Goal: Connect with others: Share content

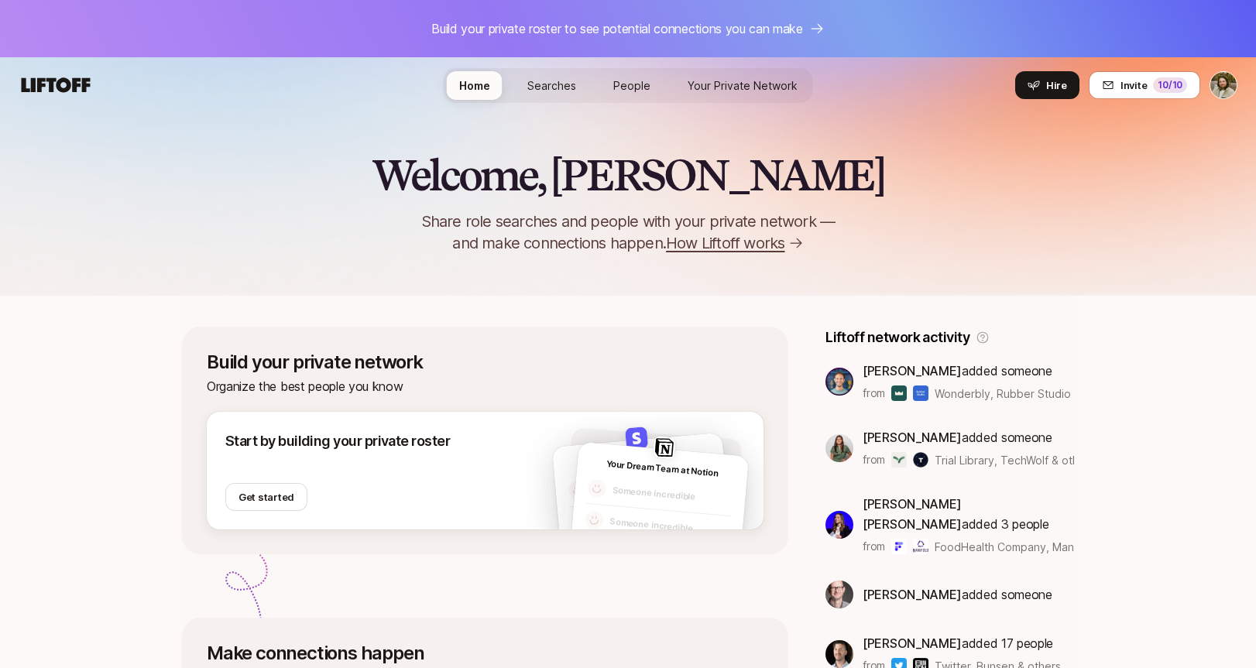
click at [545, 89] on span "Searches" at bounding box center [551, 85] width 49 height 16
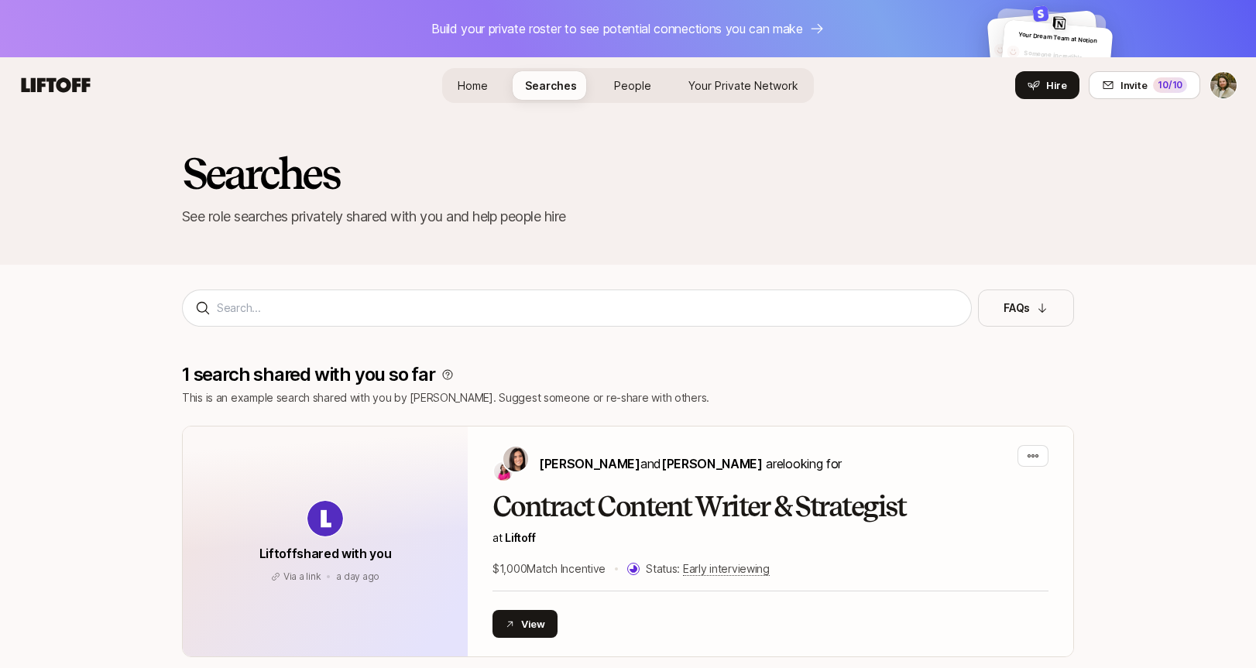
click at [468, 85] on span "Home" at bounding box center [472, 85] width 30 height 16
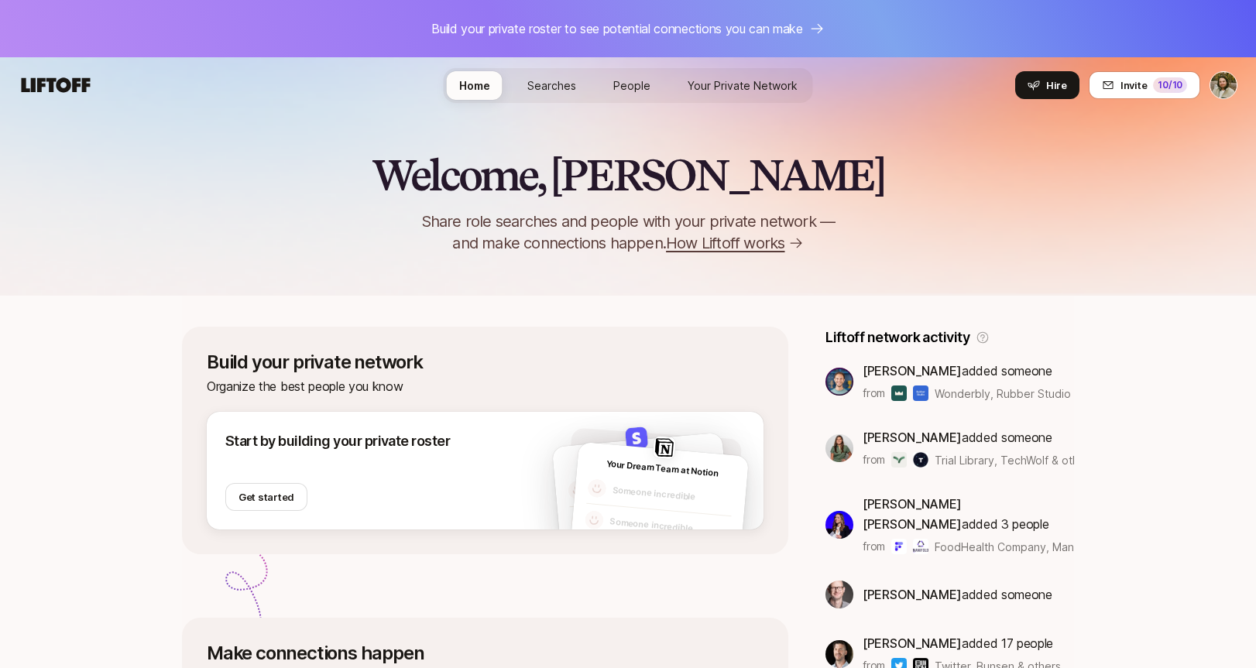
click at [645, 92] on span "People" at bounding box center [631, 85] width 37 height 16
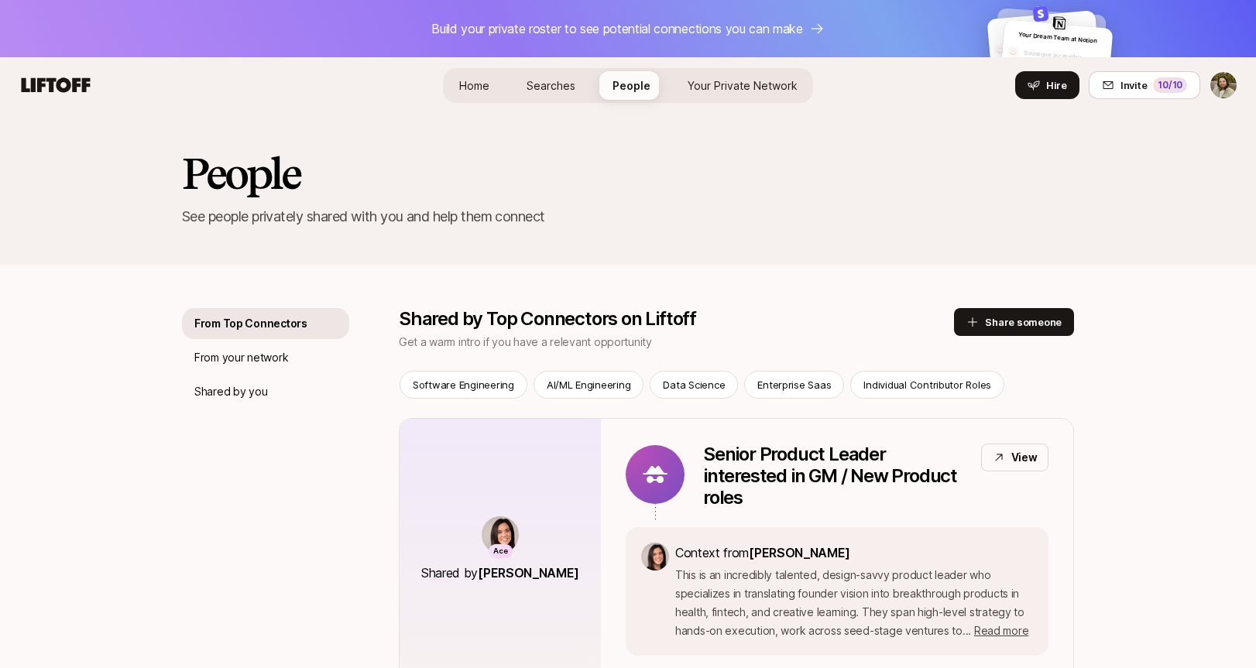
click at [475, 87] on span "Home" at bounding box center [474, 85] width 30 height 16
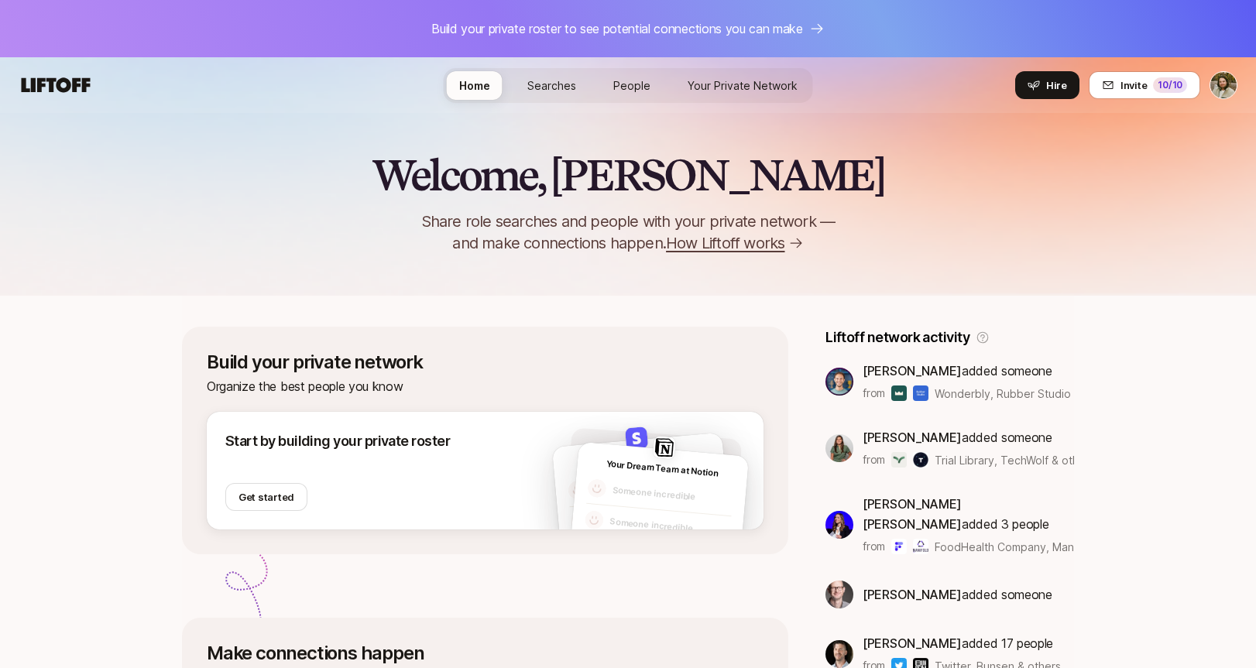
scroll to position [2, 0]
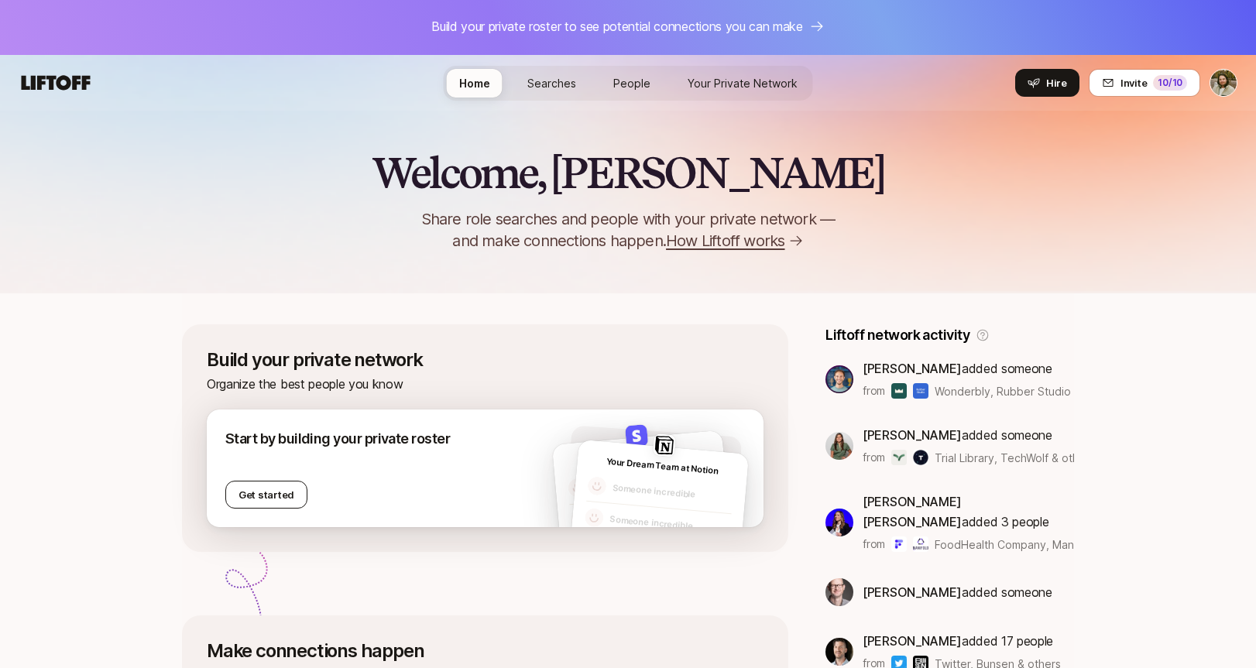
click at [272, 497] on button "Get started" at bounding box center [266, 495] width 82 height 28
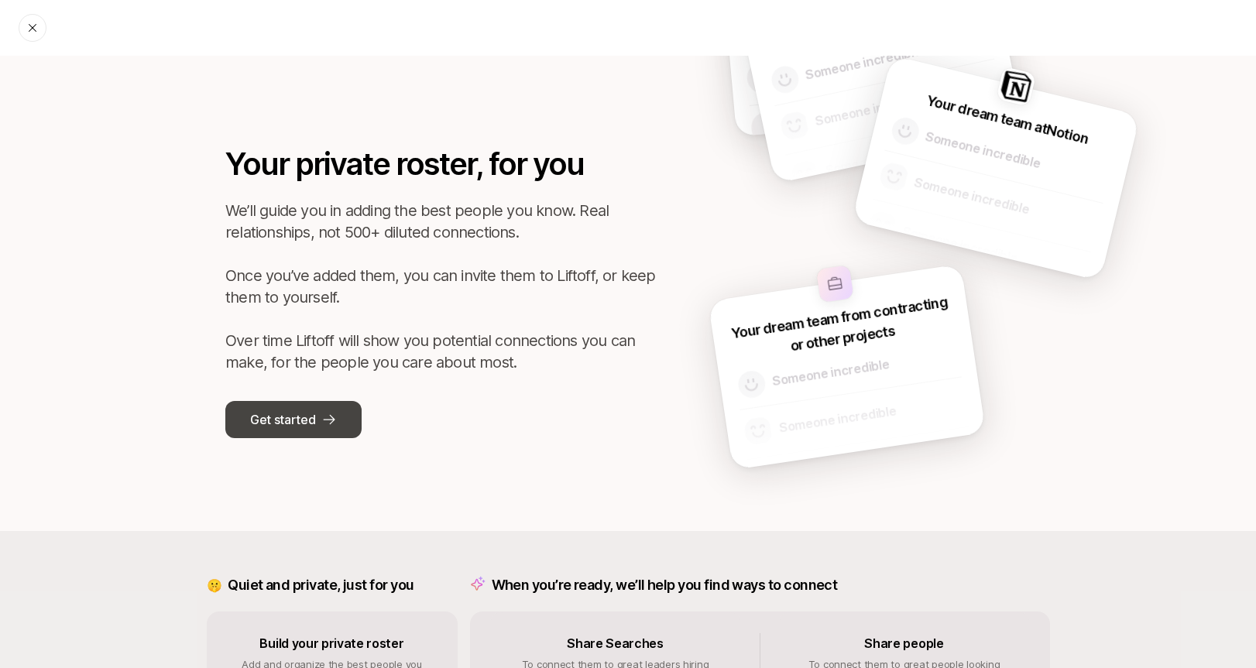
click at [301, 420] on p "Get started" at bounding box center [282, 419] width 65 height 20
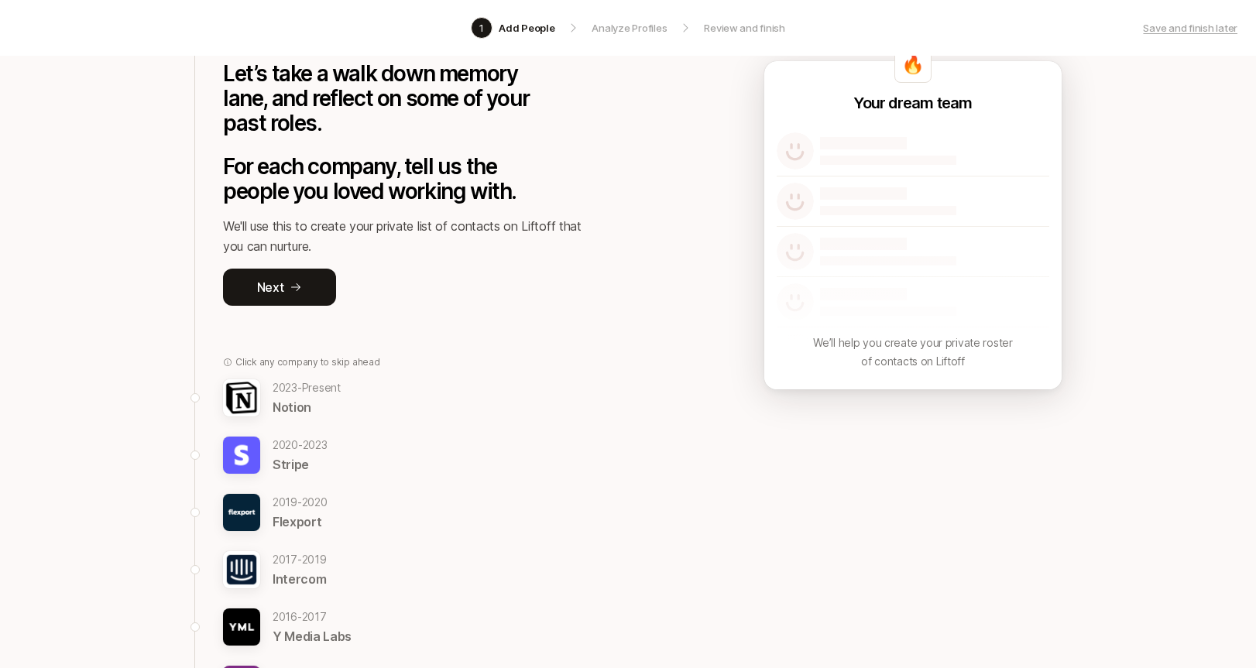
scroll to position [114, 0]
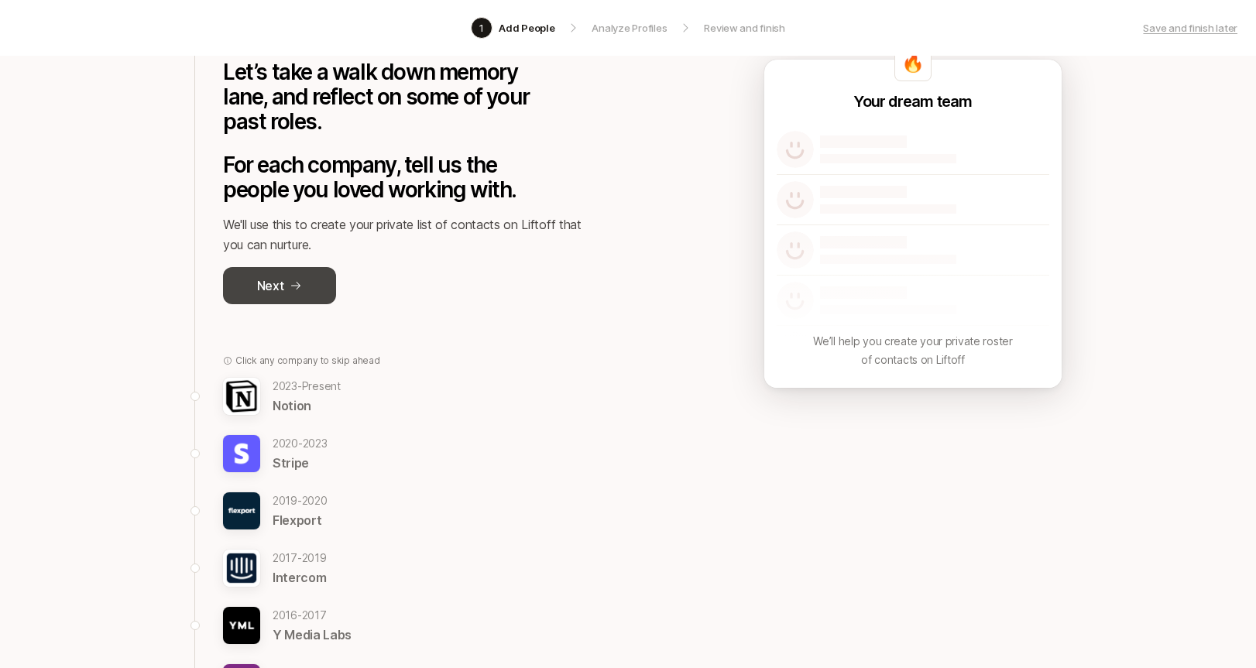
click at [283, 289] on p "Next" at bounding box center [270, 286] width 27 height 20
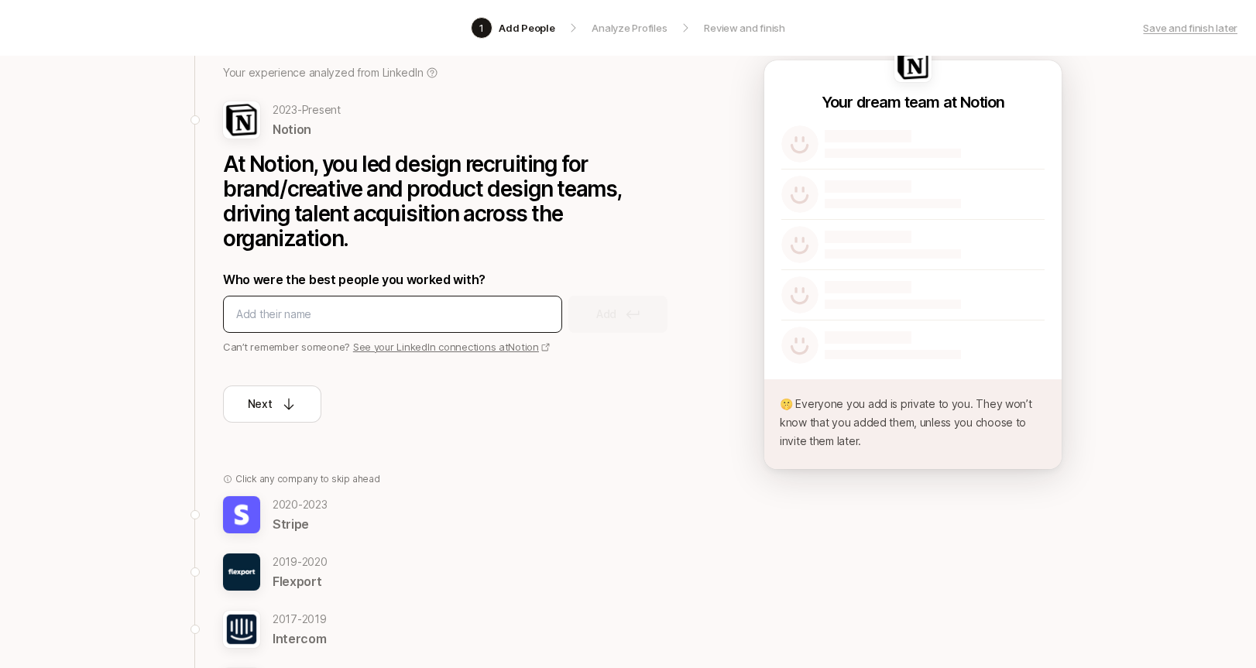
click at [399, 305] on input at bounding box center [392, 314] width 313 height 19
type input "[PERSON_NAME]"
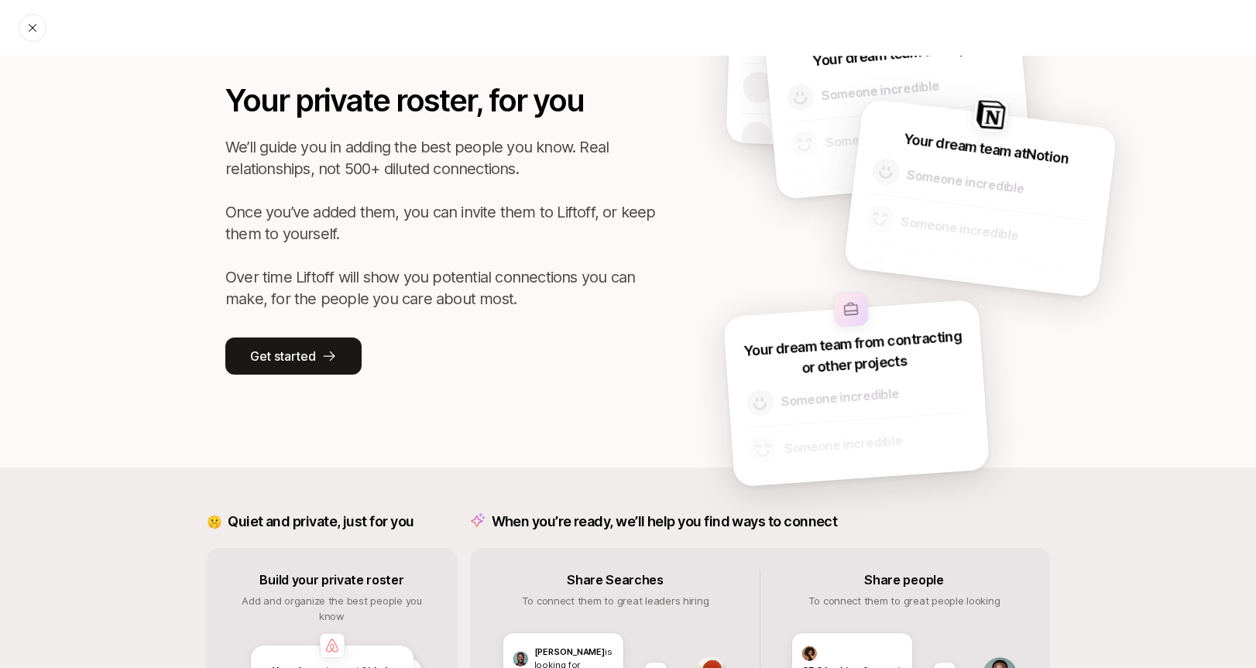
scroll to position [60, 0]
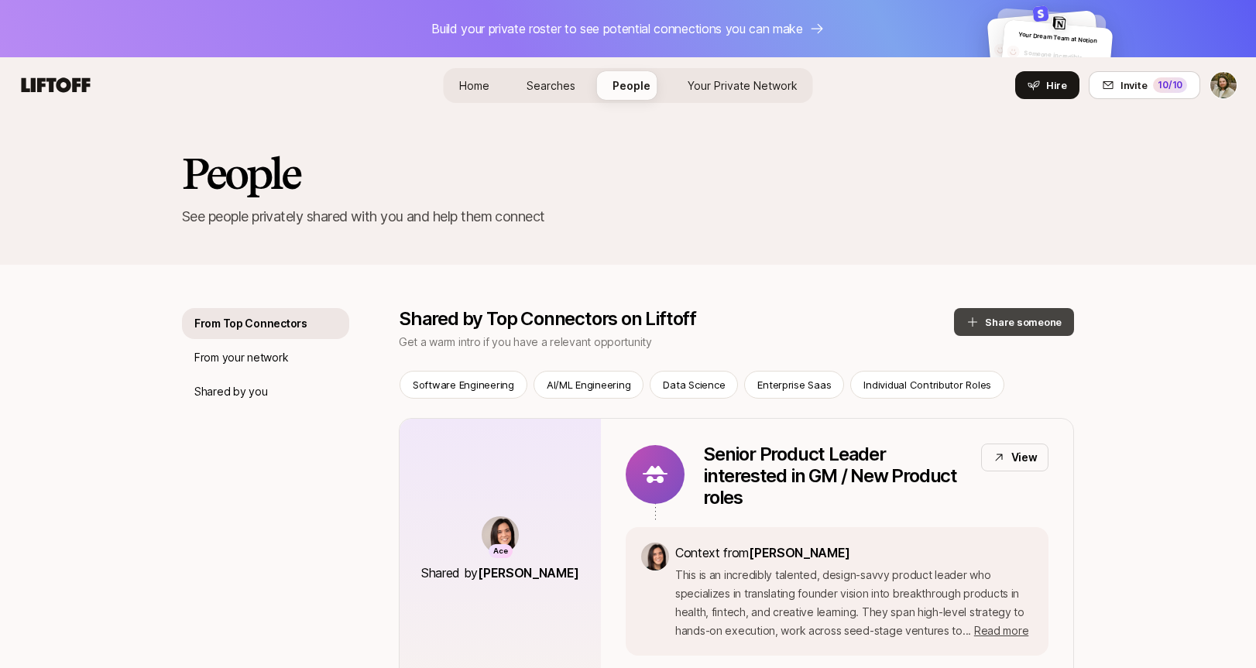
click at [1047, 320] on button "Share someone" at bounding box center [1014, 322] width 120 height 28
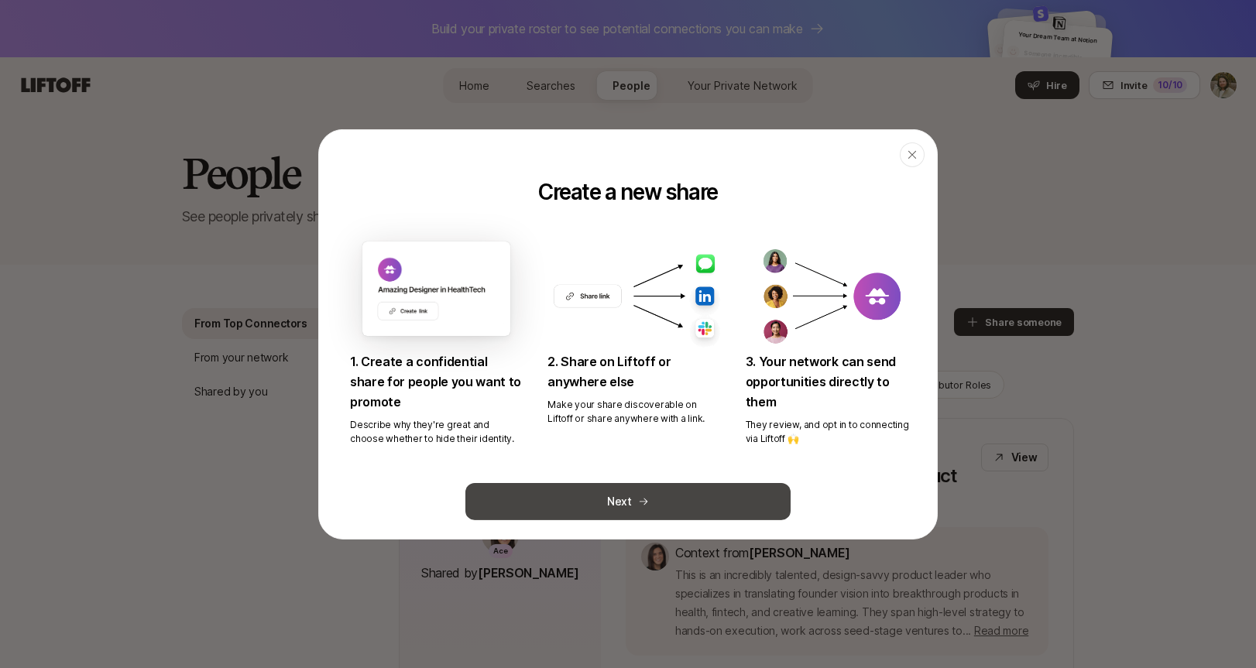
click at [639, 511] on button "Next" at bounding box center [627, 501] width 325 height 37
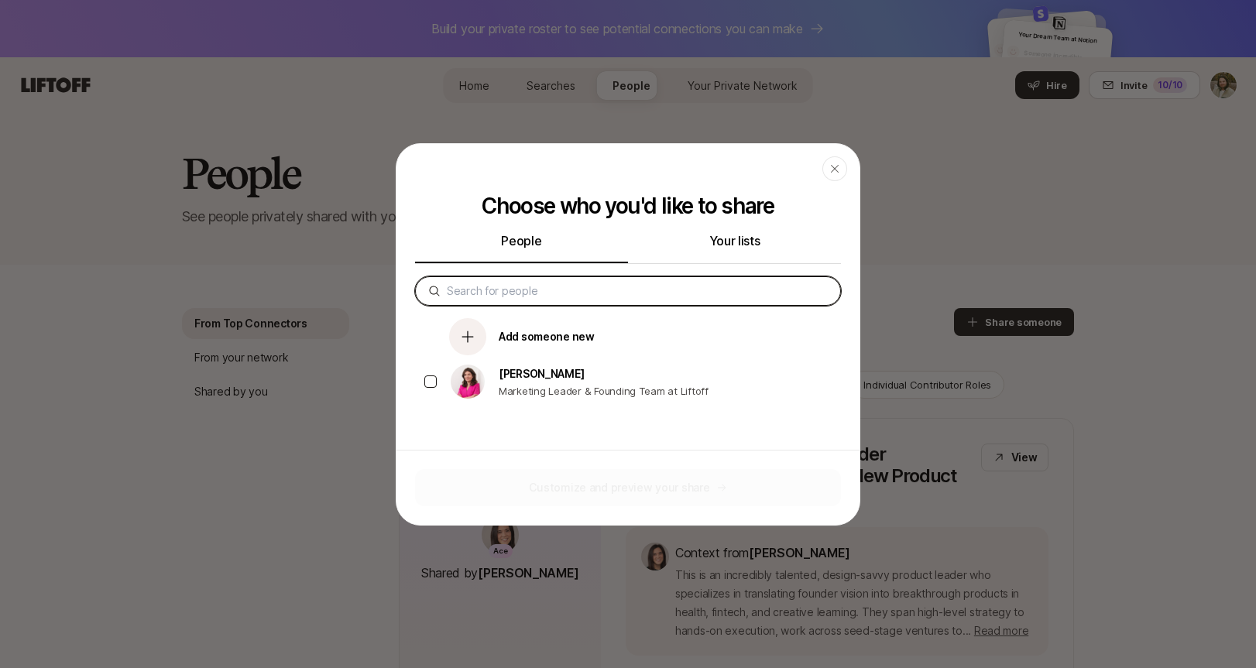
click at [535, 284] on input at bounding box center [637, 291] width 381 height 19
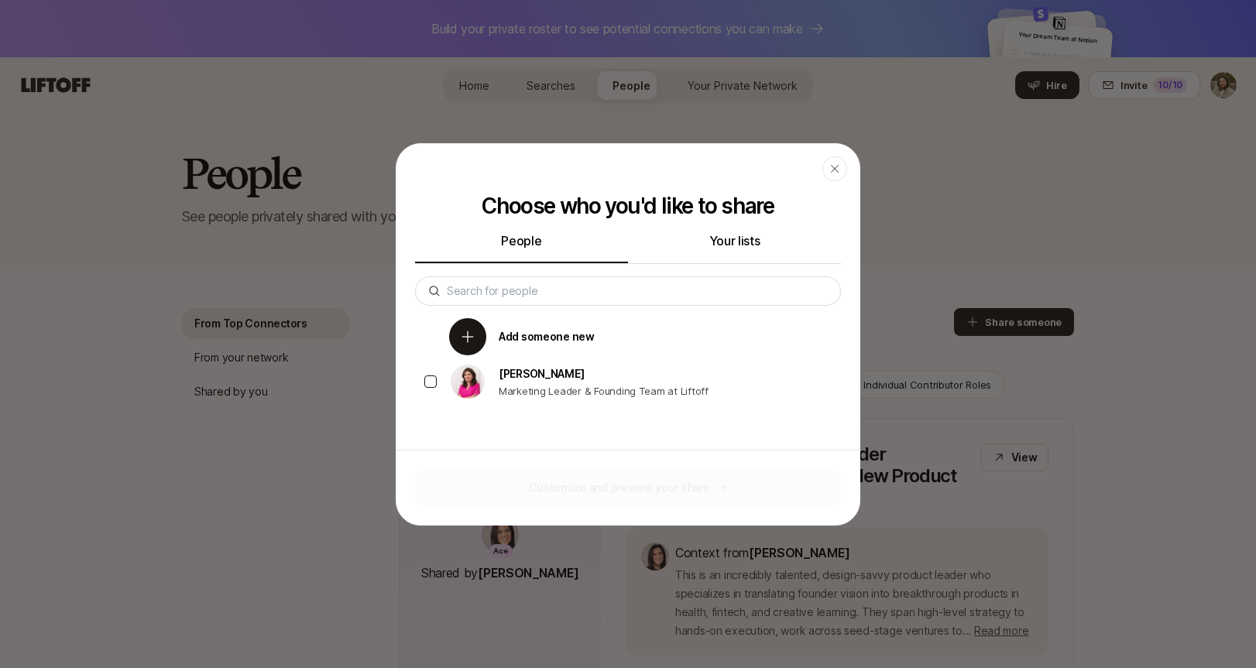
click at [547, 341] on p "Add someone new" at bounding box center [546, 336] width 96 height 19
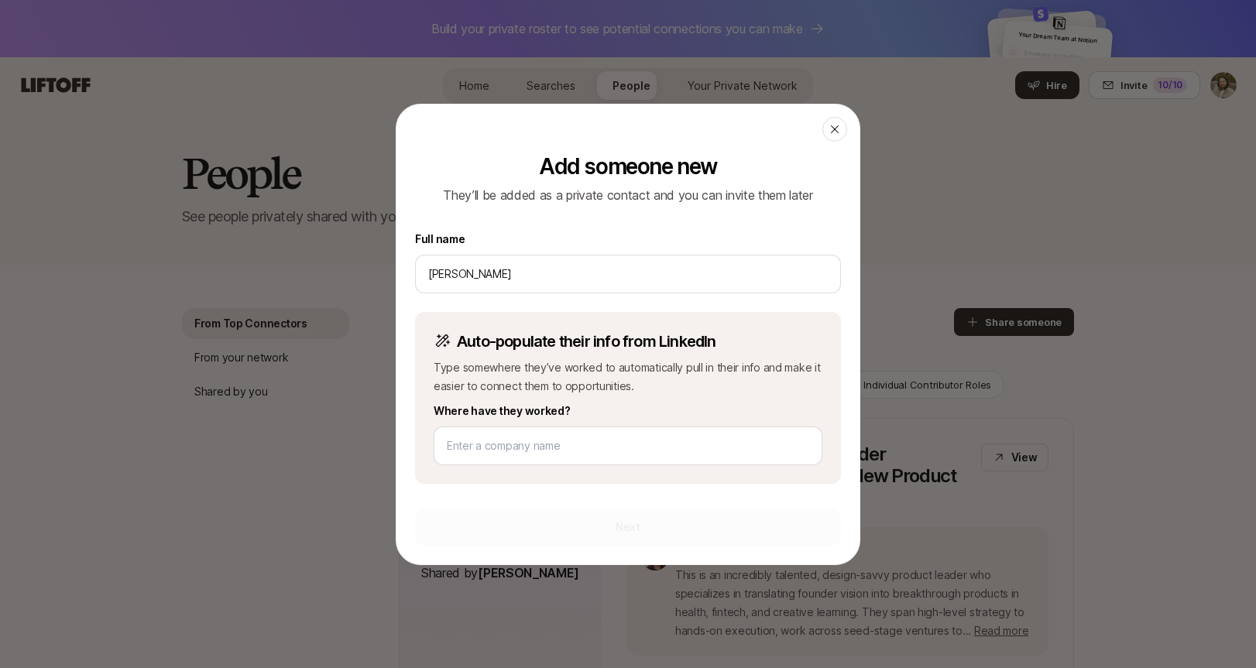
type input "[PERSON_NAME]"
click at [500, 444] on input at bounding box center [628, 446] width 362 height 19
paste input "[URL][DOMAIN_NAME]"
type input "[URL][DOMAIN_NAME]"
click at [442, 341] on icon at bounding box center [443, 340] width 15 height 13
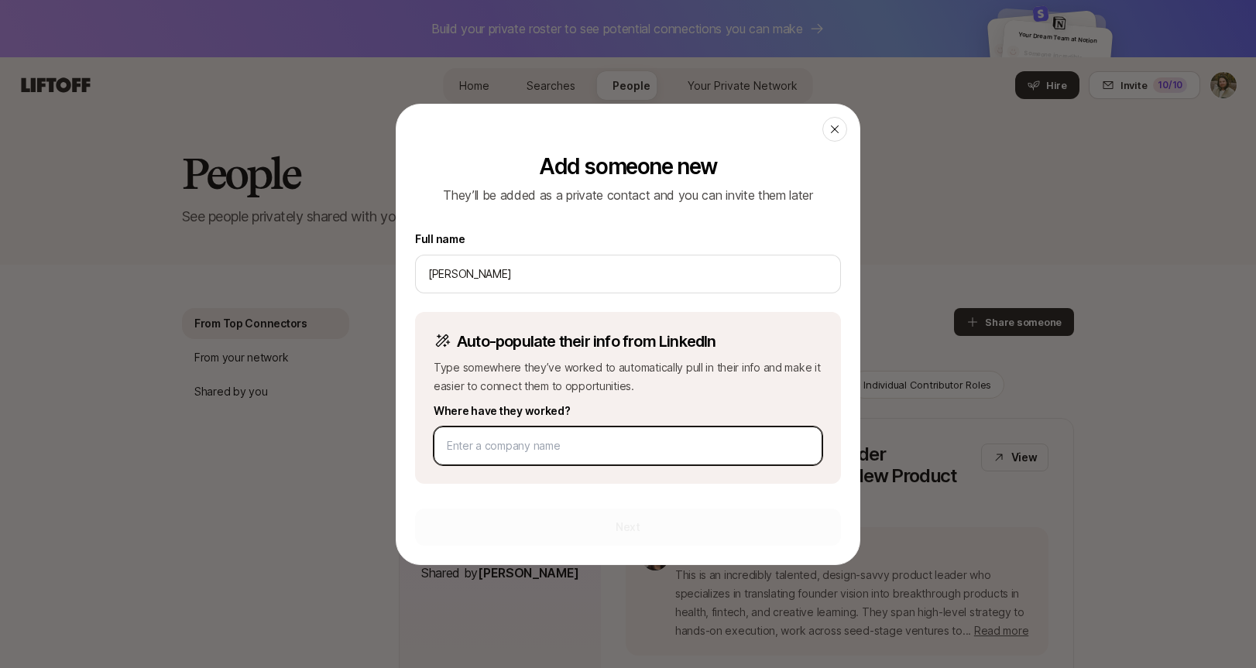
click at [566, 447] on input at bounding box center [628, 446] width 362 height 19
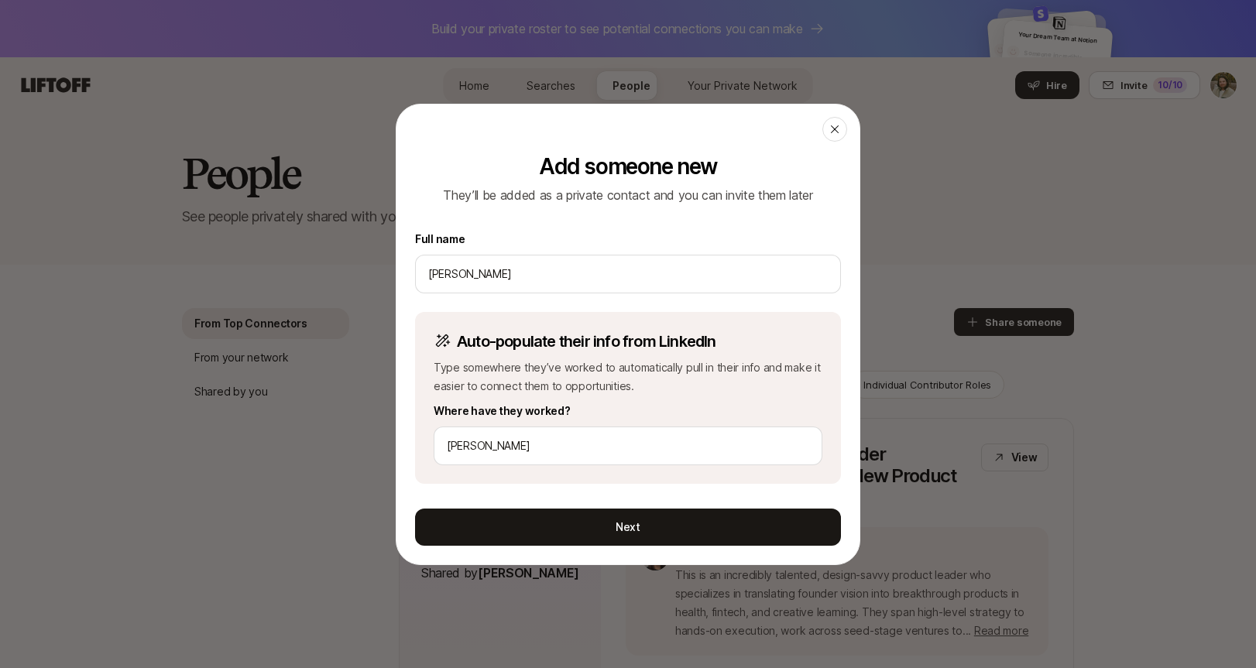
click at [623, 338] on p "Auto-populate their info from LinkedIn" at bounding box center [586, 342] width 259 height 22
click at [507, 449] on input "[PERSON_NAME]" at bounding box center [628, 446] width 362 height 19
paste input "[URL][DOMAIN_NAME]"
type input "[URL][DOMAIN_NAME]"
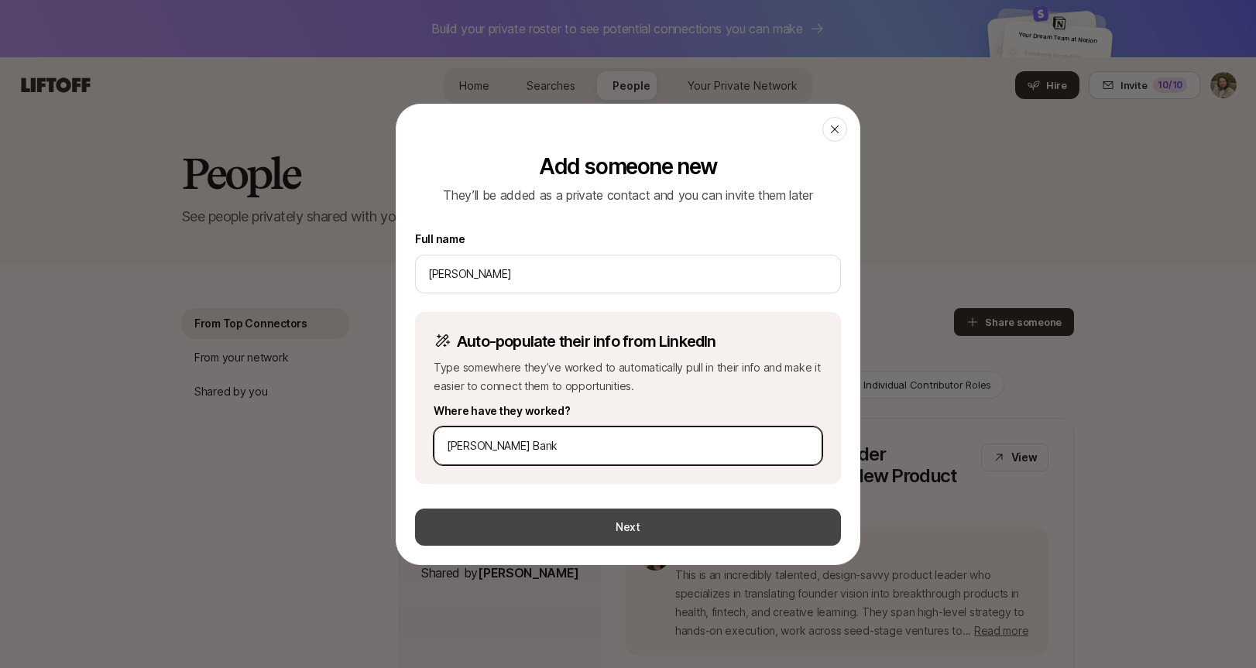
type input "[PERSON_NAME] Bank"
click at [745, 526] on button "Next" at bounding box center [628, 527] width 426 height 37
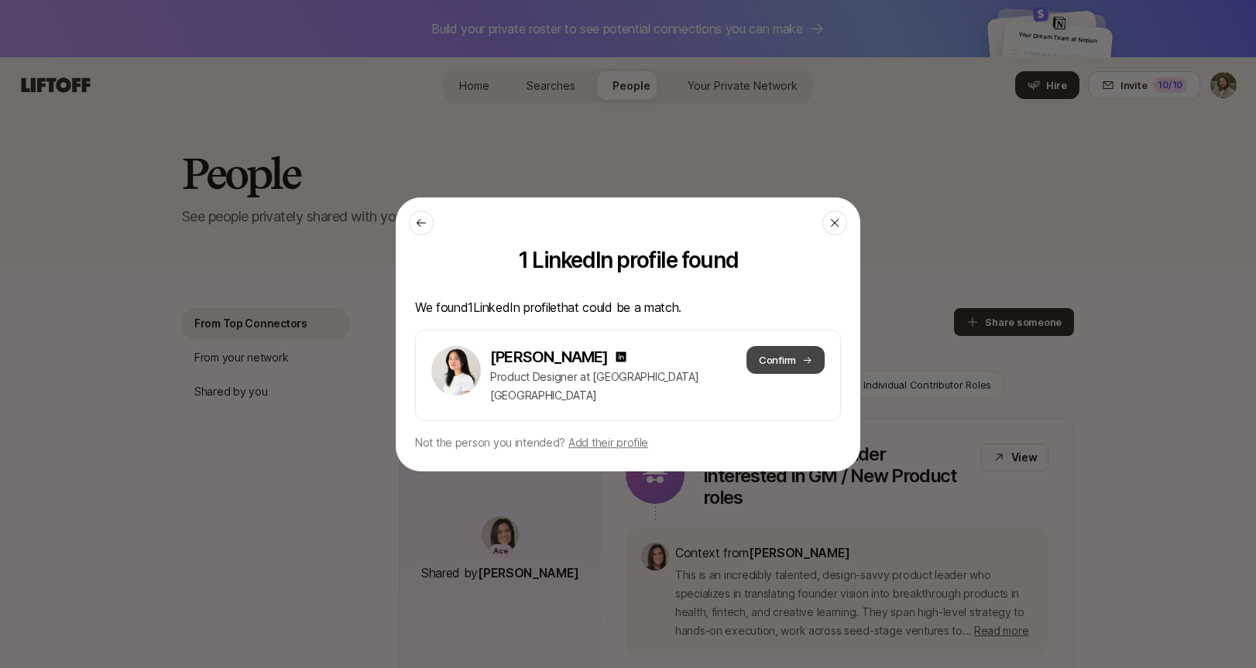
click at [783, 362] on button "Confirm" at bounding box center [785, 360] width 78 height 28
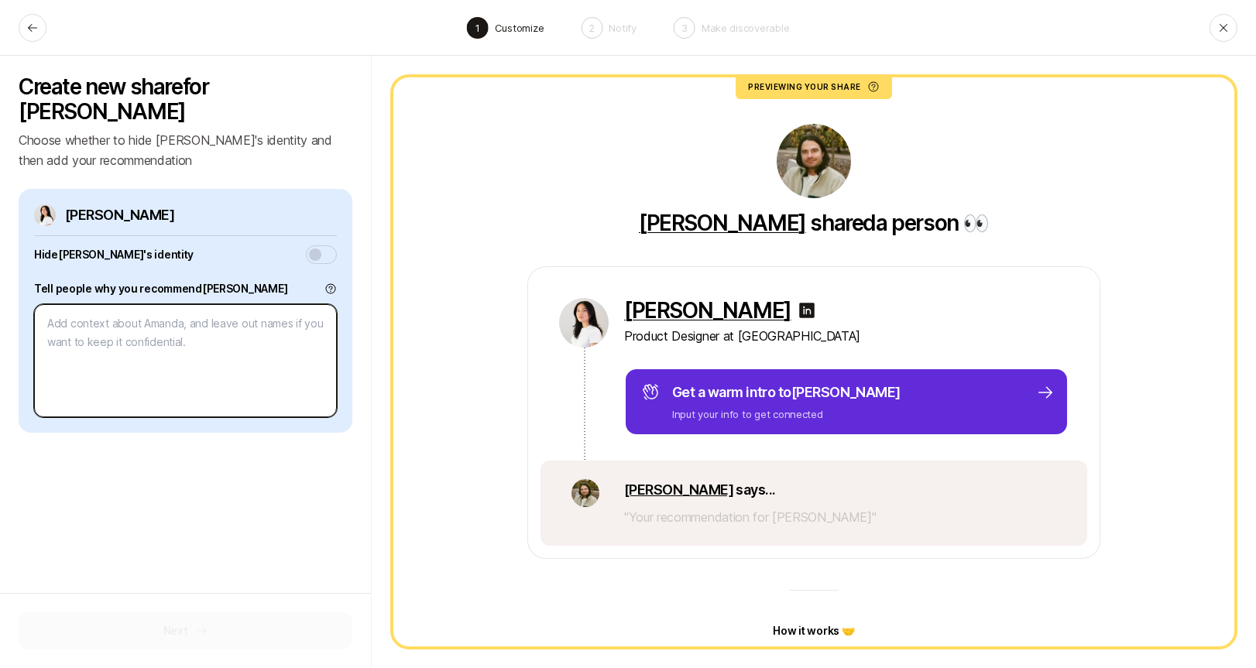
click at [213, 304] on textarea at bounding box center [185, 360] width 303 height 113
type textarea "x"
type textarea "R"
type textarea "x"
type textarea "Re"
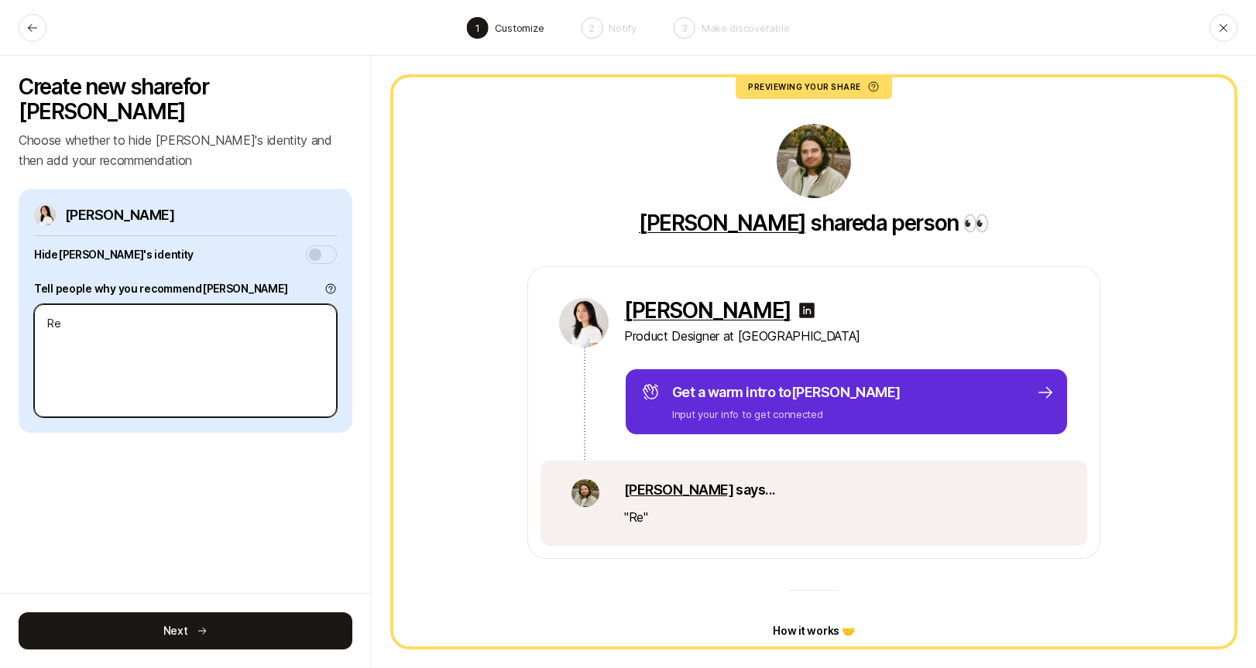
type textarea "x"
type textarea "Rea"
type textarea "x"
type textarea "Real"
type textarea "x"
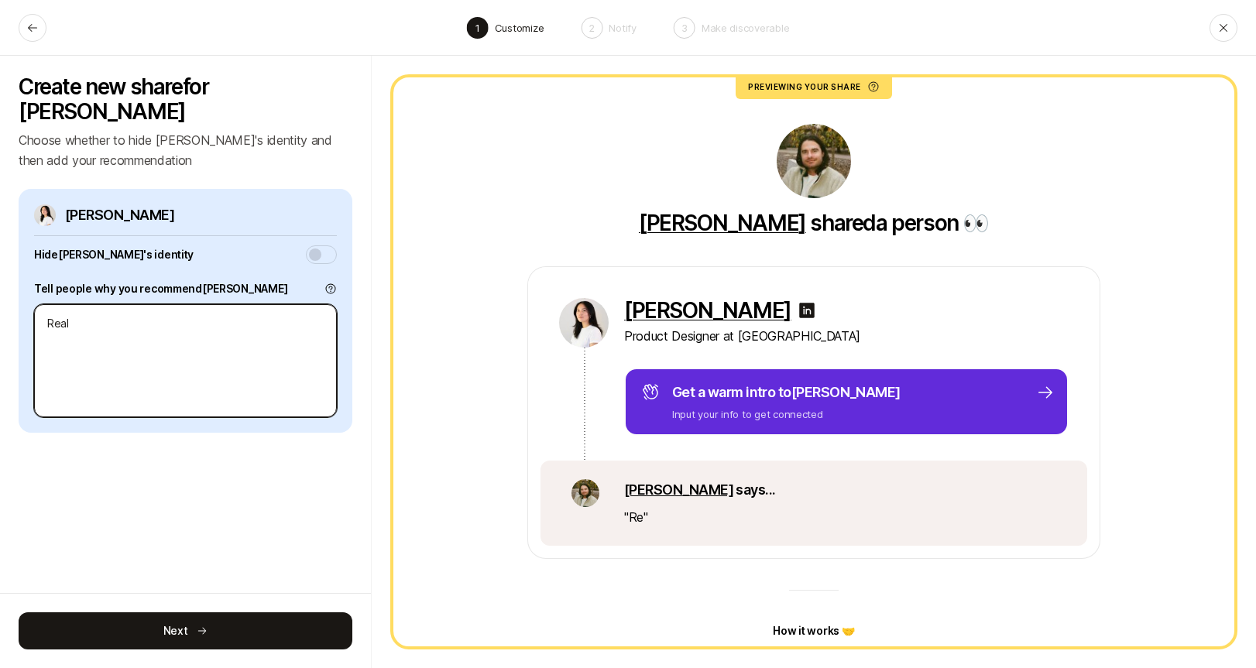
type textarea "Reall"
type textarea "x"
type textarea "Really"
type textarea "x"
type textarea "Really"
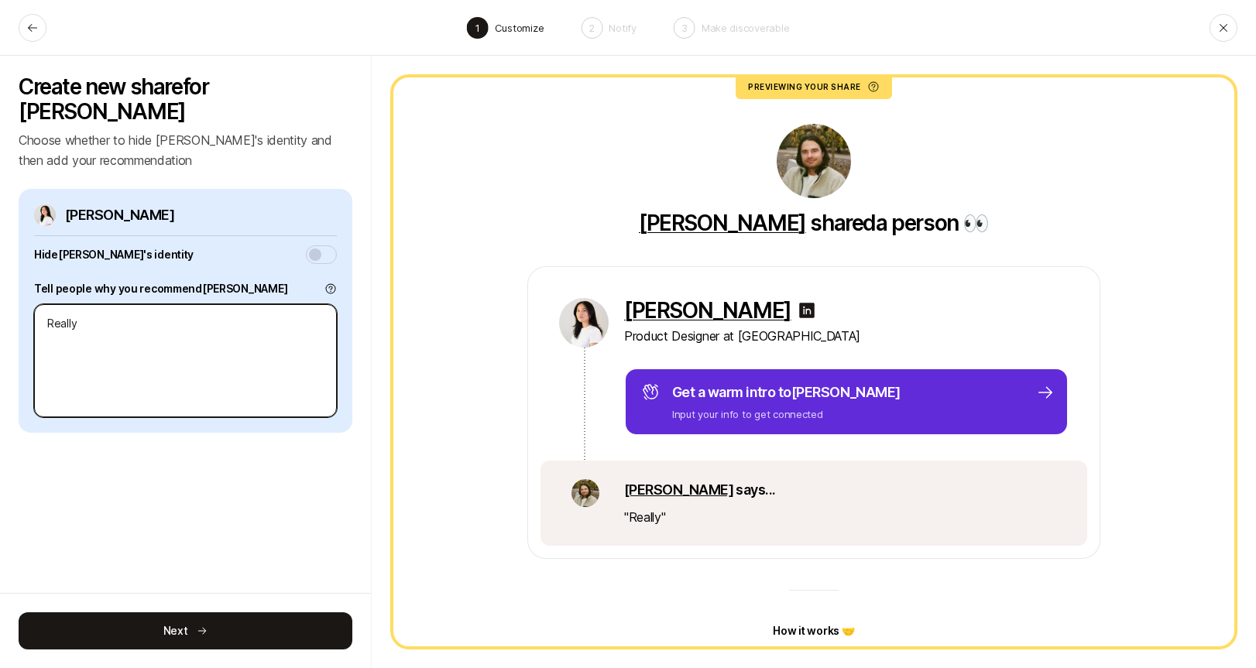
type textarea "x"
type textarea "Really s"
type textarea "x"
type textarea "Really st"
type textarea "x"
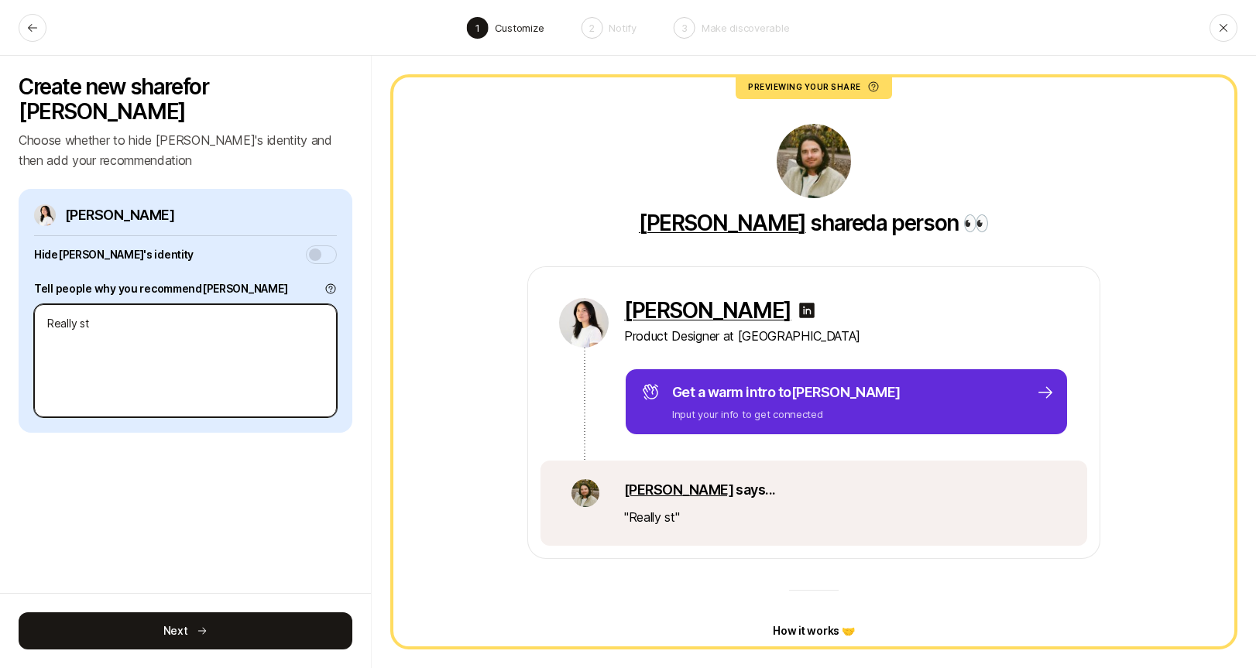
type textarea "Really str"
type textarea "x"
type textarea "Really stro"
type textarea "x"
type textarea "Really stron"
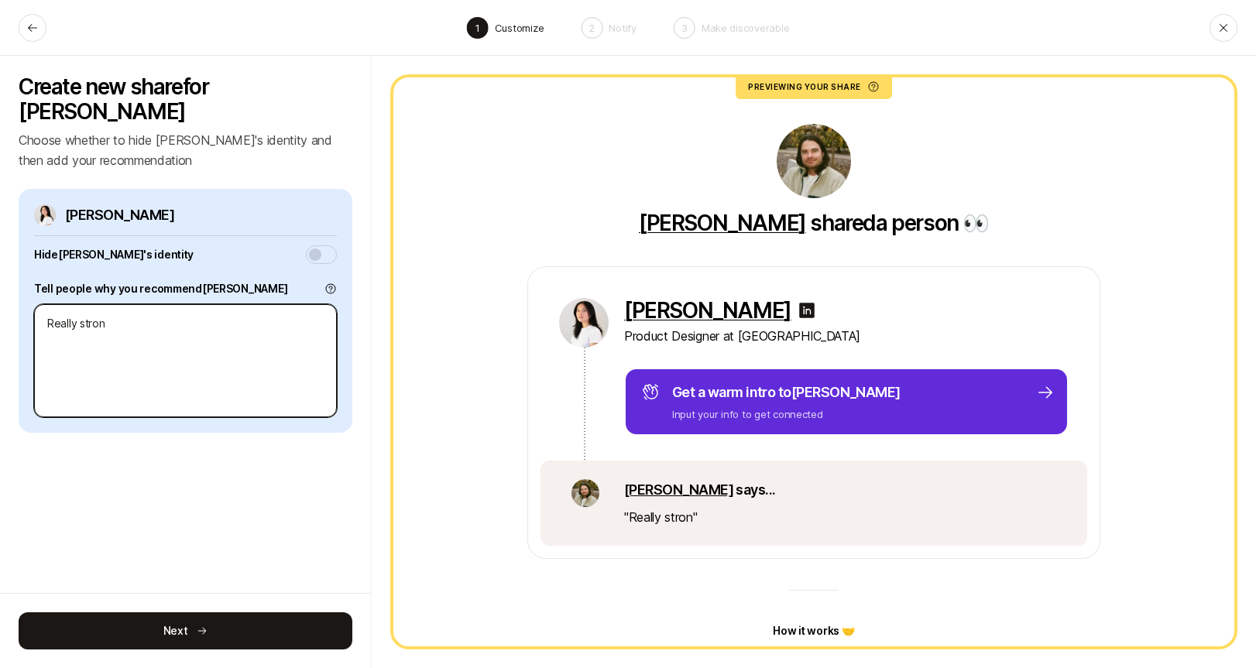
type textarea "x"
type textarea "Really strong"
type textarea "x"
type textarea "Really strong"
type textarea "x"
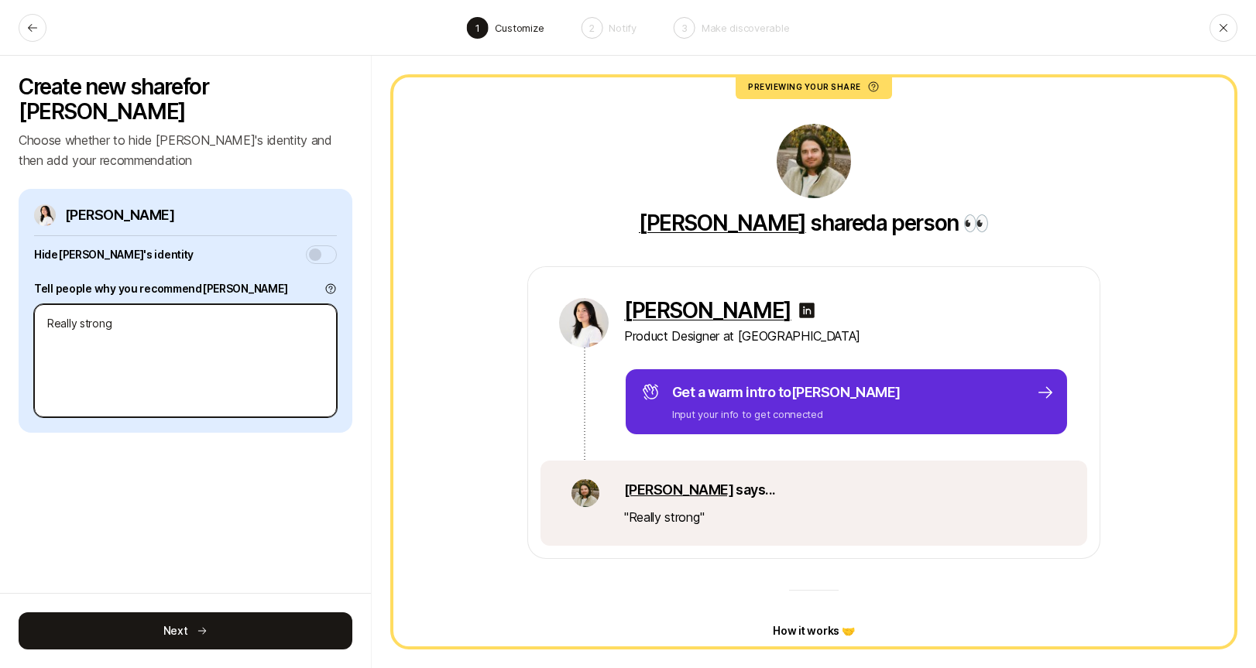
type textarea "Really strong c"
type textarea "x"
type textarea "Really strong co"
type textarea "x"
type textarea "Really strong com"
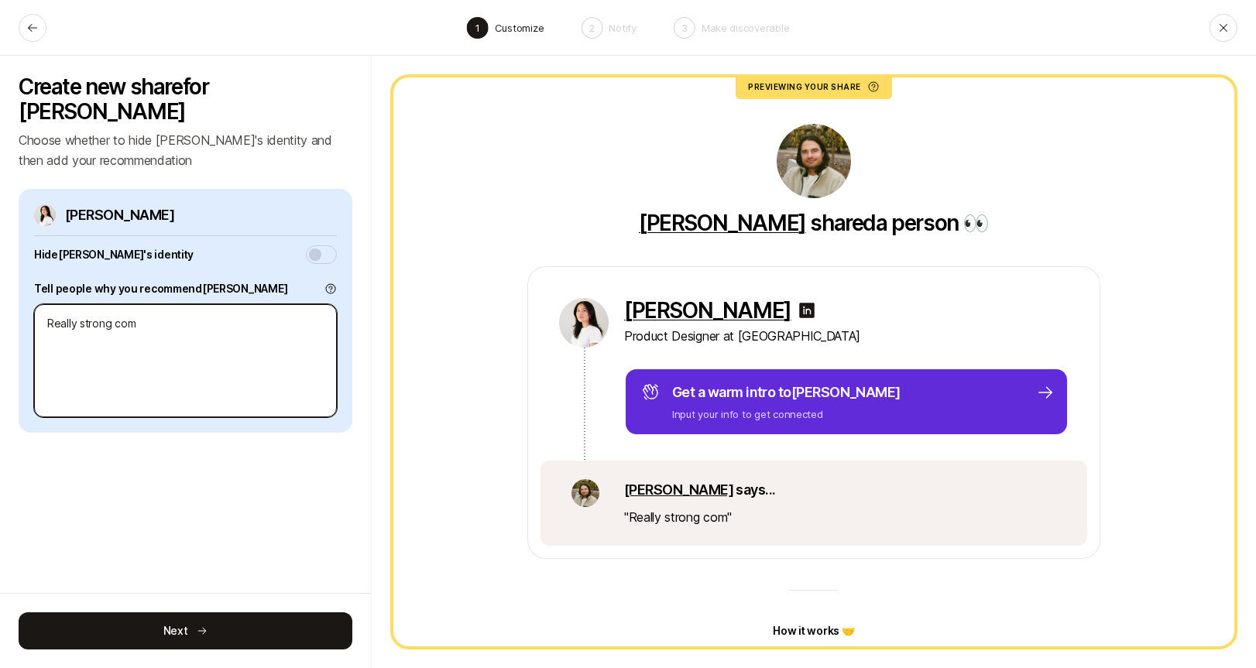
type textarea "x"
type textarea "Really strong comm"
type textarea "x"
type textarea "Really strong commu"
type textarea "x"
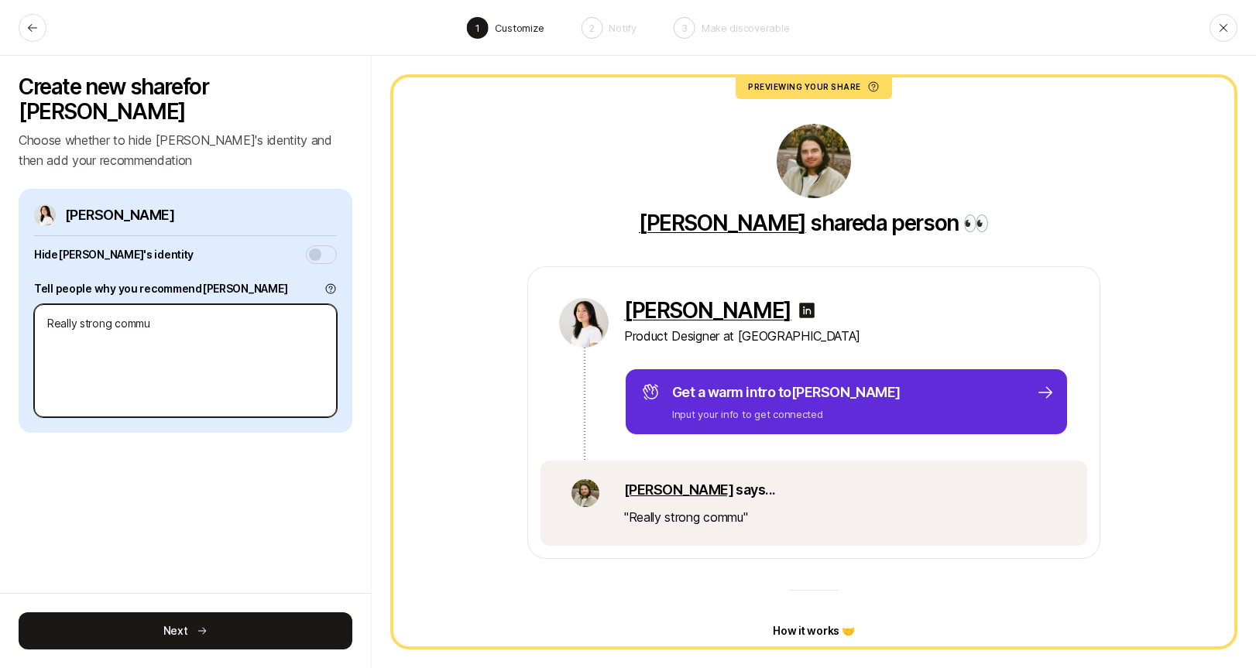
type textarea "Really strong commun"
type textarea "x"
type textarea "Really strong communi"
type textarea "x"
type textarea "Really strong communic"
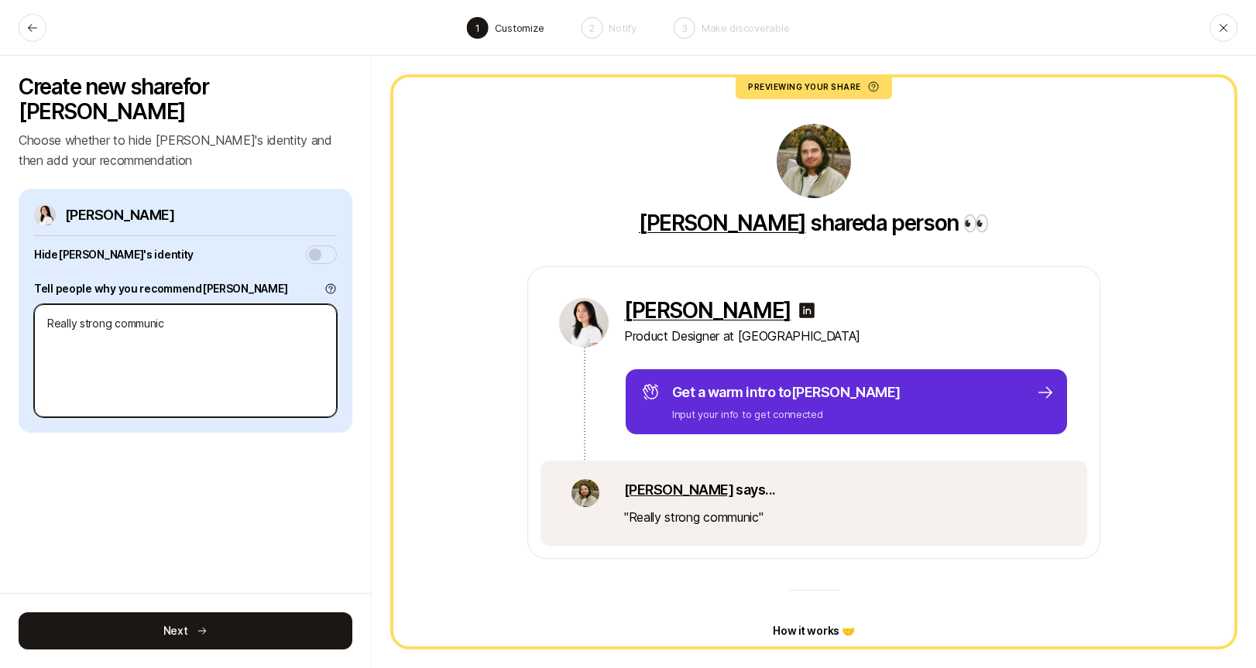
type textarea "x"
type textarea "Really strong communica"
type textarea "x"
type textarea "Really strong communicat"
type textarea "x"
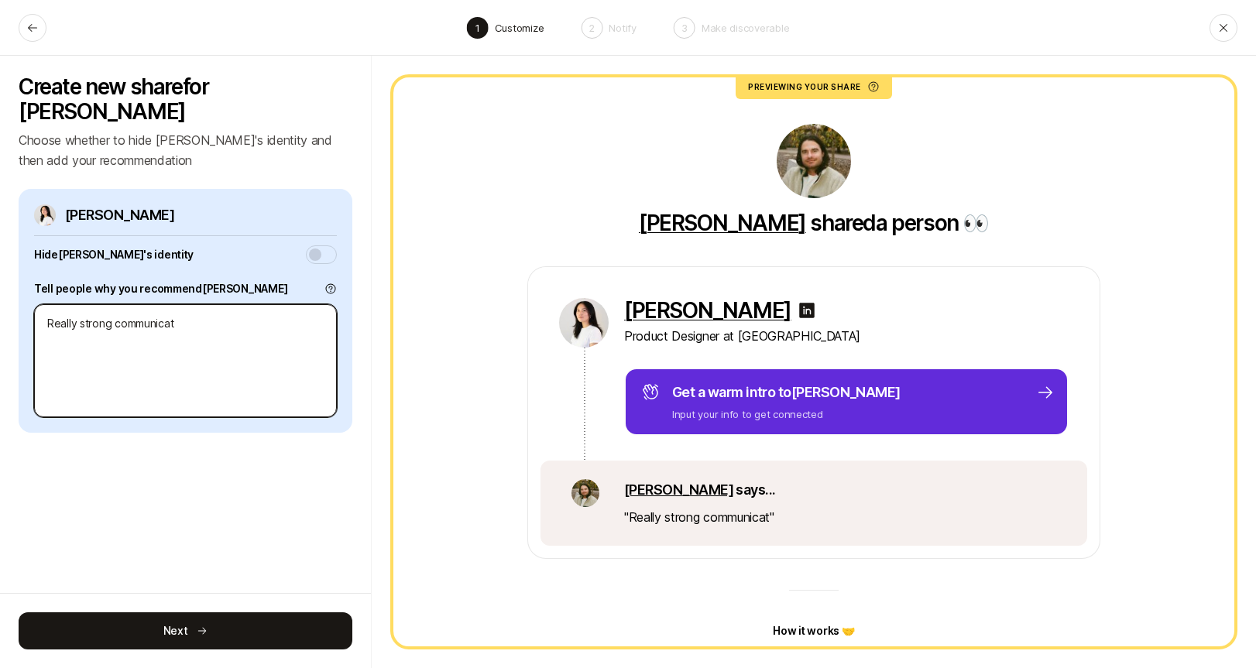
type textarea "Really strong communicato"
type textarea "x"
type textarea "Really strong communicator"
type textarea "x"
type textarea "Really strong communicator"
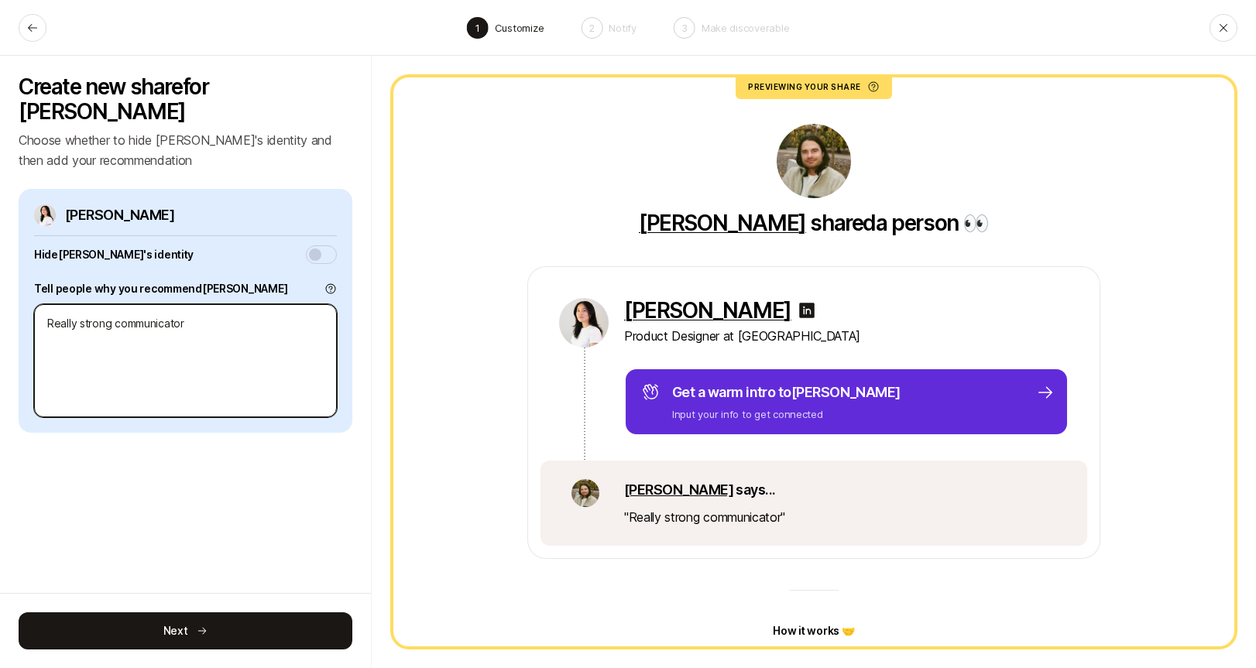
type textarea "x"
type textarea "Really strong communicator w"
type textarea "x"
type textarea "Really strong communicator"
type textarea "x"
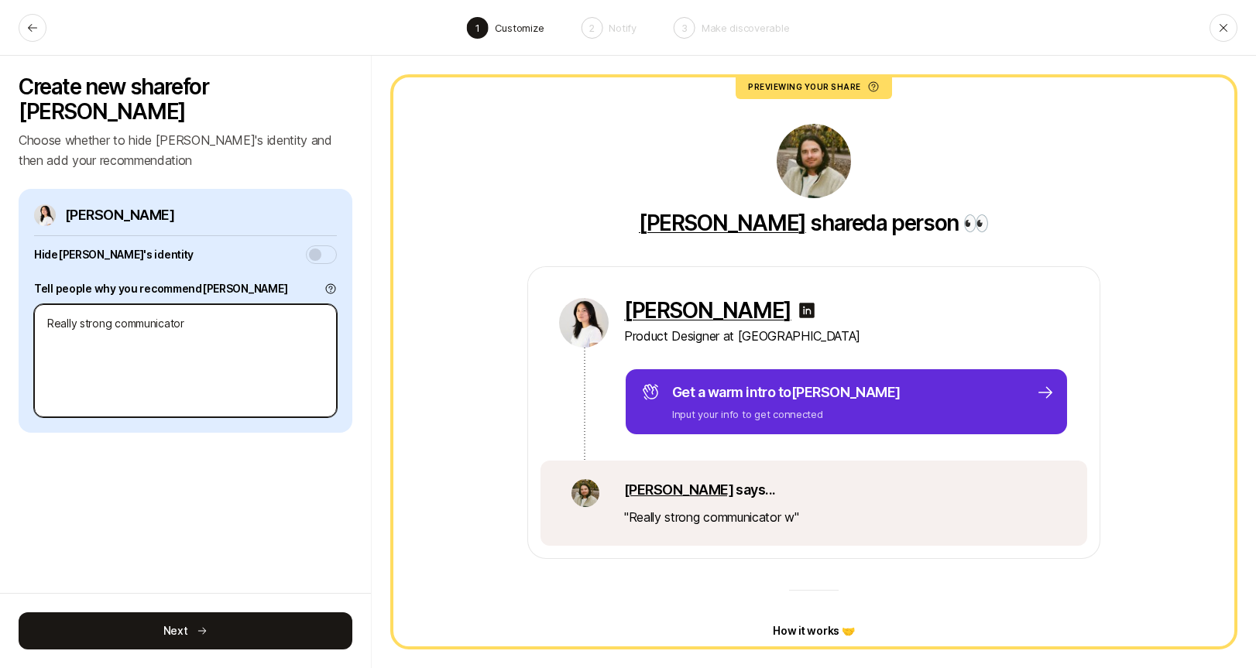
type textarea "Really strong communicator"
type textarea "x"
type textarea "Really strong communicator,"
type textarea "x"
type textarea "Really strong communicator,"
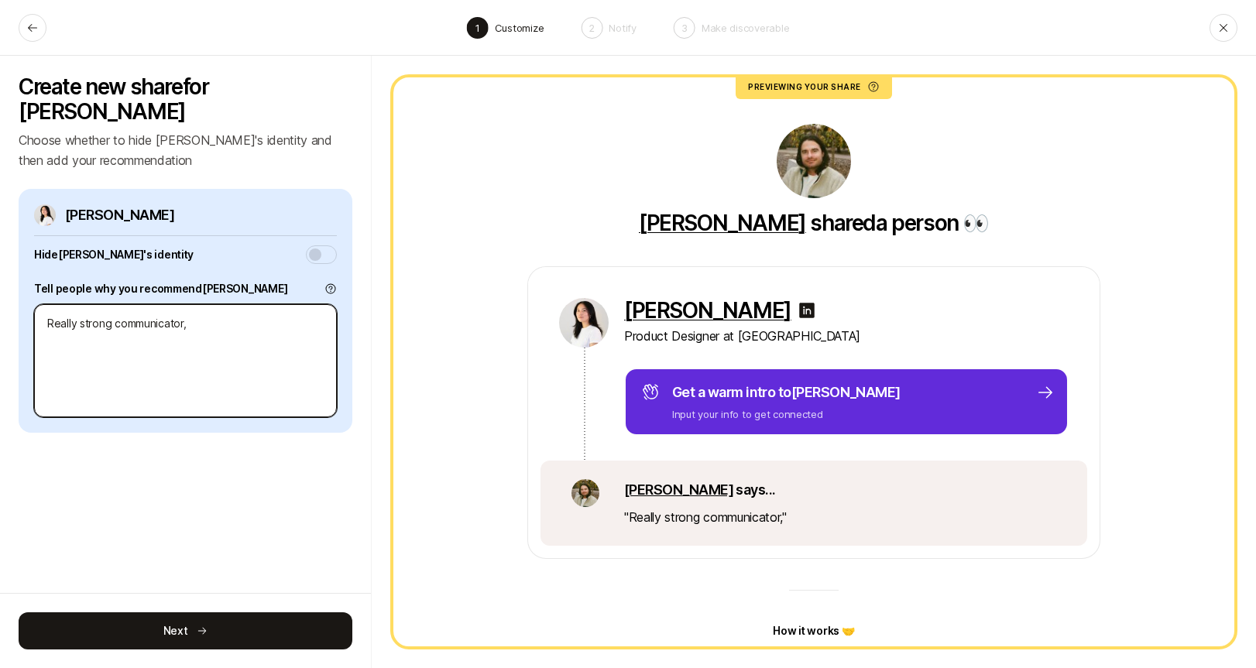
type textarea "x"
type textarea "Really strong communicator, w"
type textarea "x"
type textarea "Really strong communicator, wo"
type textarea "x"
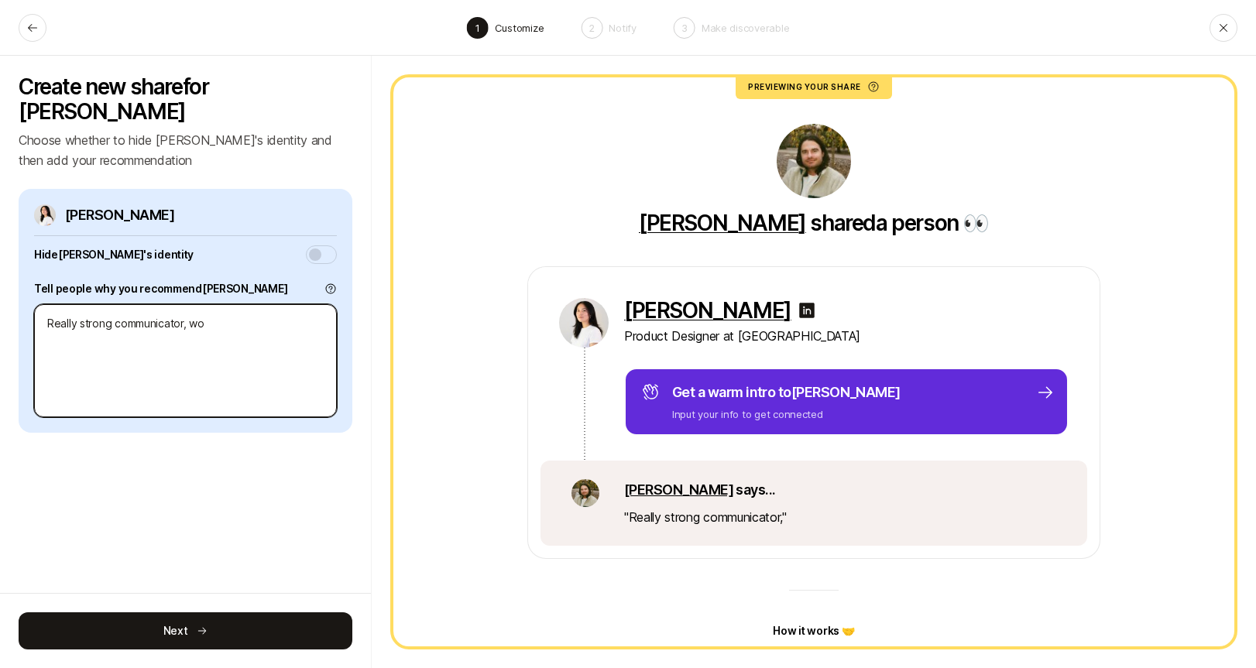
type textarea "Really strong communicator, wor"
type textarea "x"
type textarea "Really strong communicator, work"
type textarea "x"
type textarea "Really strong communicator, worki"
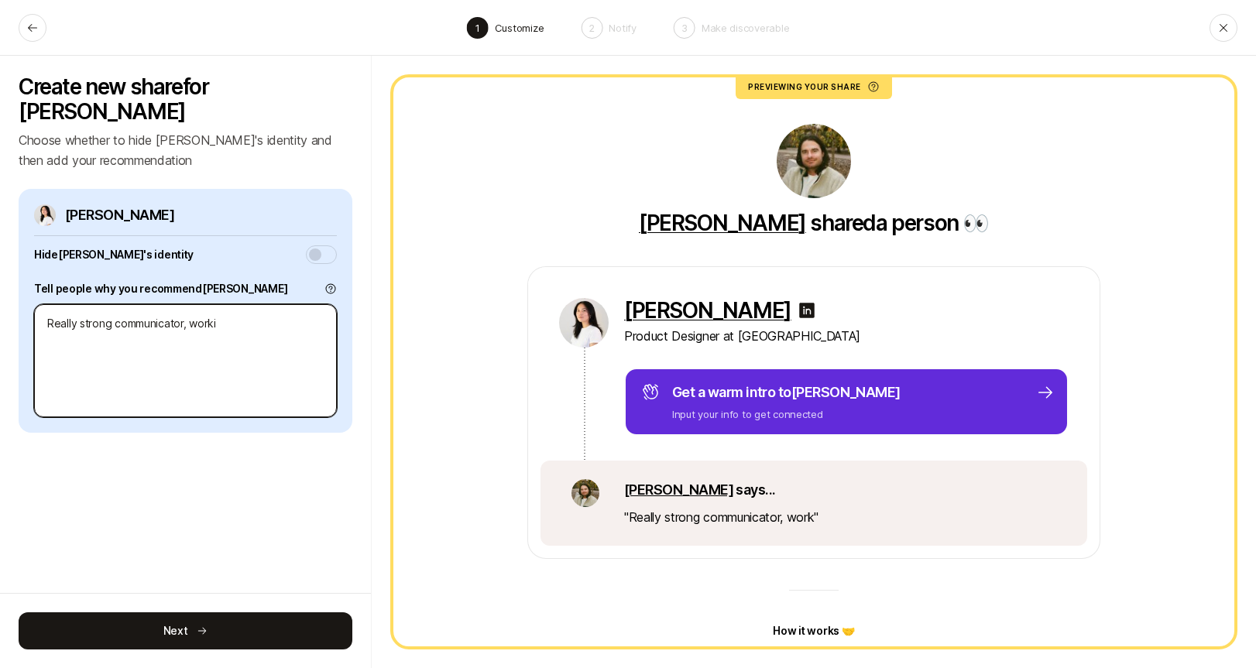
type textarea "x"
type textarea "Really strong communicator, working"
type textarea "x"
type textarea "Really strong communicator, working"
type textarea "x"
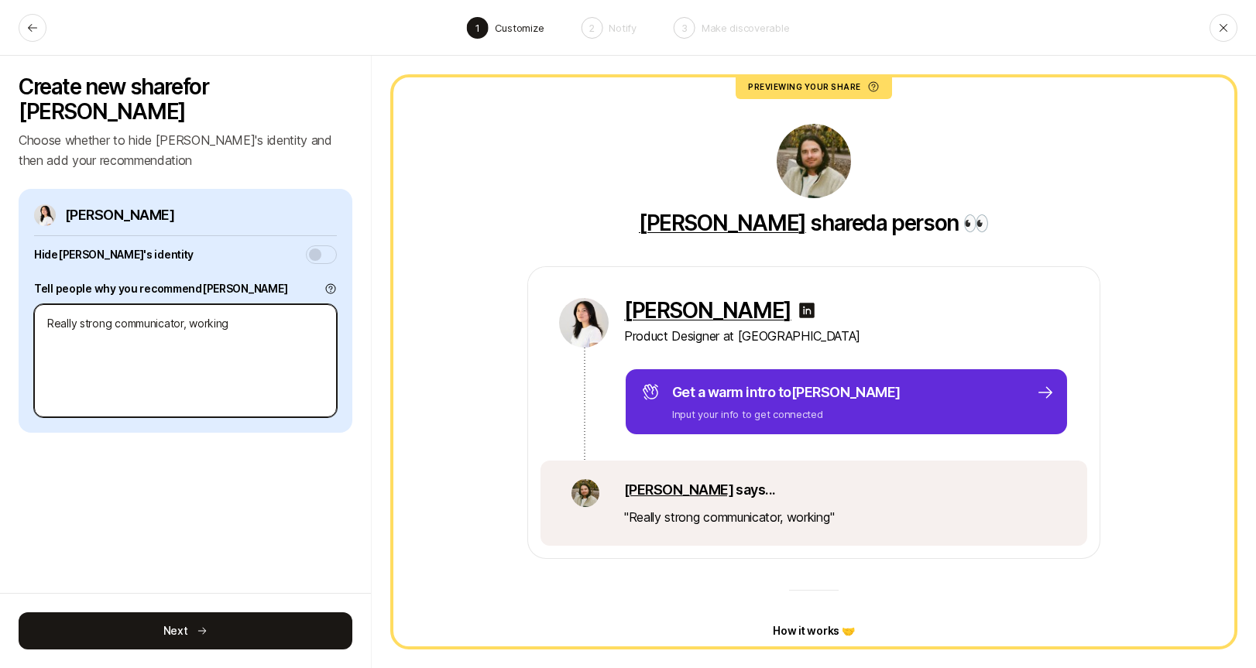
type textarea "Really strong communicator, working w"
type textarea "x"
type textarea "Really strong communicator, working wi"
type textarea "x"
type textarea "Really strong communicator, working w"
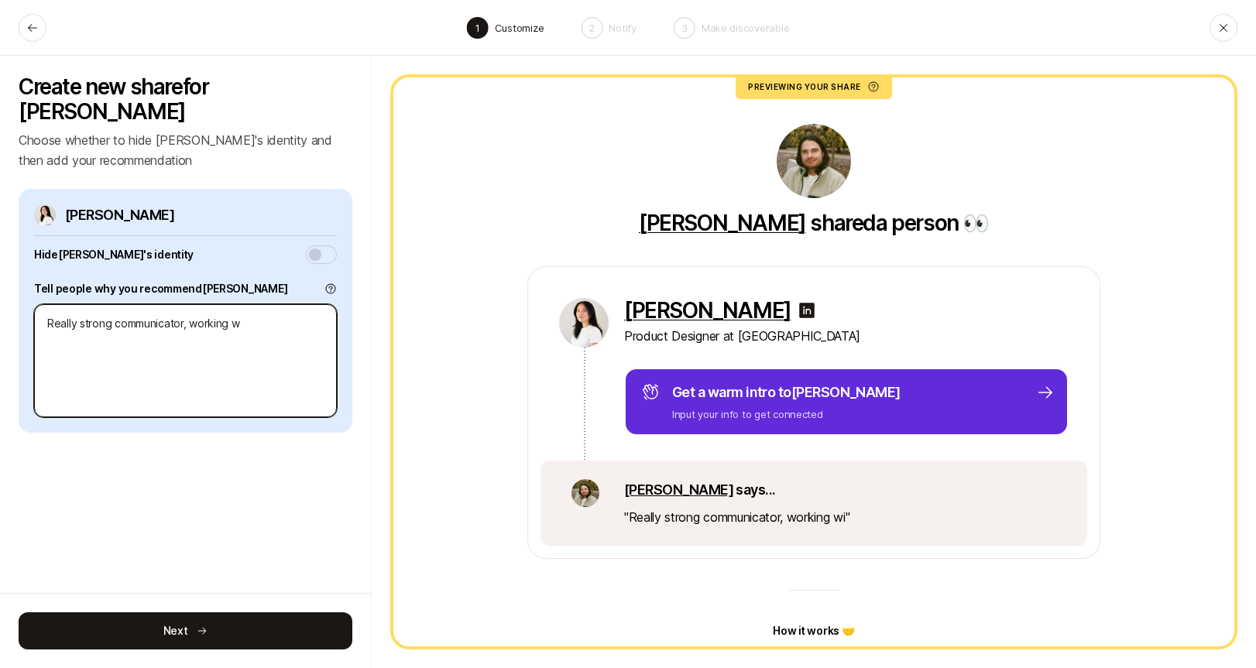
type textarea "x"
type textarea "Really strong communicator, working"
type textarea "x"
type textarea "Really strong communicator, working i"
type textarea "x"
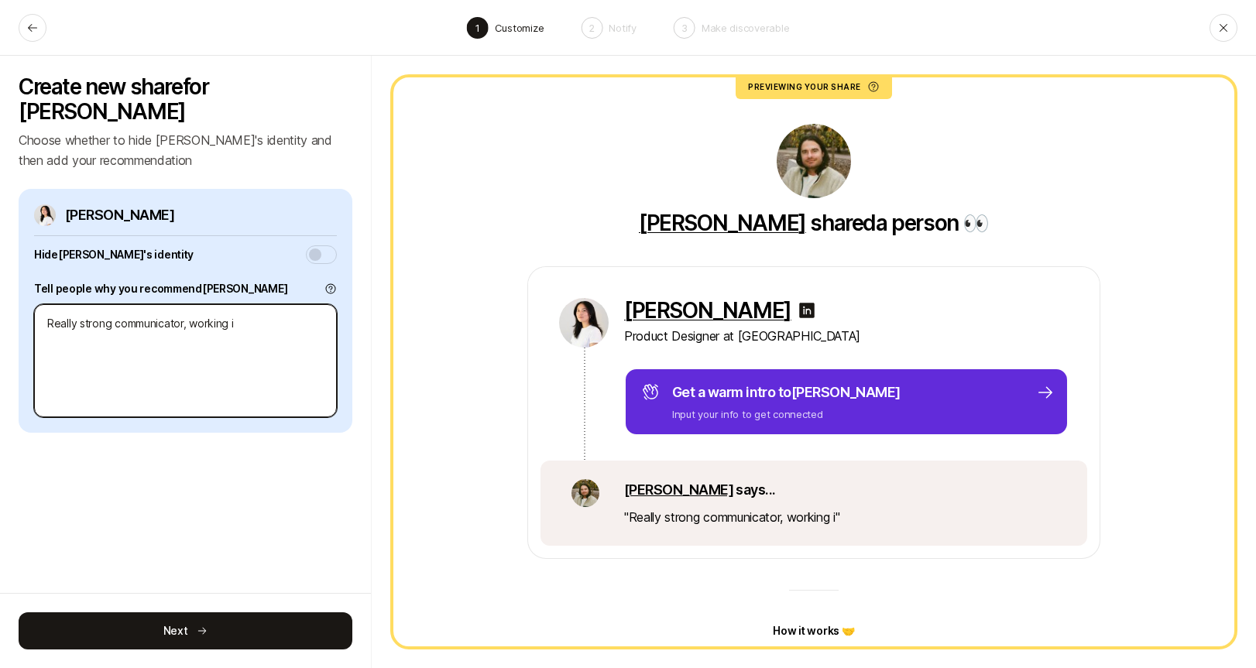
type textarea "Really strong communicator, working i"
type textarea "x"
type textarea "Really strong communicator, working i c"
type textarea "x"
type textarea "Really strong communicator, working i"
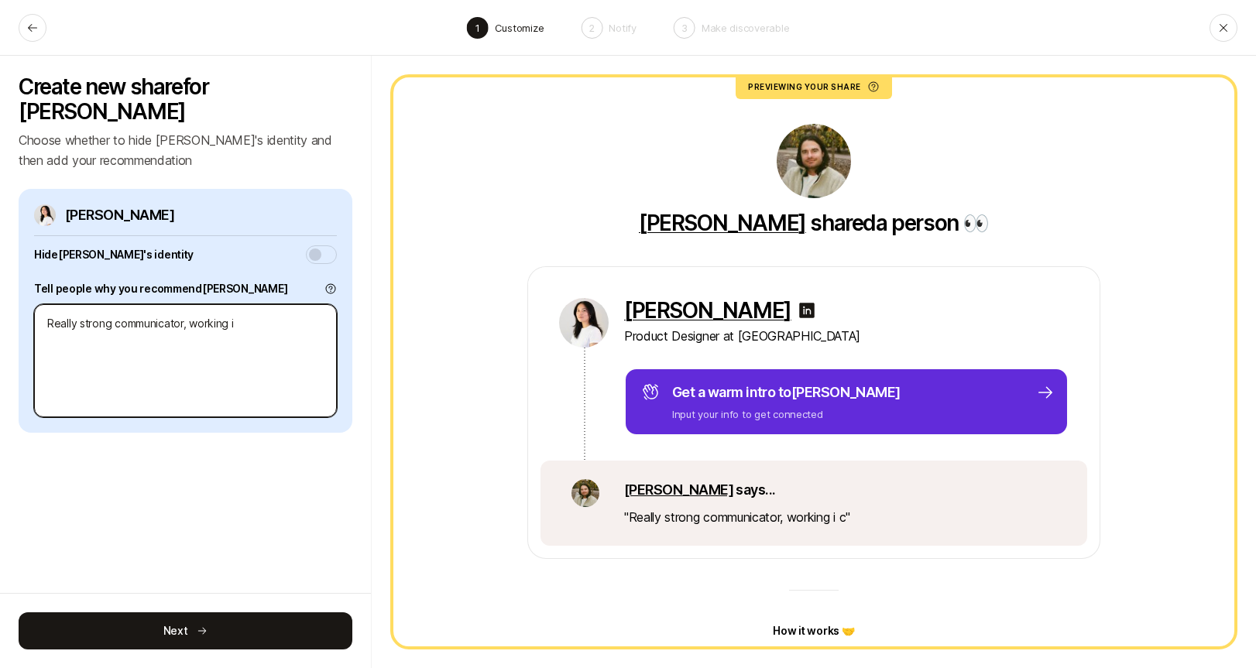
type textarea "x"
type textarea "Really strong communicator, working i"
type textarea "x"
type textarea "Really strong communicator, working in"
type textarea "x"
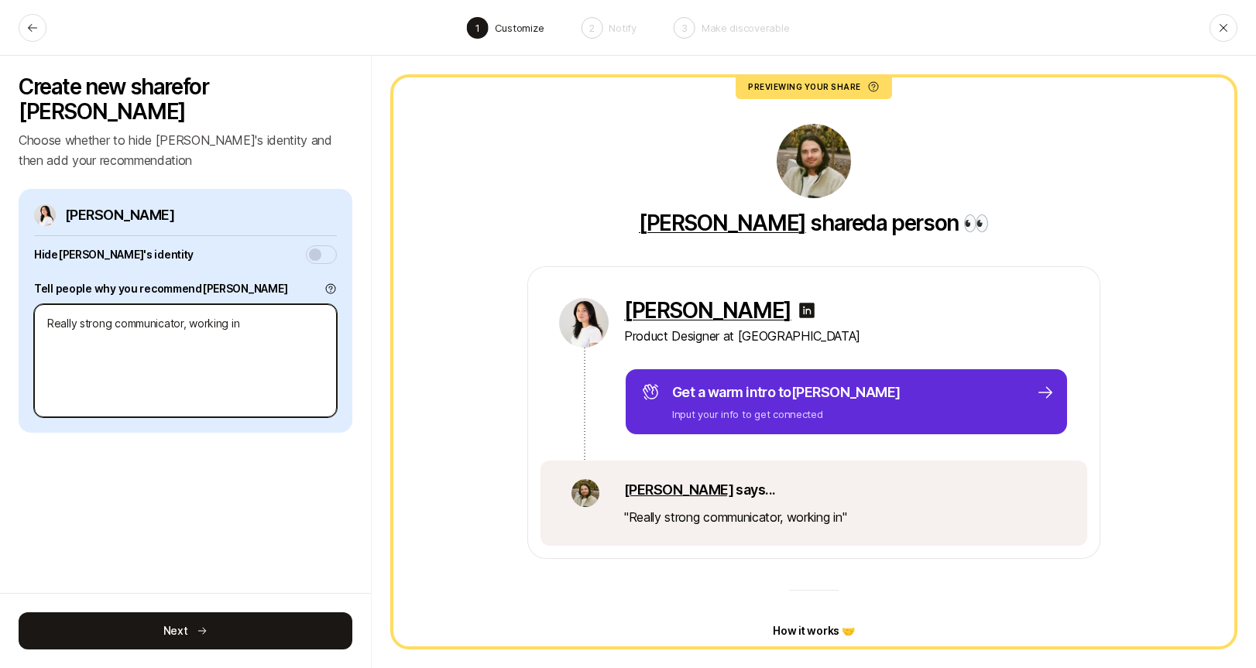
type textarea "Really strong communicator, working in"
type textarea "x"
type textarea "Really strong communicator, working in c"
type textarea "x"
type textarea "Really strong communicator, working in co"
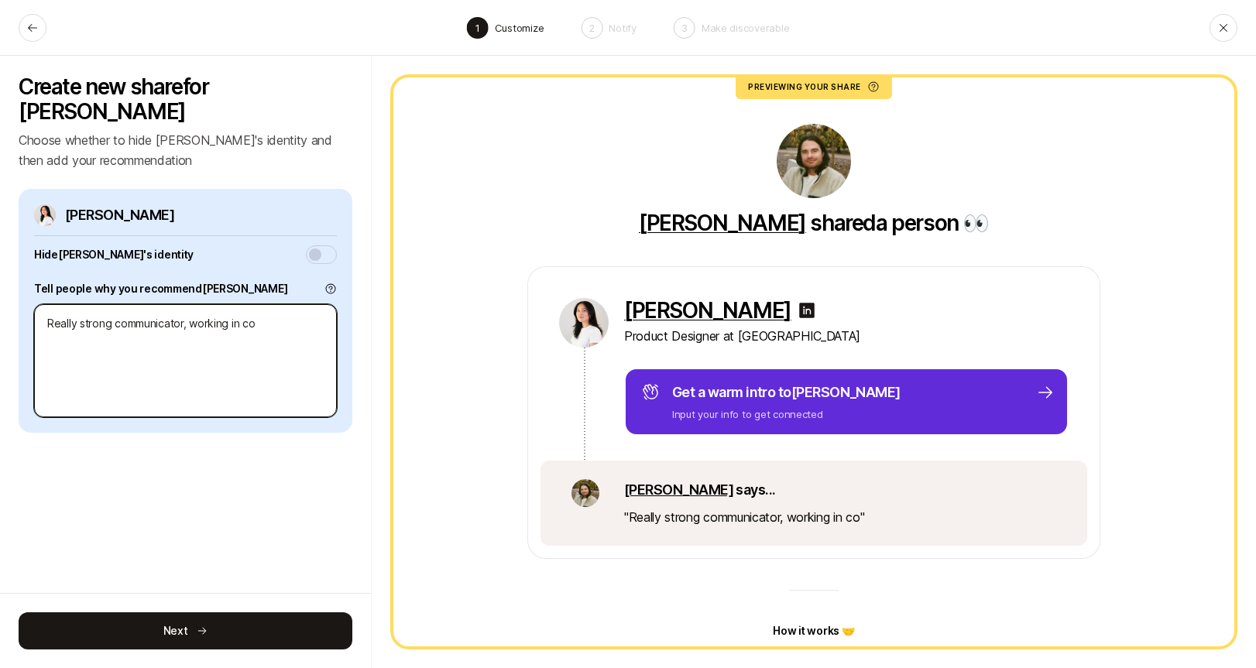
type textarea "x"
type textarea "Really strong communicator, working in com"
type textarea "x"
type textarea "Really strong communicator, working in come"
type textarea "x"
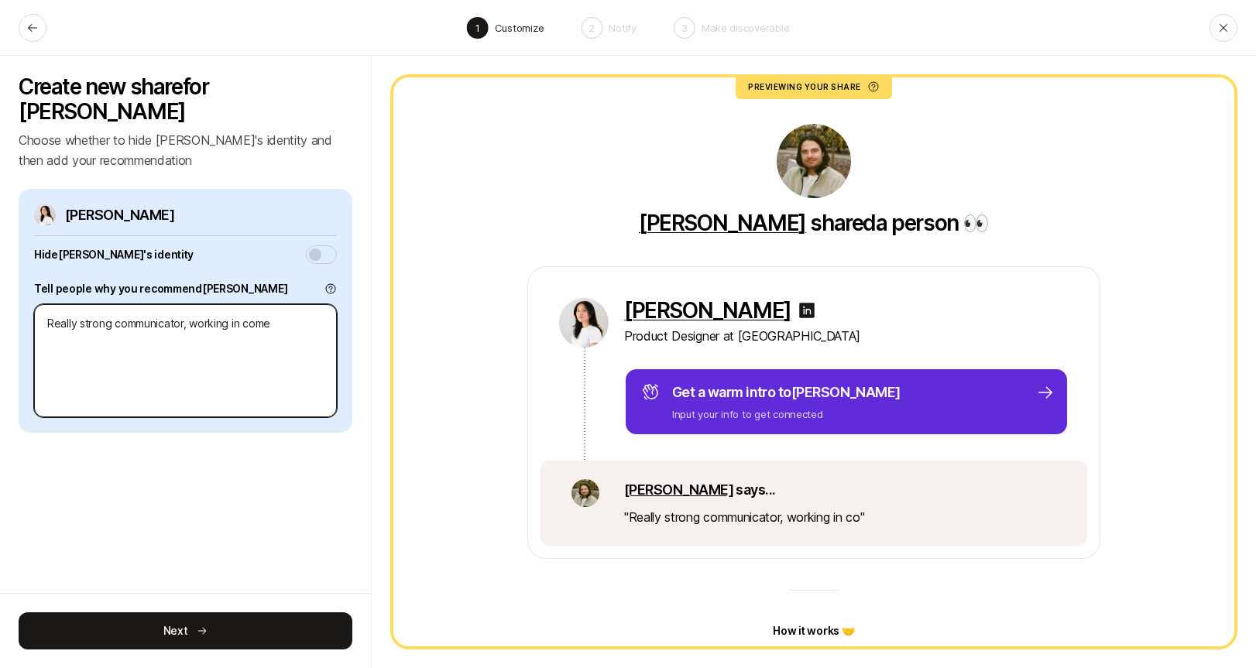
type textarea "Really strong communicator, working in comep"
type textarea "x"
type textarea "Really strong communicator, working in comepl"
type textarea "x"
type textarea "Really strong communicator, working in comeplx"
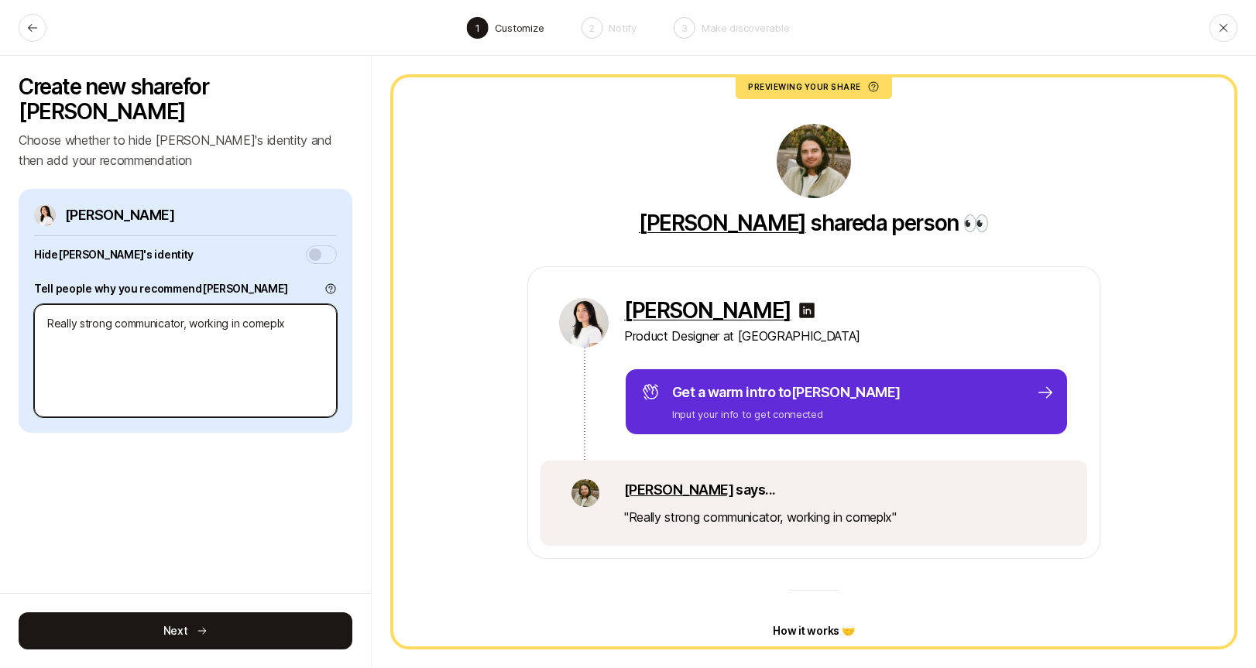
type textarea "x"
type textarea "Really strong communicator, working in comepl"
type textarea "x"
type textarea "Really strong communicator, working in comep"
type textarea "x"
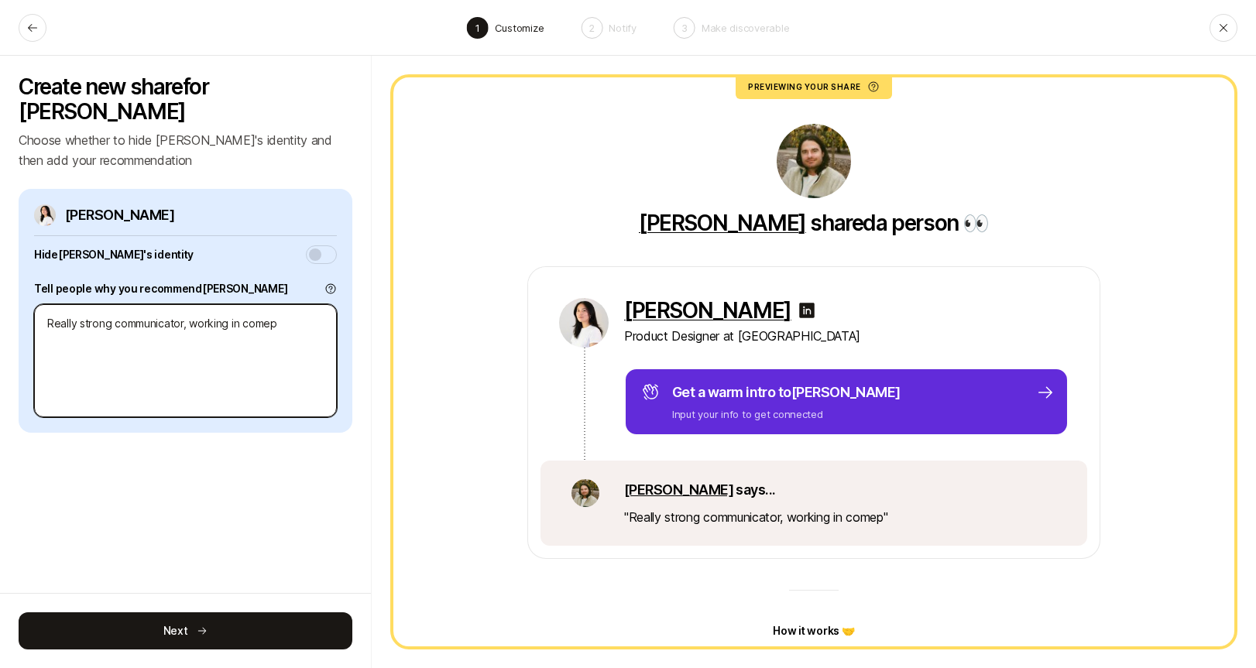
type textarea "Really strong communicator, working in come"
type textarea "x"
type textarea "Really strong communicator, working in comep"
type textarea "x"
type textarea "Really strong communicator, working in come"
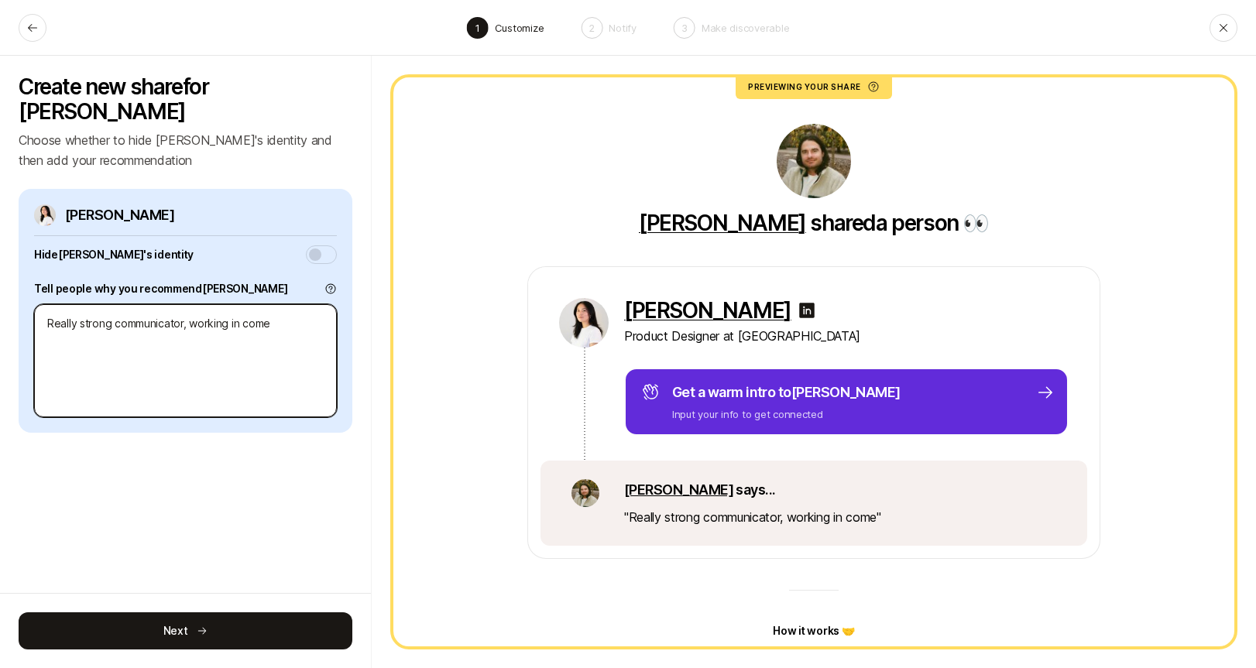
type textarea "x"
type textarea "Really strong communicator, working in com"
type textarea "x"
type textarea "Really strong communicator, working in comp"
type textarea "x"
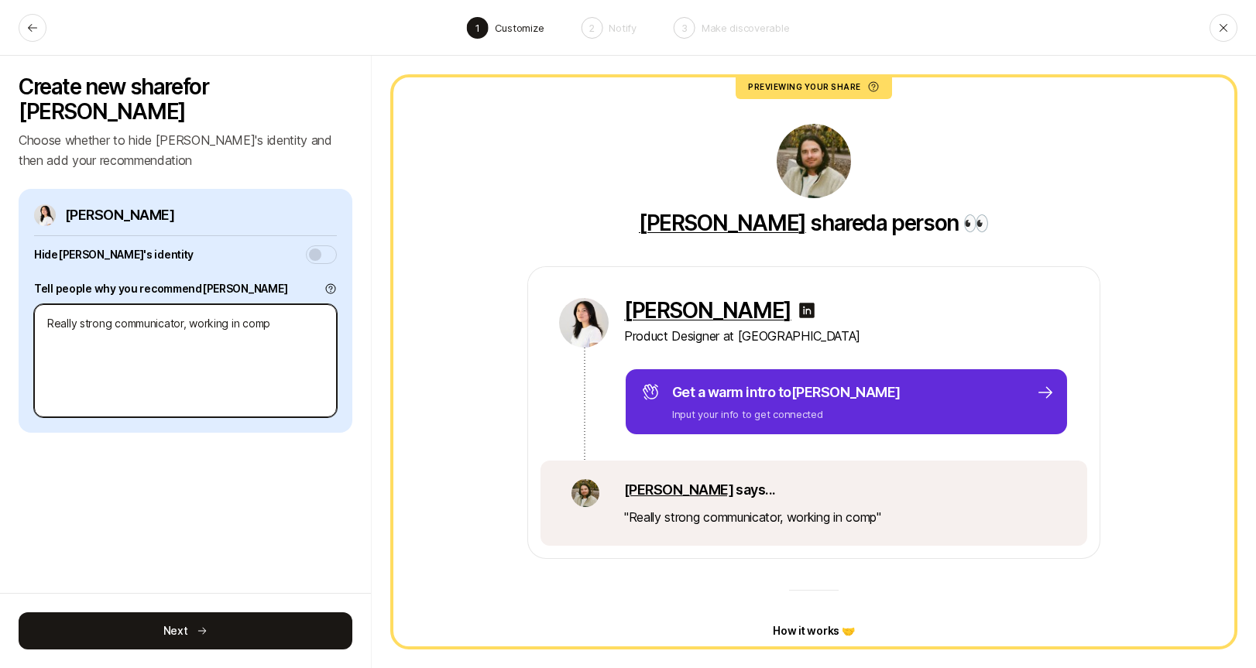
type textarea "Really strong communicator, working in compl"
type textarea "x"
type textarea "Really strong communicator, working in comple"
type textarea "x"
type textarea "Really strong communicator, working in complei"
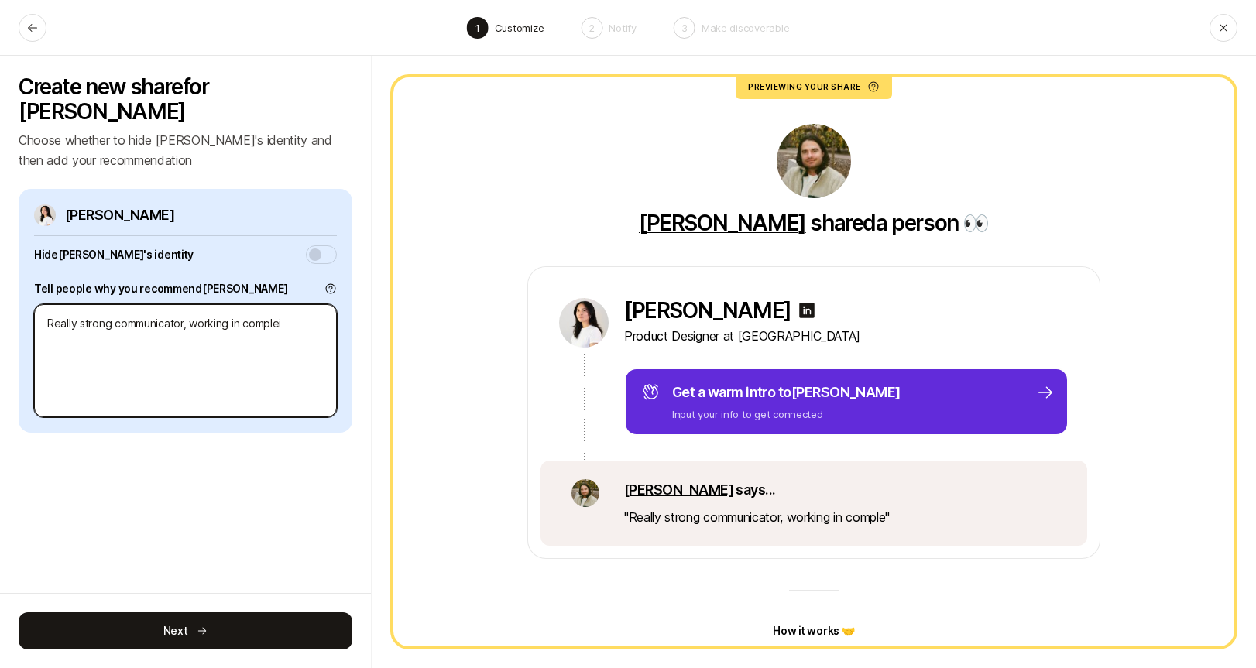
type textarea "x"
type textarea "Really strong communicator, working in compleix"
type textarea "x"
type textarea "Really strong communicator, working in complei"
type textarea "x"
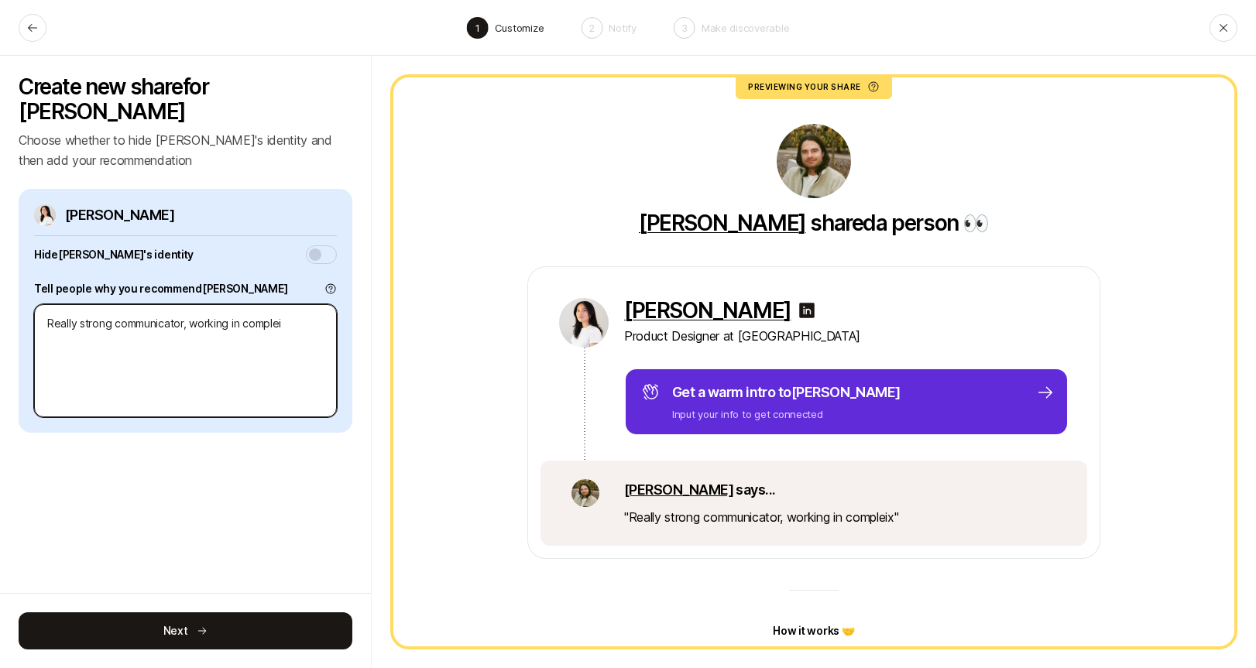
type textarea "Really strong communicator, working in comple"
type textarea "x"
type textarea "Really strong communicator, working in complex"
type textarea "x"
type textarea "Really strong communicator, working in complex"
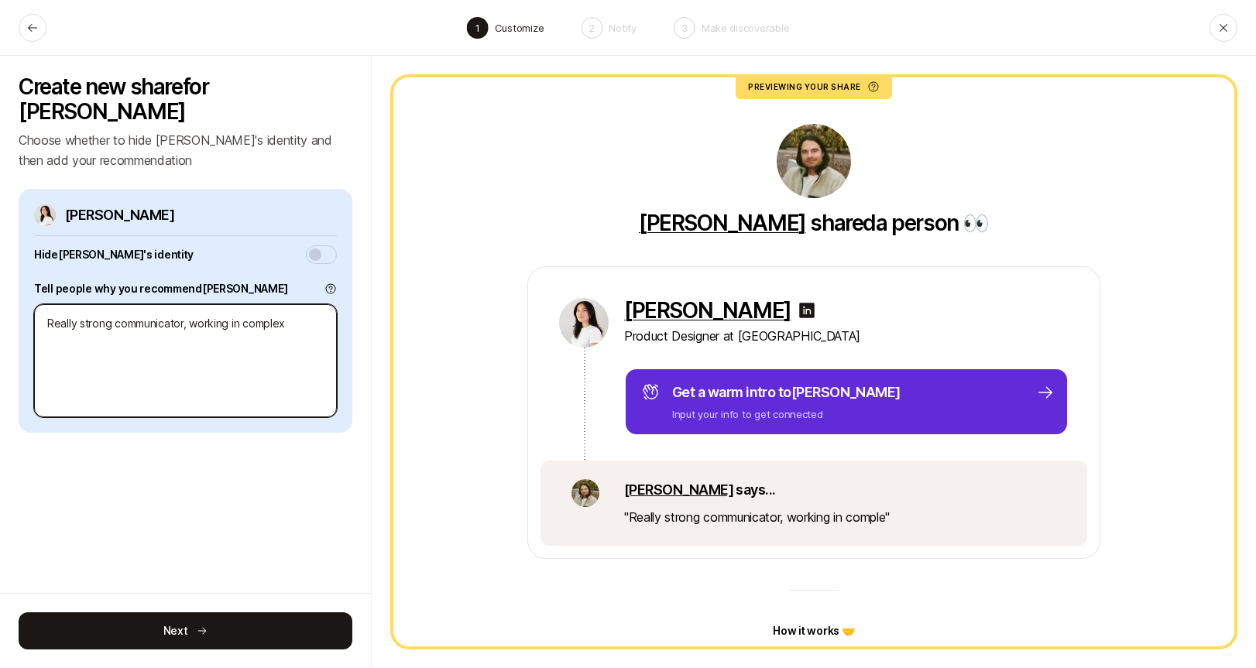
type textarea "x"
type textarea "Really strong communicator, working in complex f"
type textarea "x"
type textarea "Really strong communicator, working in complex fi"
type textarea "x"
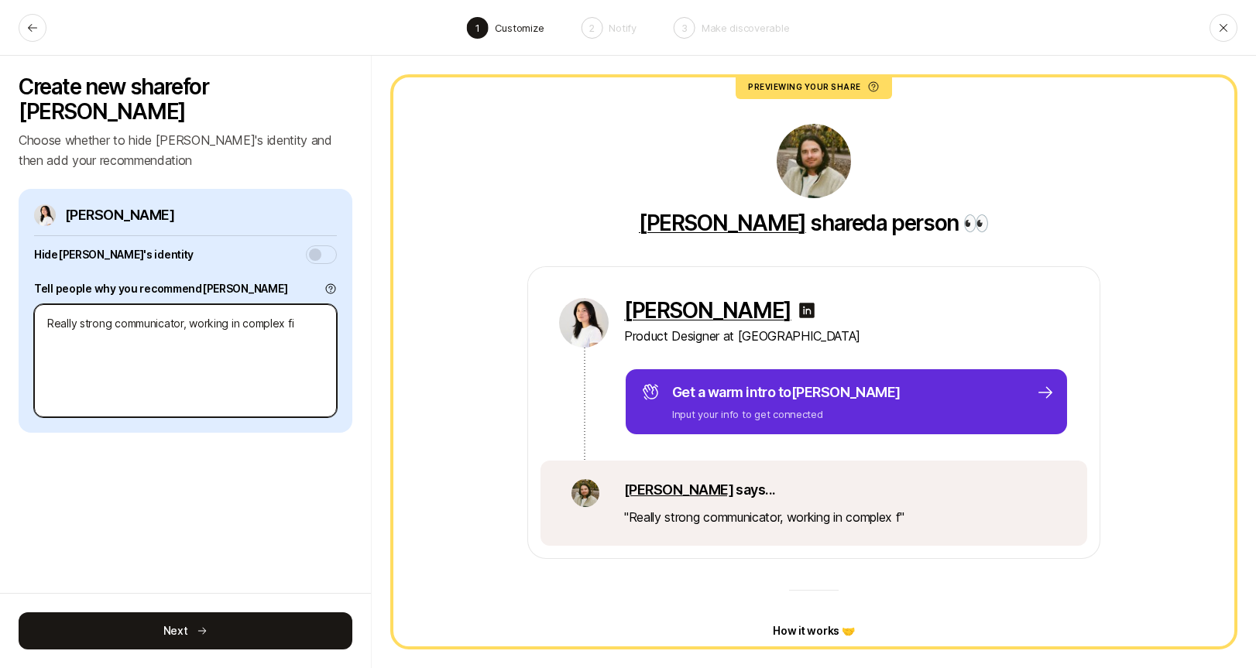
type textarea "Really strong communicator, working in complex fin"
type textarea "x"
type textarea "Really strong communicator, working in complex fina"
type textarea "x"
type textarea "Really strong communicator, working in complex [PERSON_NAME]"
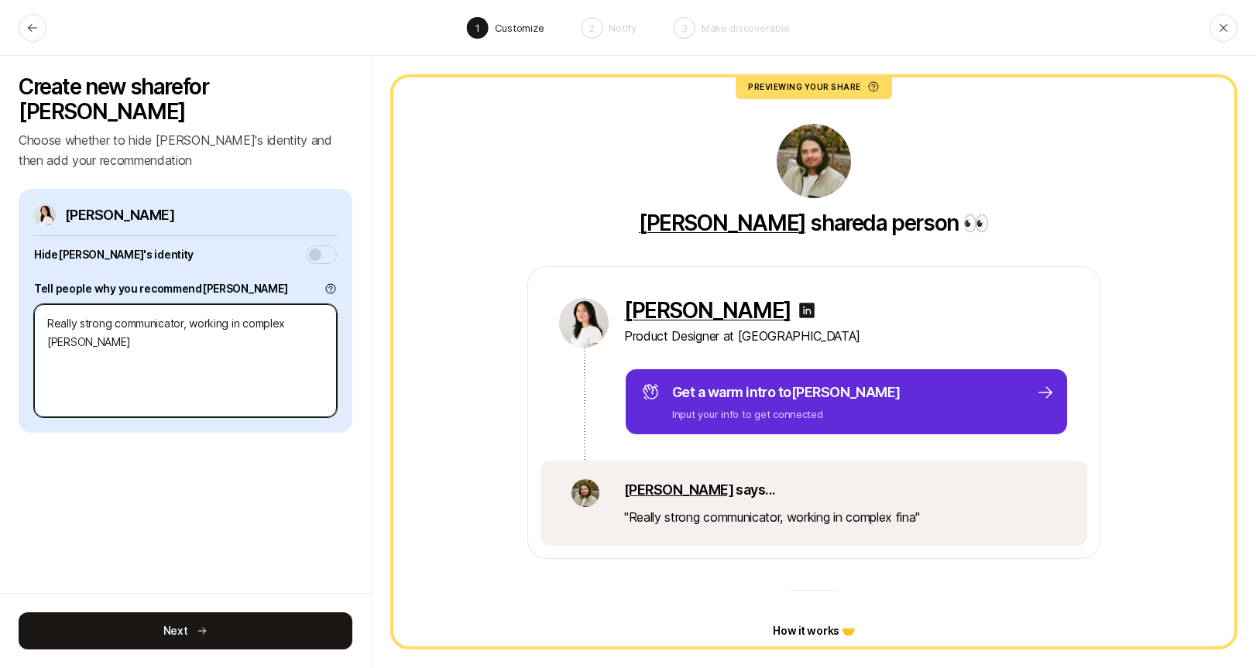
type textarea "x"
type textarea "Really strong communicator, working in complex financ"
type textarea "x"
type textarea "Really strong communicator, working in complex finance"
type textarea "x"
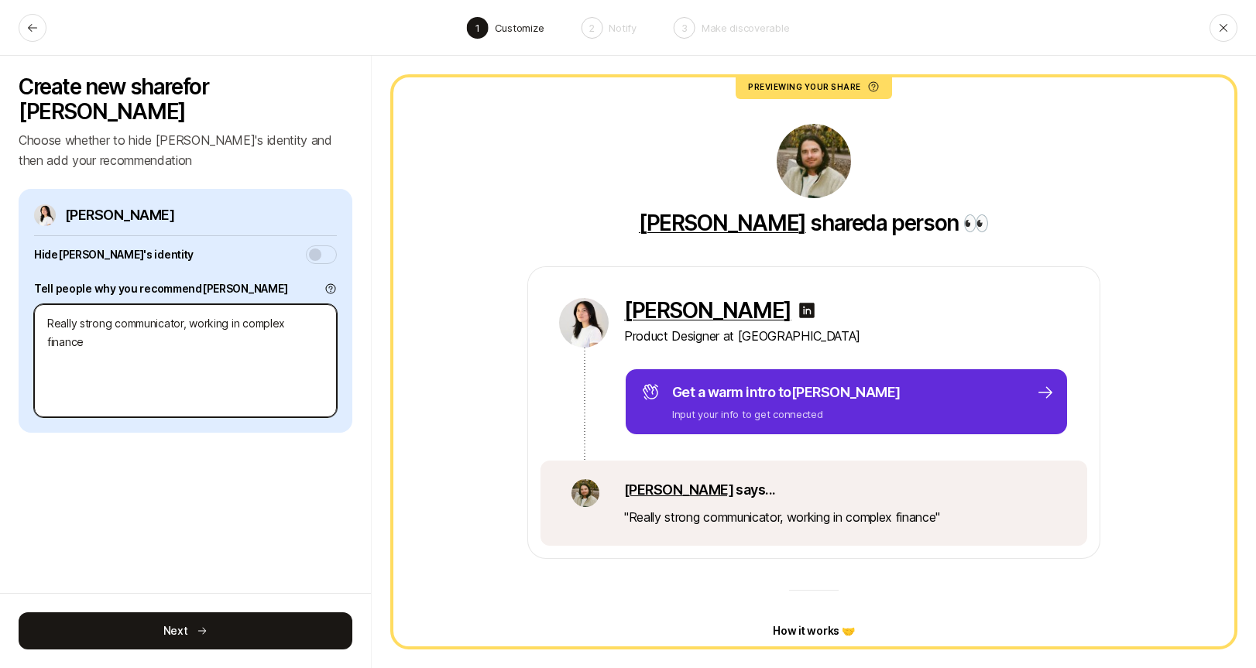
type textarea "Really strong communicator, working in complex finance"
type textarea "x"
type textarea "Really strong communicator, working in complex finance f"
type textarea "x"
type textarea "Really strong communicator, working in complex finance fl"
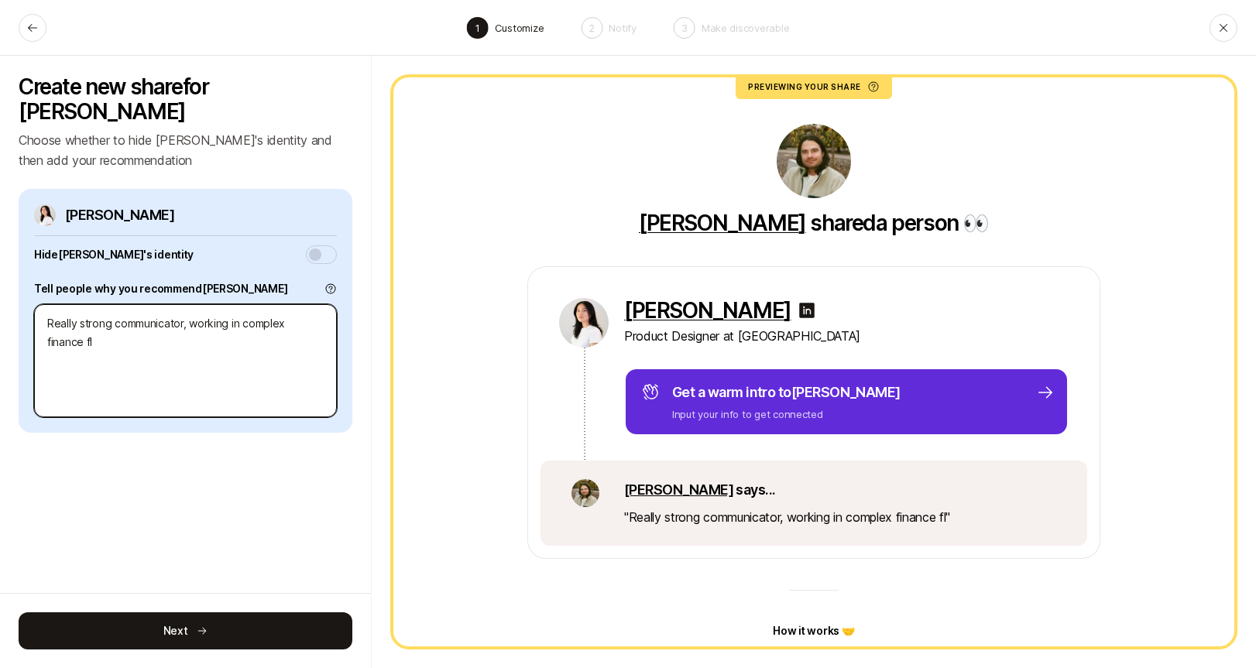
type textarea "x"
type textarea "Really strong communicator, working in complex finance flo"
type textarea "x"
type textarea "Really strong communicator, working in complex finance flow"
type textarea "x"
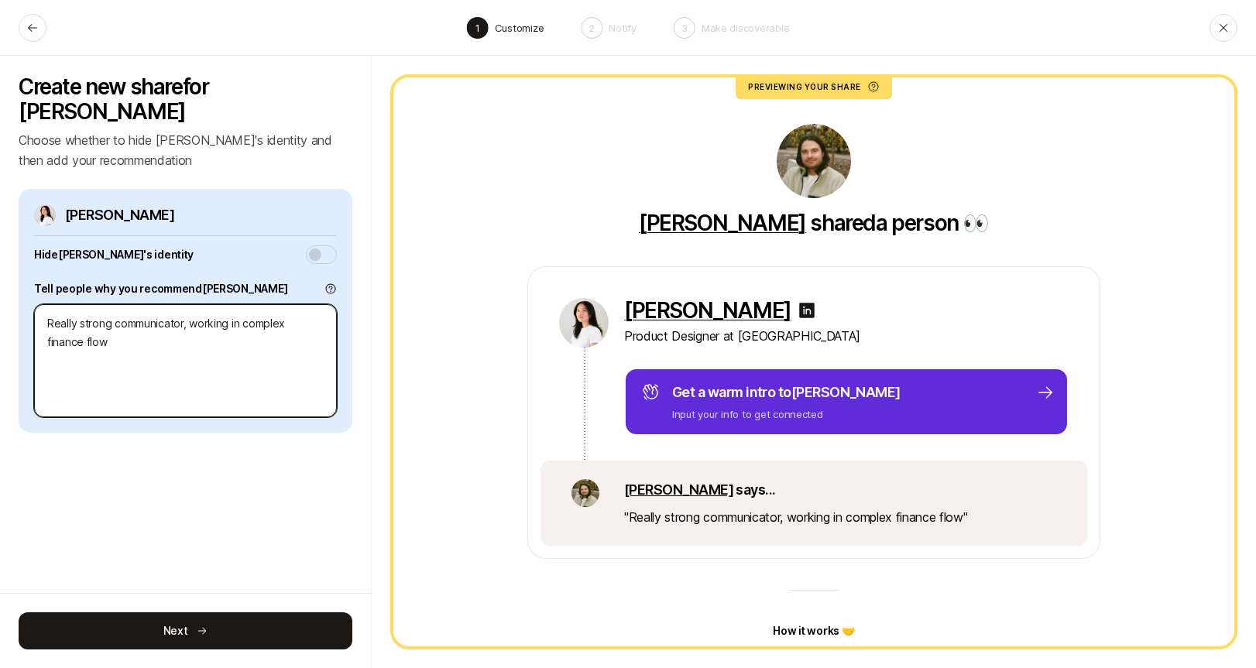
type textarea "Really strong communicator, working in complex finance flows"
type textarea "x"
type textarea "Really strong communicator, working in complex finance flows."
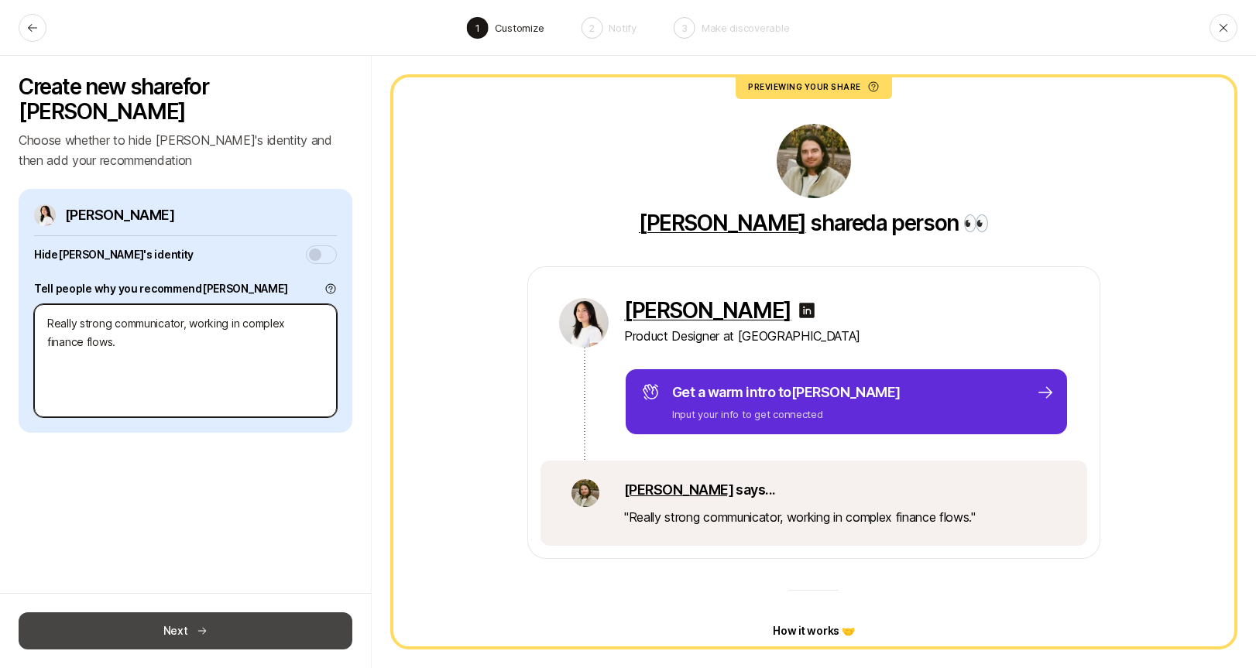
type textarea "x"
type textarea "Really strong communicator, working in complex finance flows."
type textarea "x"
type textarea "Really strong communicator, working in complex finance flows. W"
type textarea "x"
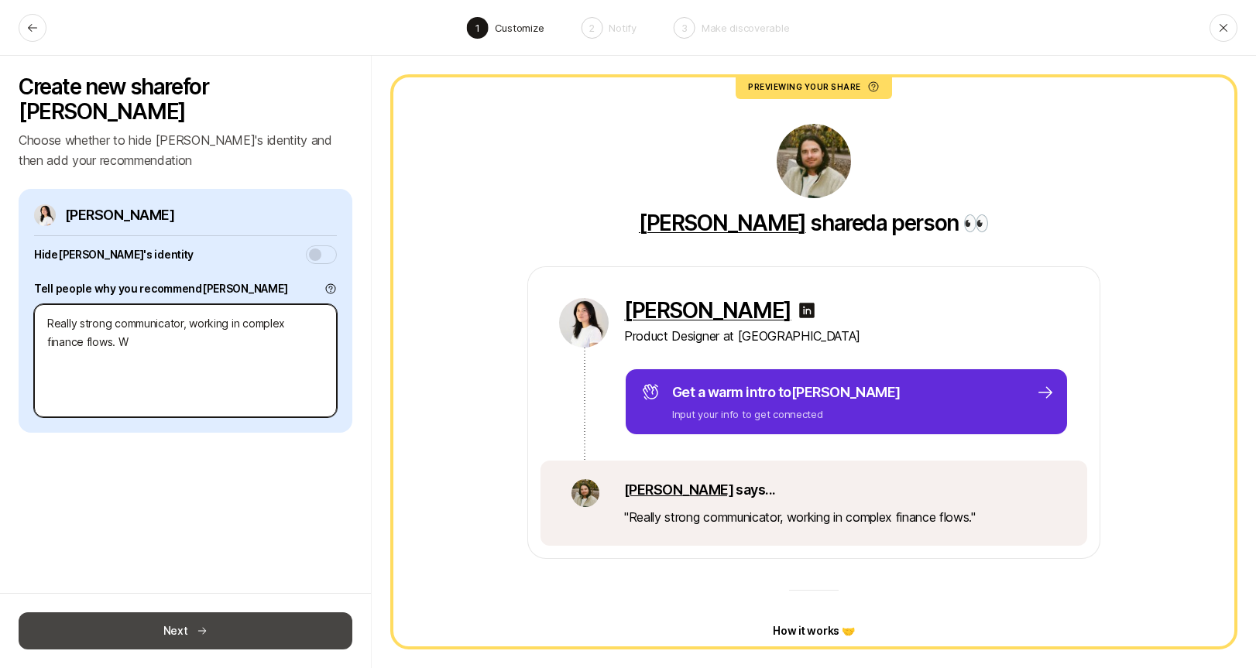
type textarea "Really strong communicator, working in complex finance flows. Wo"
type textarea "x"
type textarea "Really strong communicator, working in complex finance flows. Wou"
type textarea "x"
type textarea "Really strong communicator, working in complex finance flows. Woul"
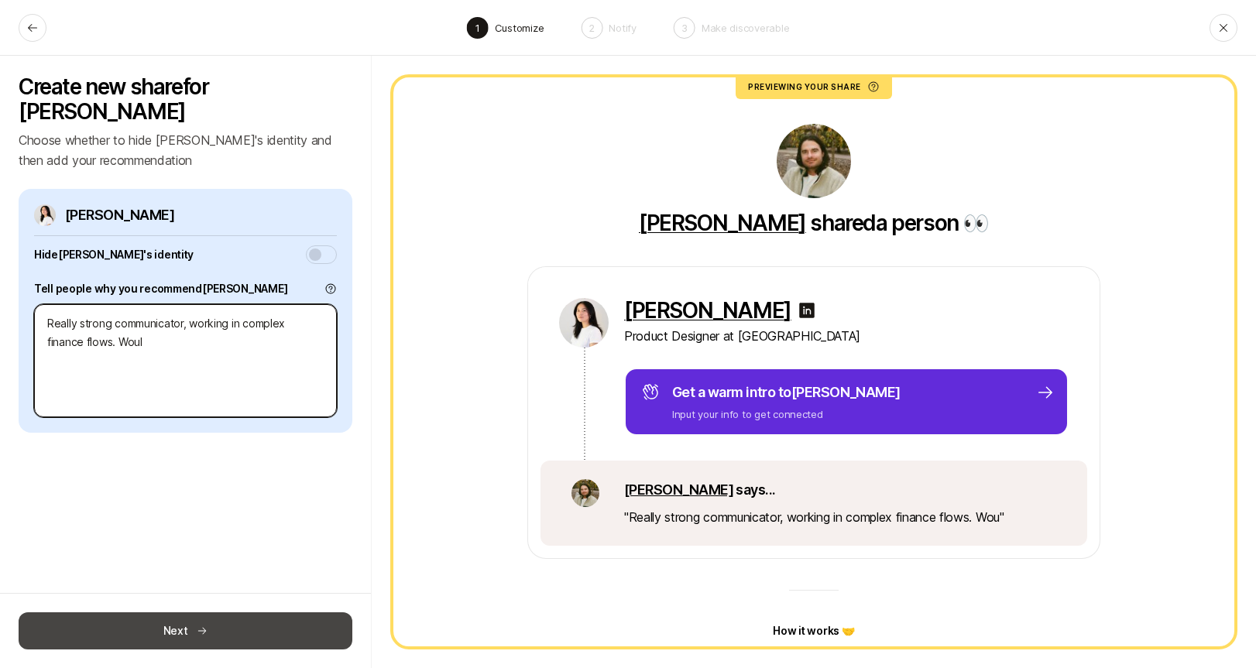
type textarea "x"
type textarea "Really strong communicator, working in complex finance flows. Would"
type textarea "x"
type textarea "Really strong communicator, working in complex finance flows. Would"
type textarea "x"
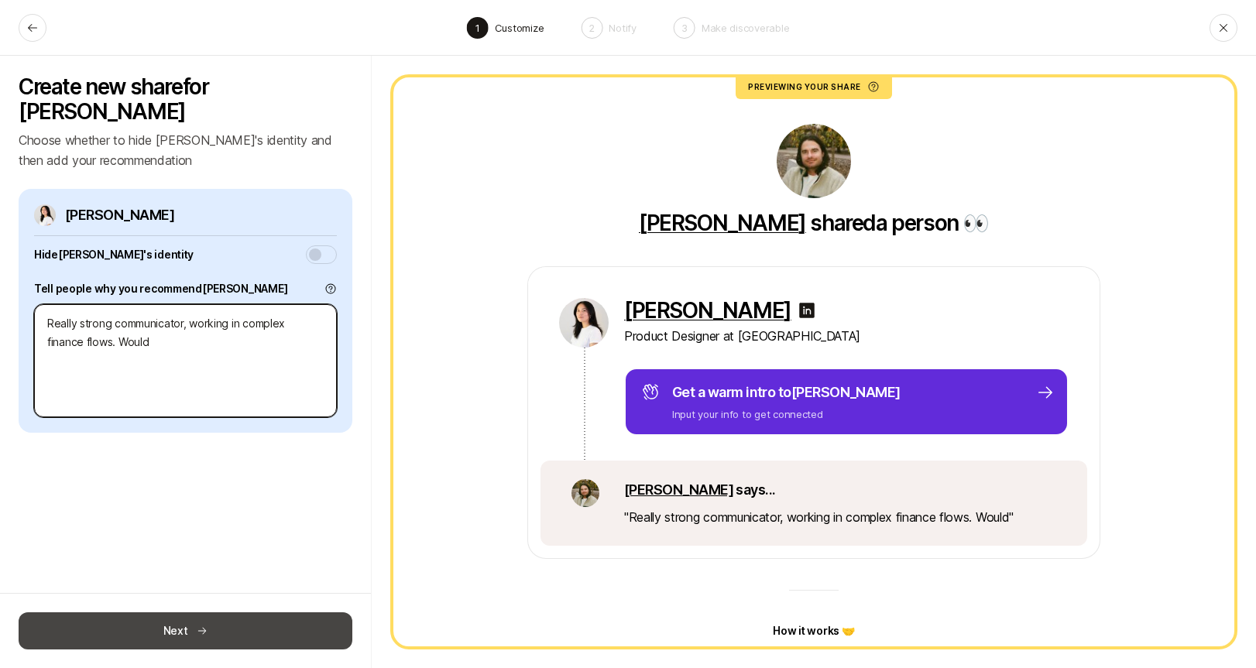
type textarea "Really strong communicator, working in complex finance flows. Would b"
type textarea "x"
type textarea "Really strong communicator, working in complex finance flows. Would be"
type textarea "x"
type textarea "Really strong communicator, working in complex finance flows. Would be"
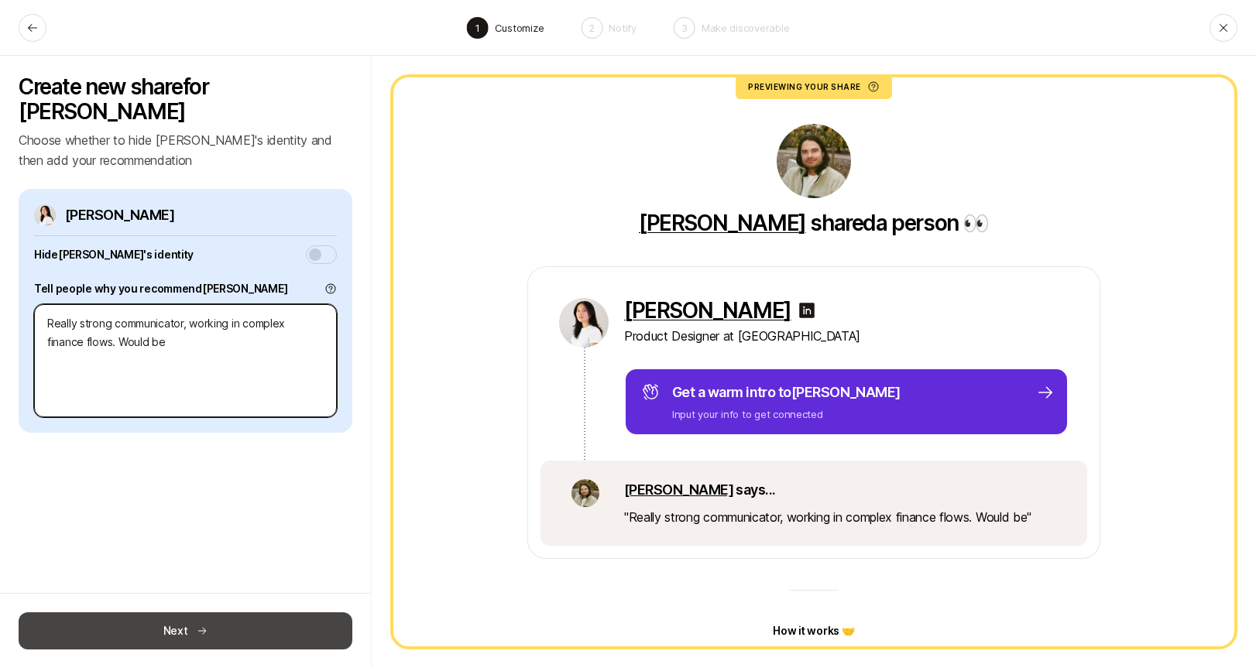
type textarea "x"
type textarea "Really strong communicator, working in complex finance flows. Would be a"
type textarea "x"
type textarea "Really strong communicator, working in complex finance flows. Would be a"
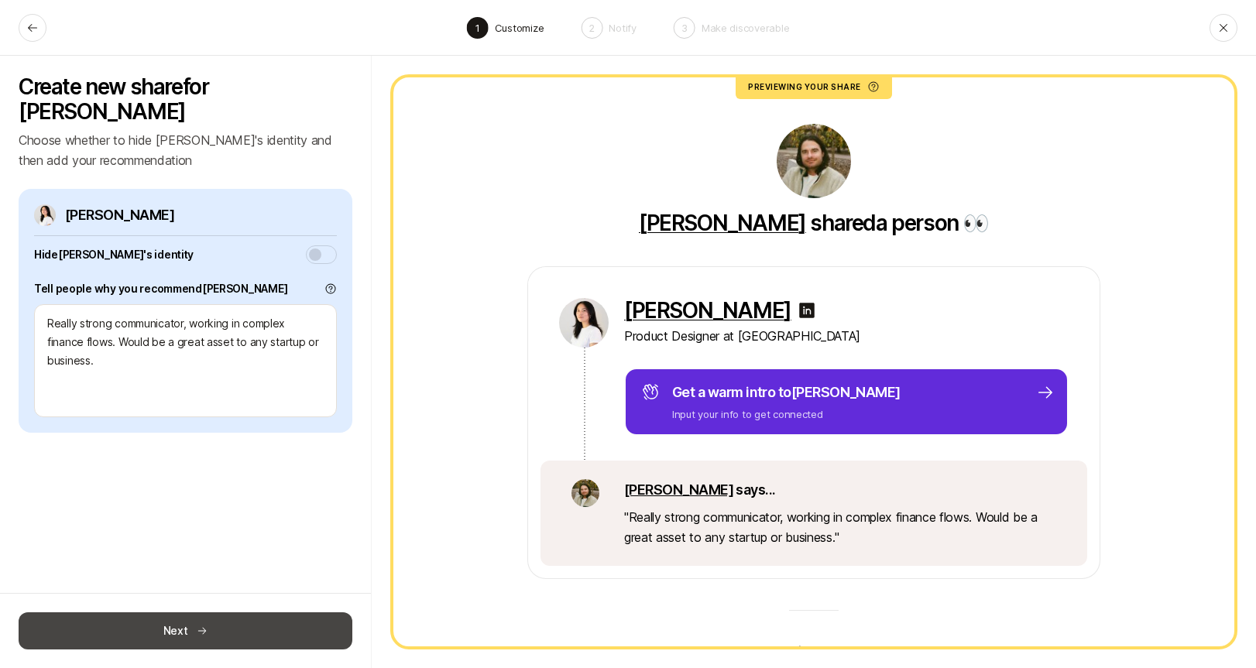
click at [180, 619] on button "Next" at bounding box center [186, 630] width 334 height 37
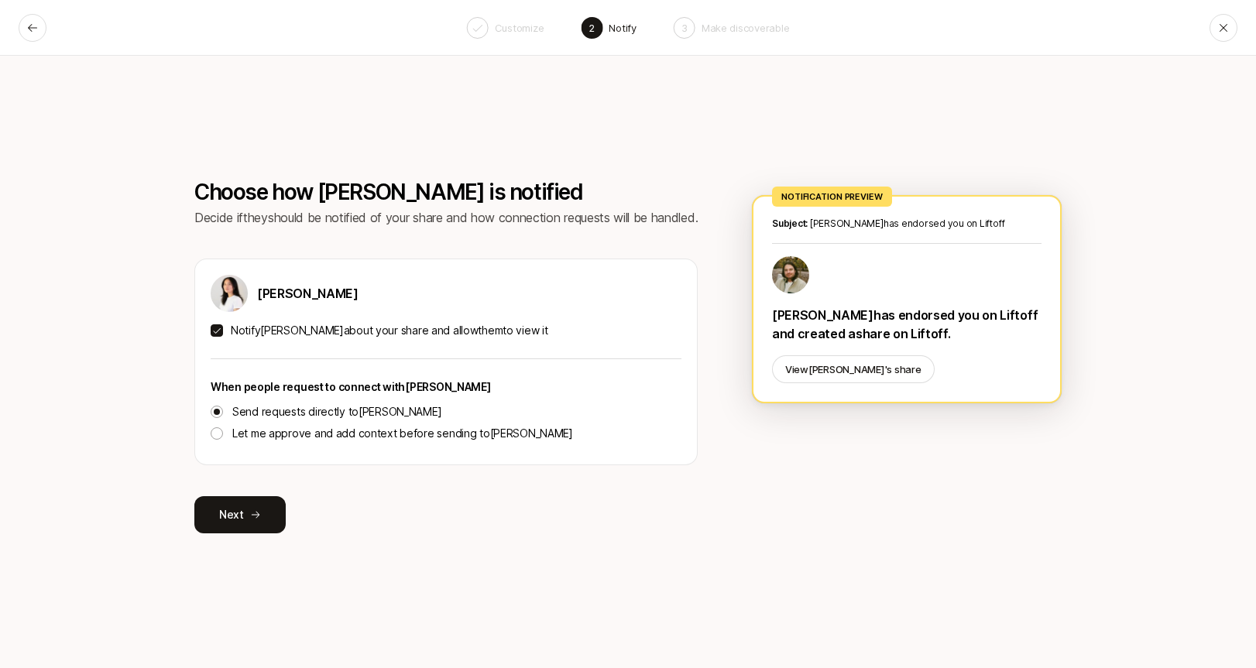
click at [219, 327] on button "Notify [PERSON_NAME] about your share and allow them to view it" at bounding box center [217, 330] width 12 height 12
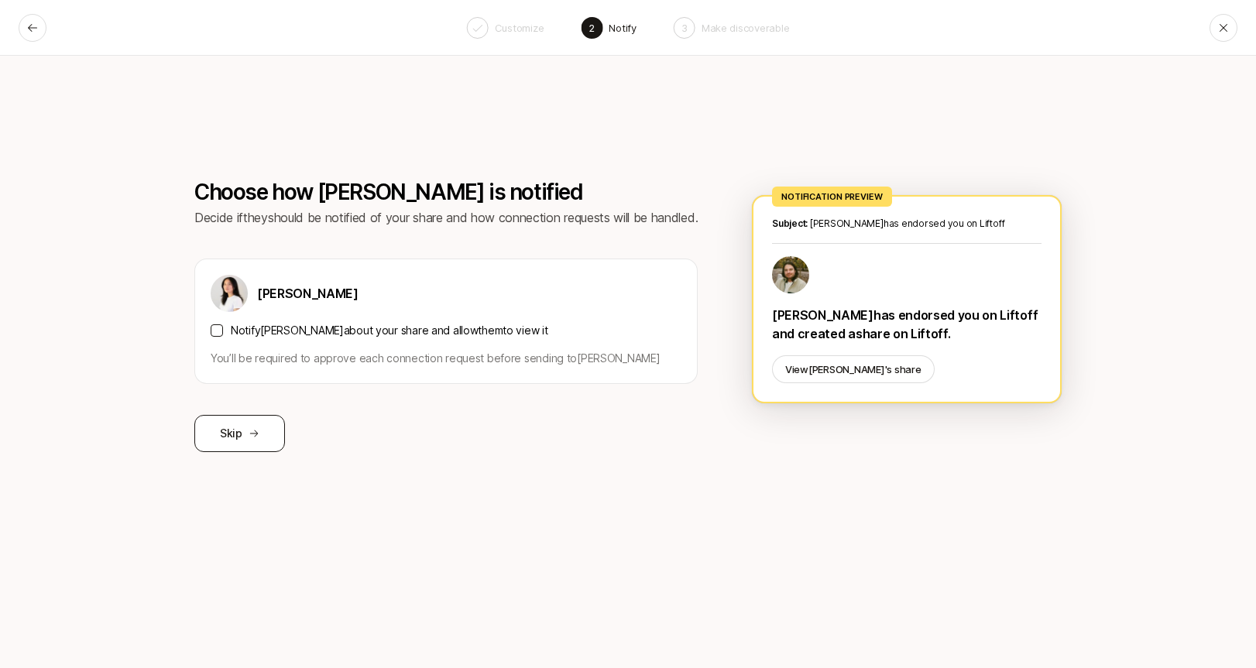
click at [238, 444] on button "Skip" at bounding box center [239, 433] width 91 height 37
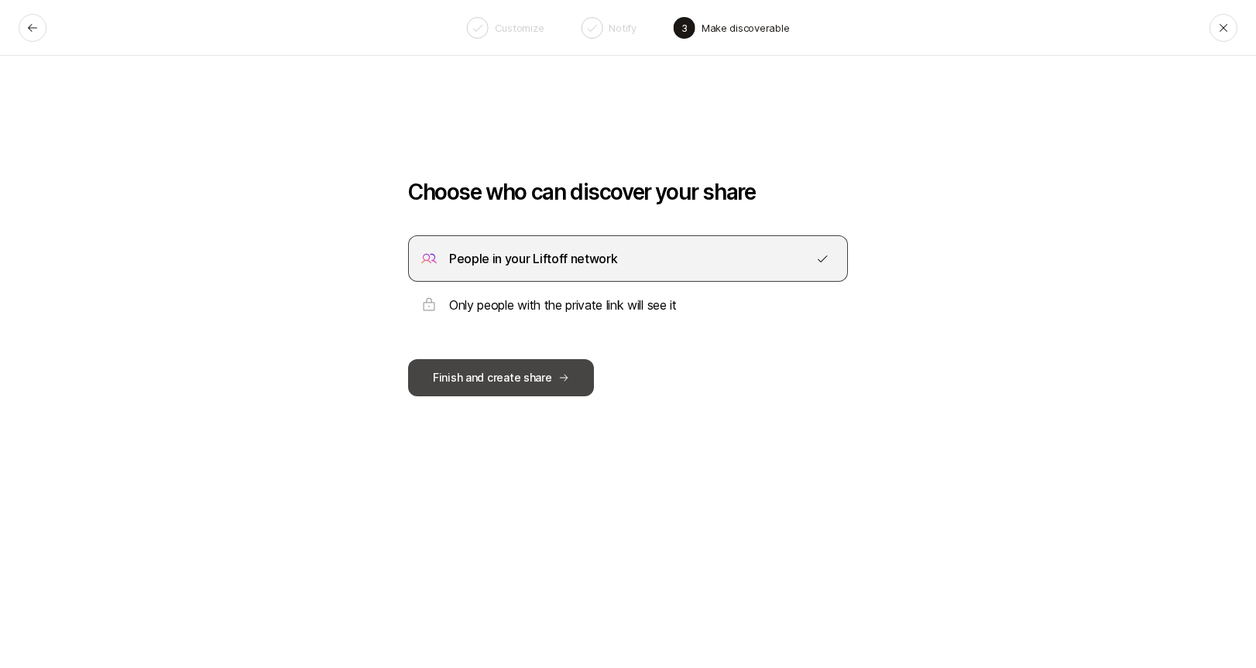
click at [508, 383] on button "Finish and create share" at bounding box center [501, 377] width 186 height 37
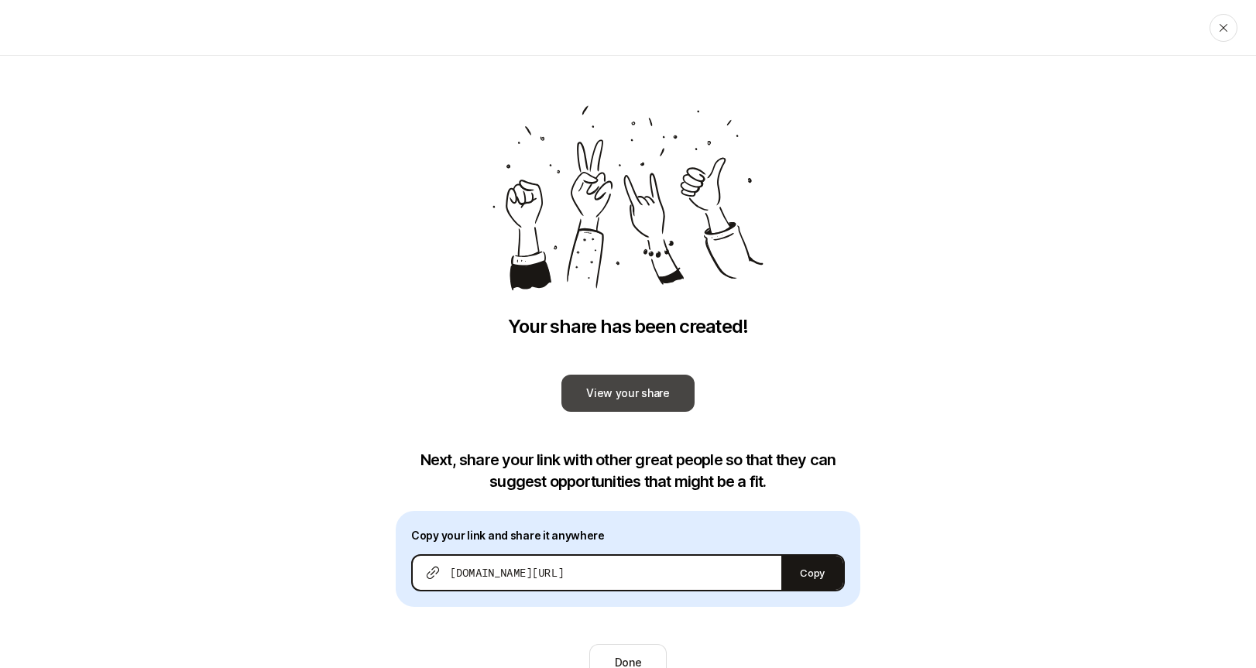
click at [642, 389] on link "View your share" at bounding box center [627, 393] width 133 height 37
click at [634, 654] on button "Done" at bounding box center [628, 662] width 78 height 37
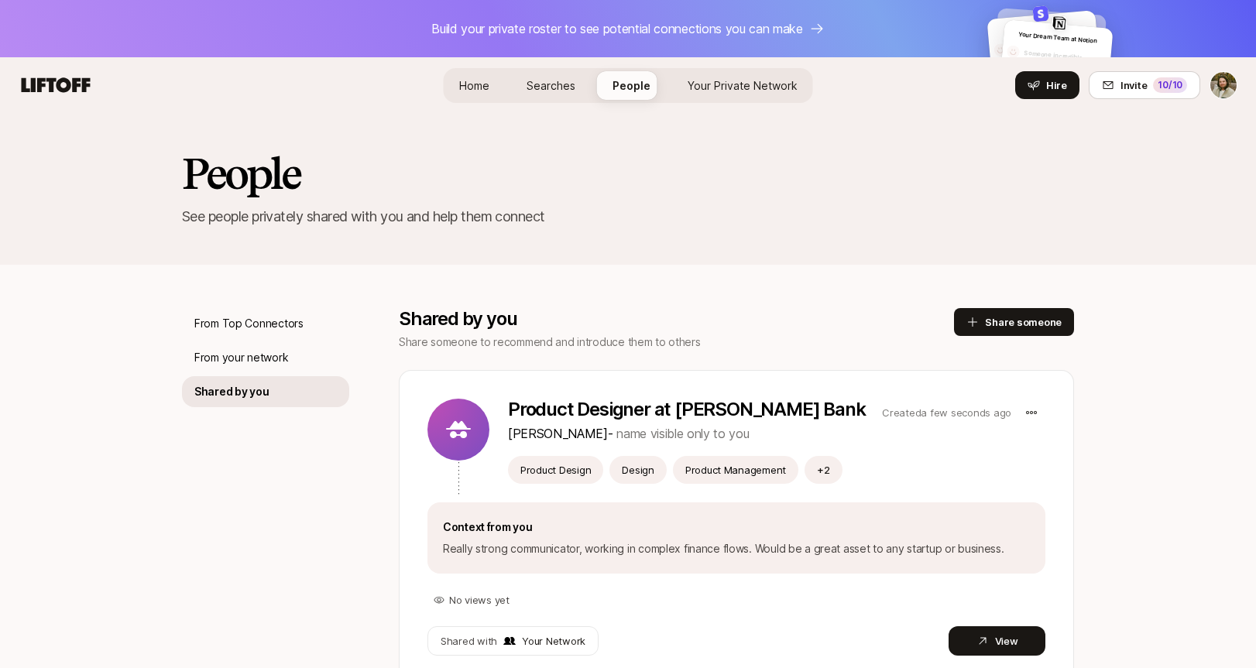
click at [510, 80] on div "Home Searches People Your Private Network Hire" at bounding box center [628, 85] width 369 height 35
click at [526, 80] on link "Searches" at bounding box center [551, 85] width 74 height 29
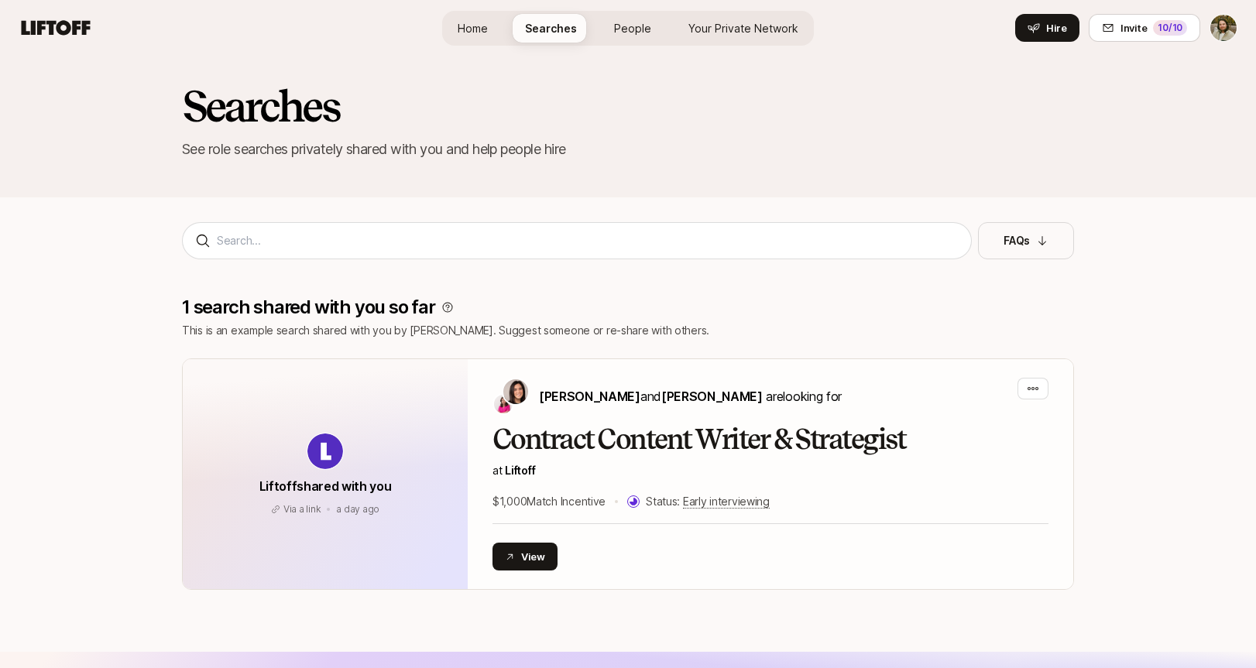
scroll to position [74, 0]
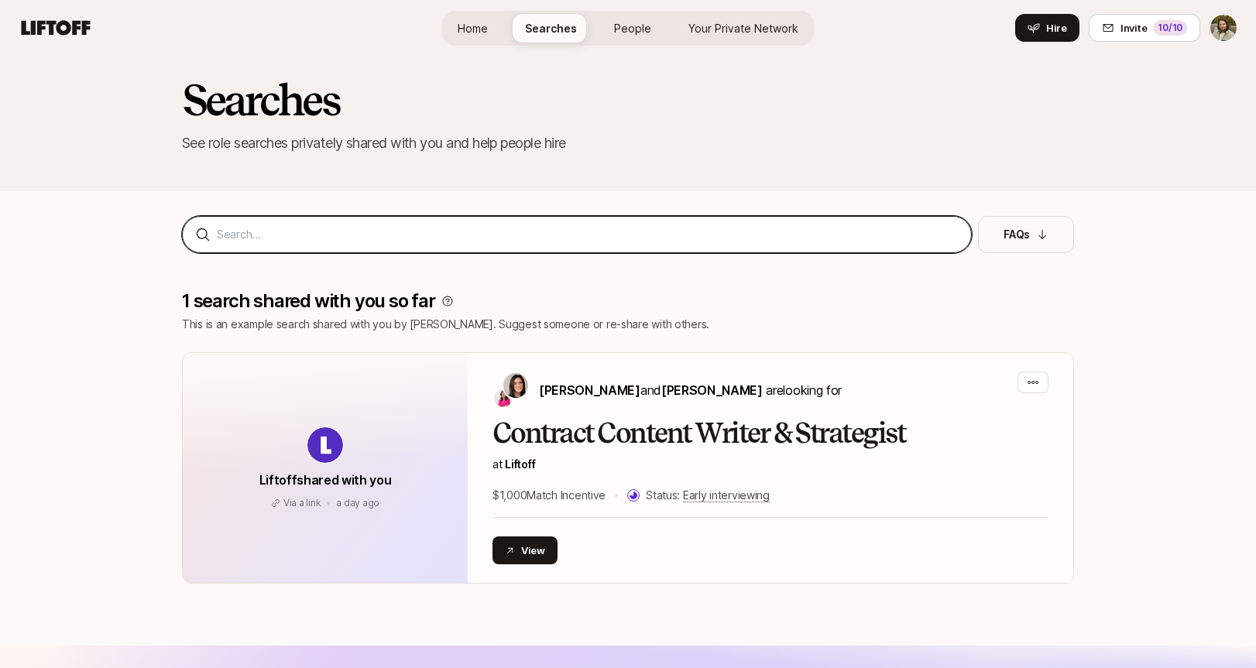
click at [646, 227] on input at bounding box center [588, 234] width 742 height 19
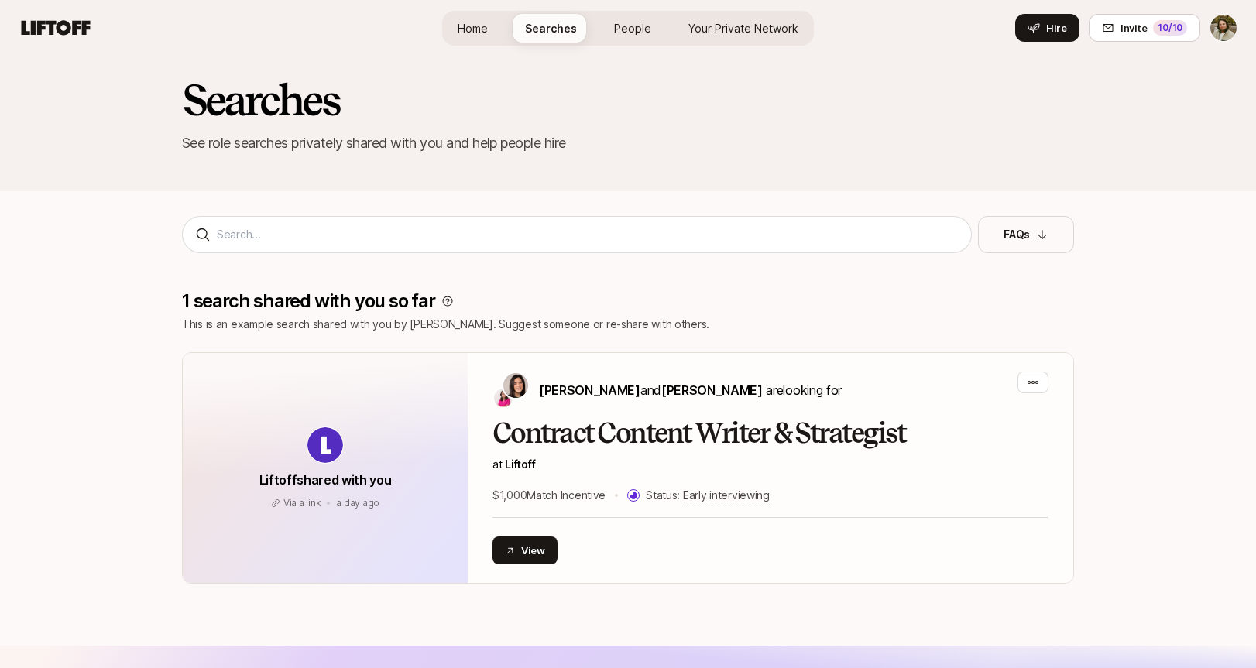
click at [492, 31] on link "Home" at bounding box center [472, 28] width 55 height 29
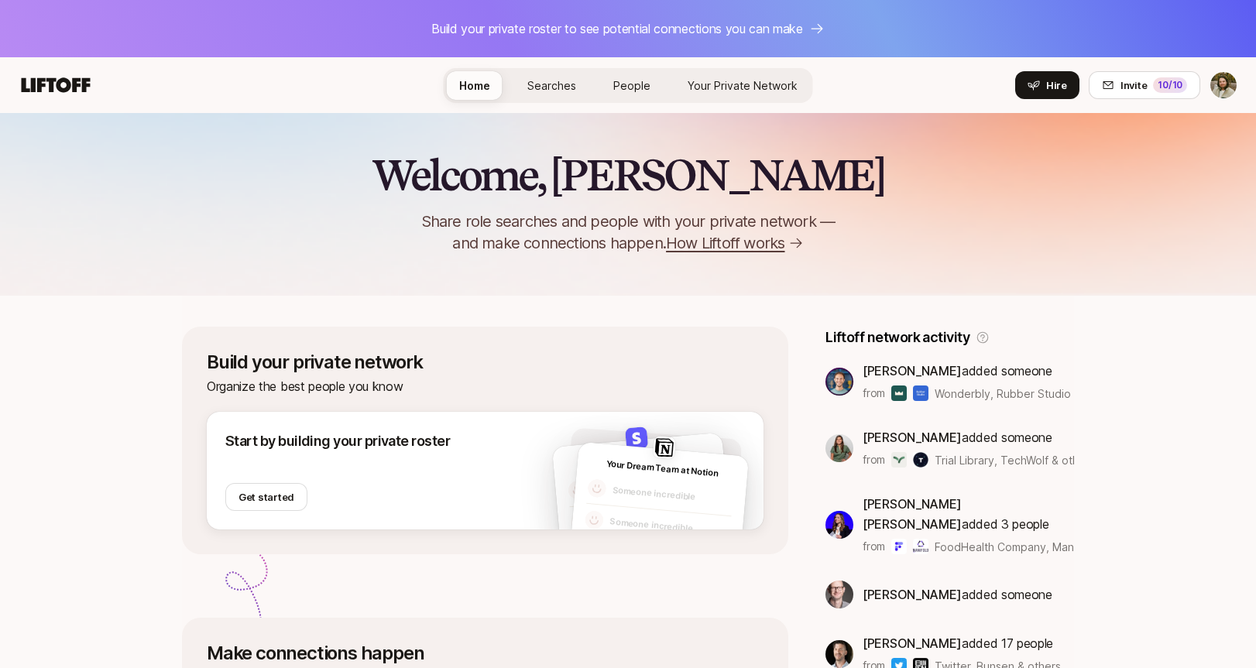
scroll to position [41, 0]
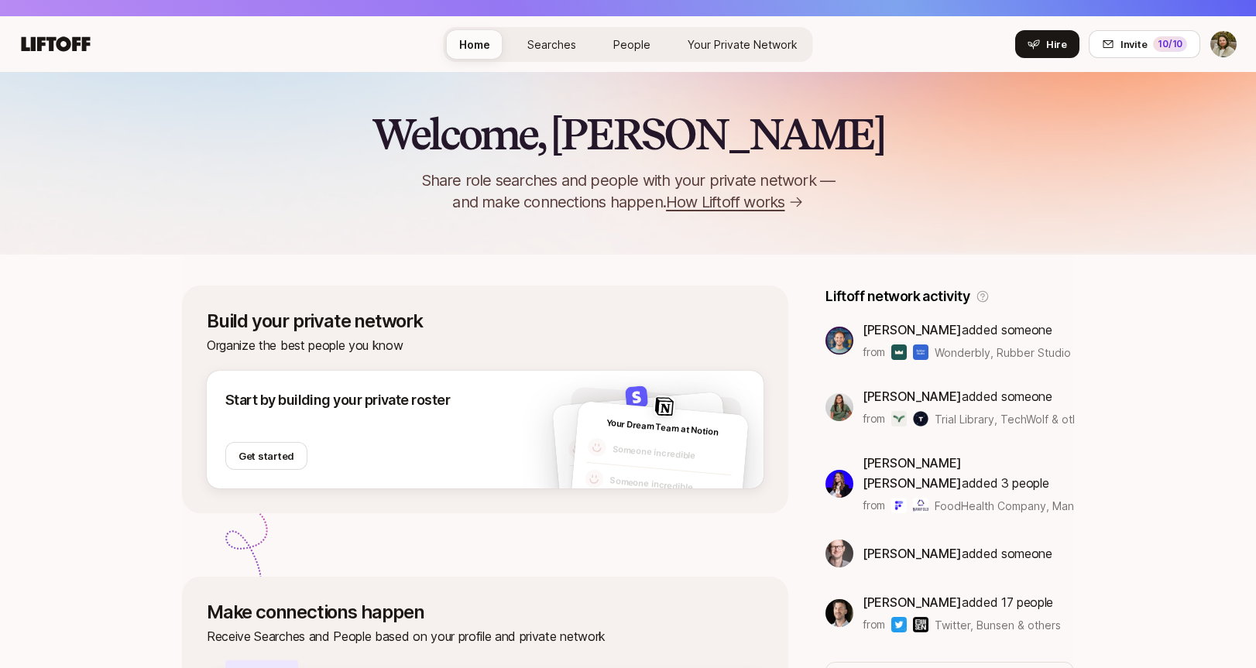
click at [733, 49] on span "Your Private Network" at bounding box center [742, 44] width 110 height 16
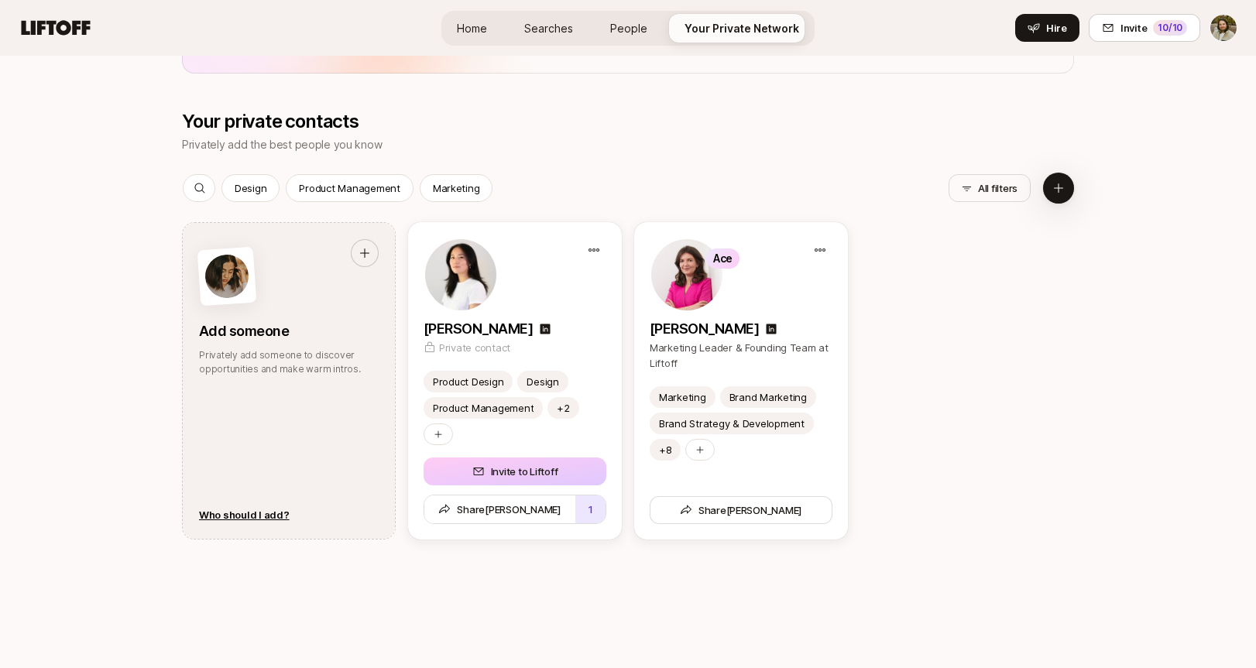
scroll to position [1516, 0]
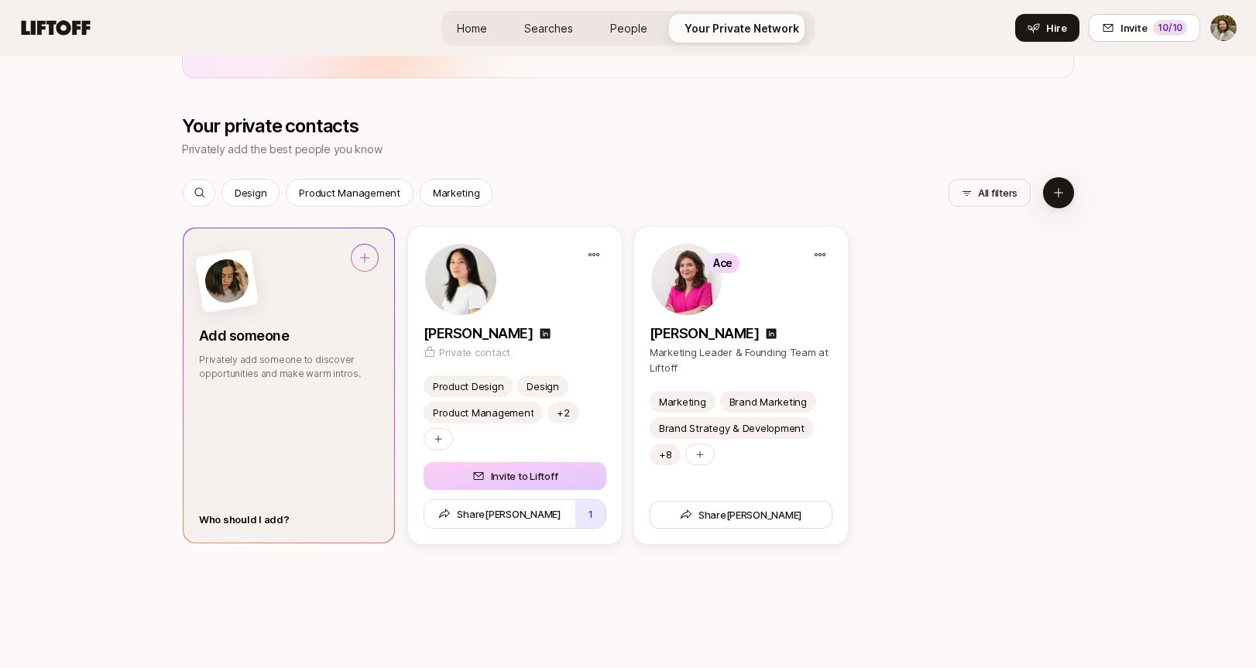
click at [261, 523] on div "Who should I add?" at bounding box center [244, 519] width 91 height 15
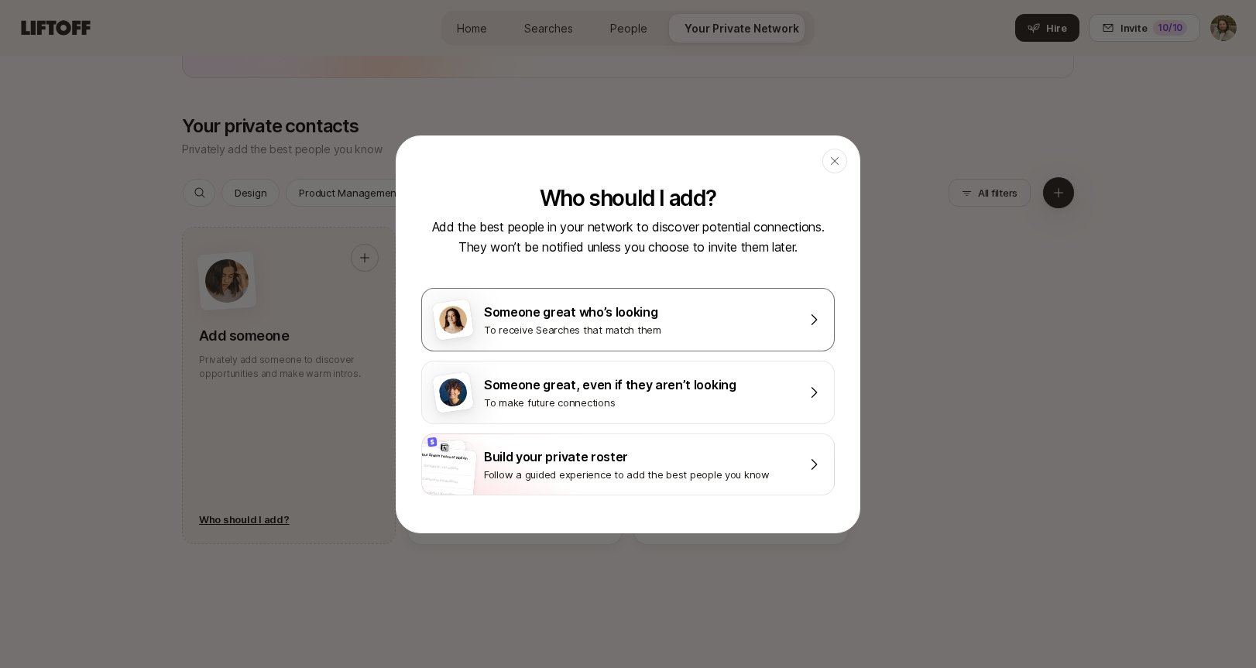
click at [638, 322] on div "To receive Searches that match them" at bounding box center [639, 329] width 310 height 15
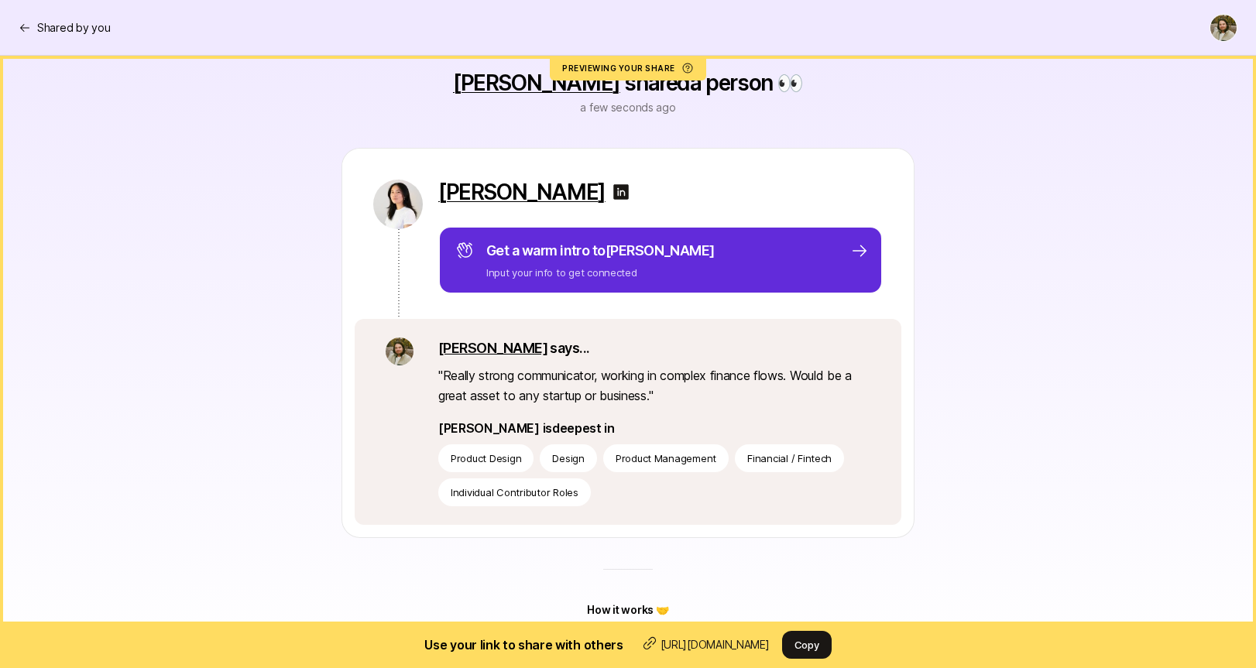
scroll to position [121, 0]
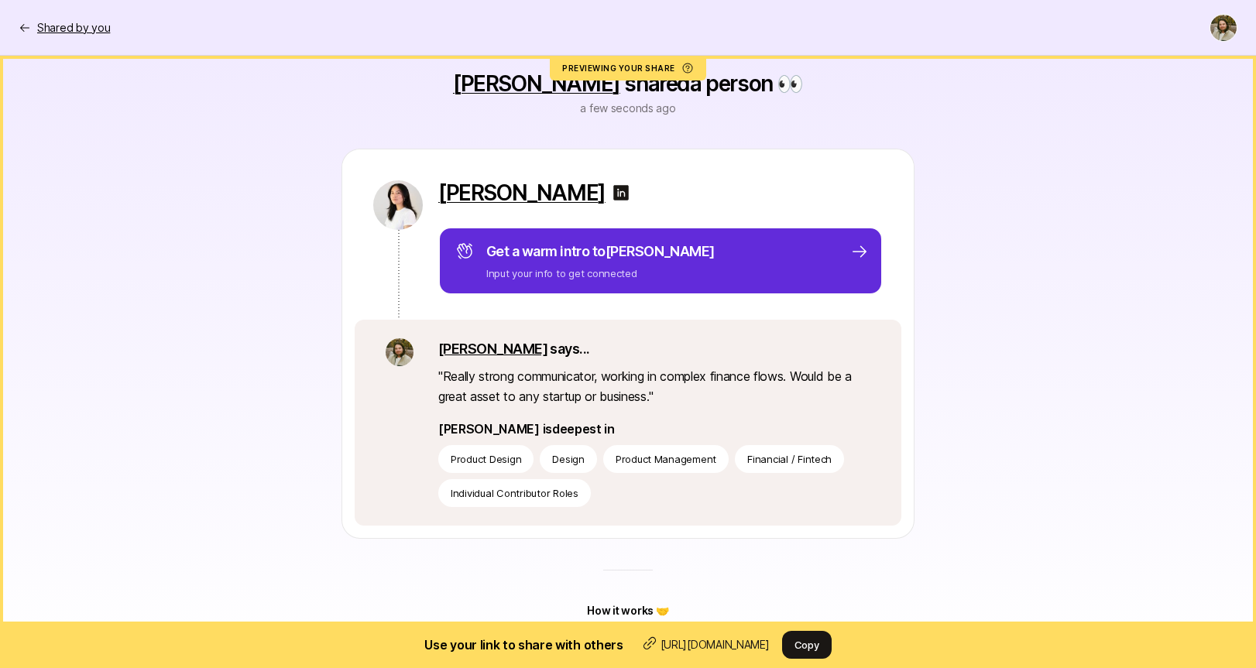
click at [21, 20] on div "Shared by you" at bounding box center [64, 28] width 91 height 19
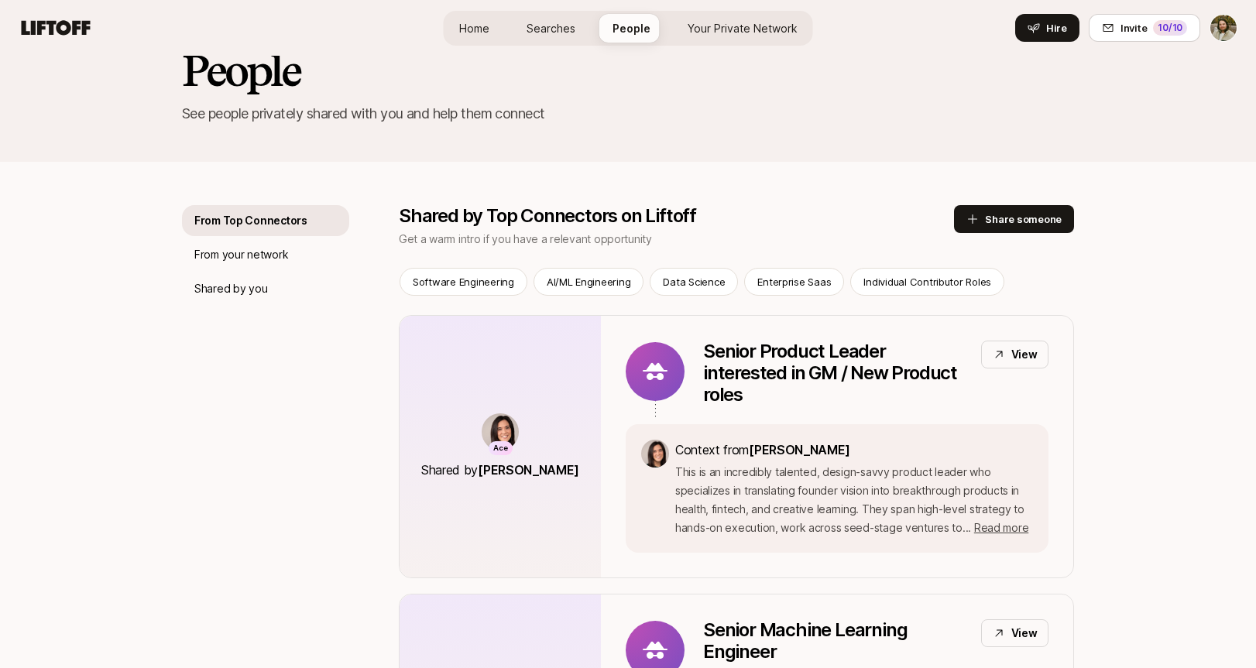
scroll to position [104, 0]
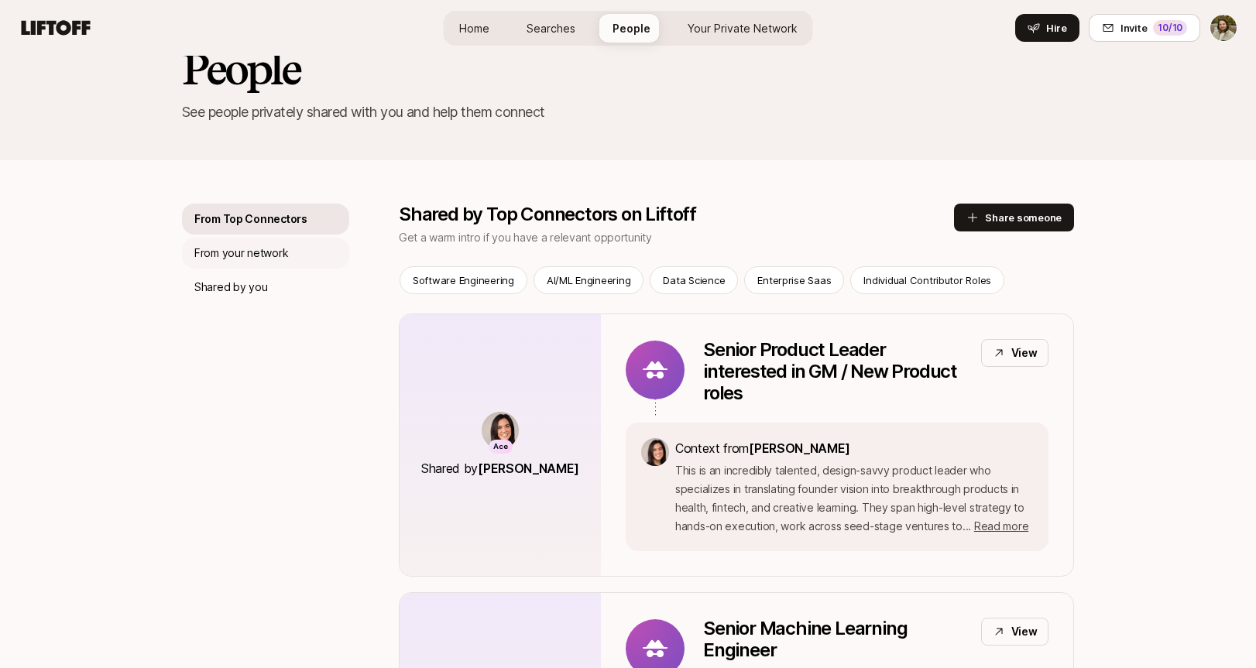
click at [300, 255] on div "From your network" at bounding box center [265, 253] width 167 height 31
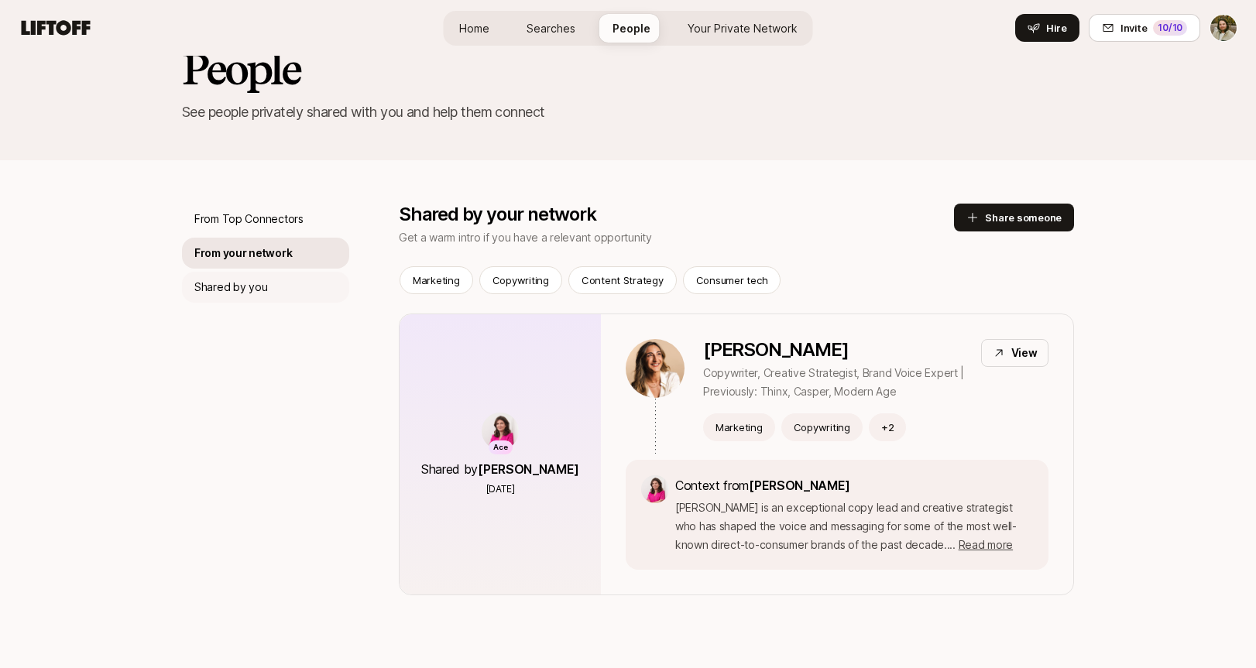
click at [260, 293] on p "Shared by you" at bounding box center [230, 287] width 73 height 19
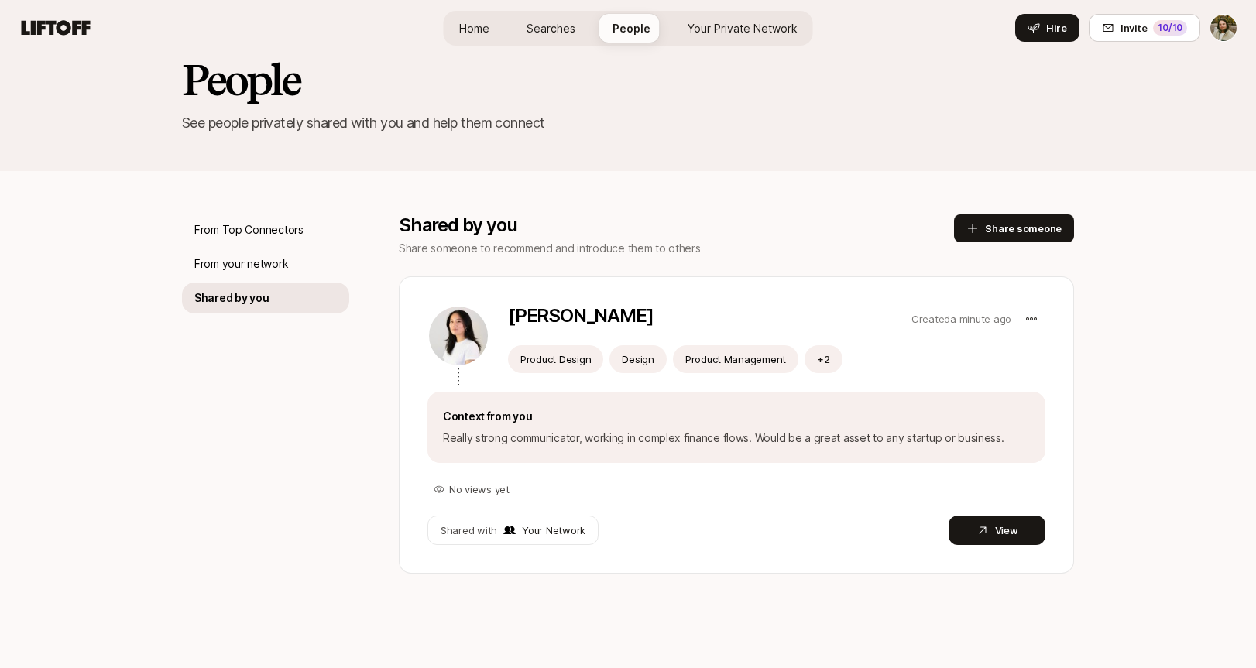
scroll to position [98, 0]
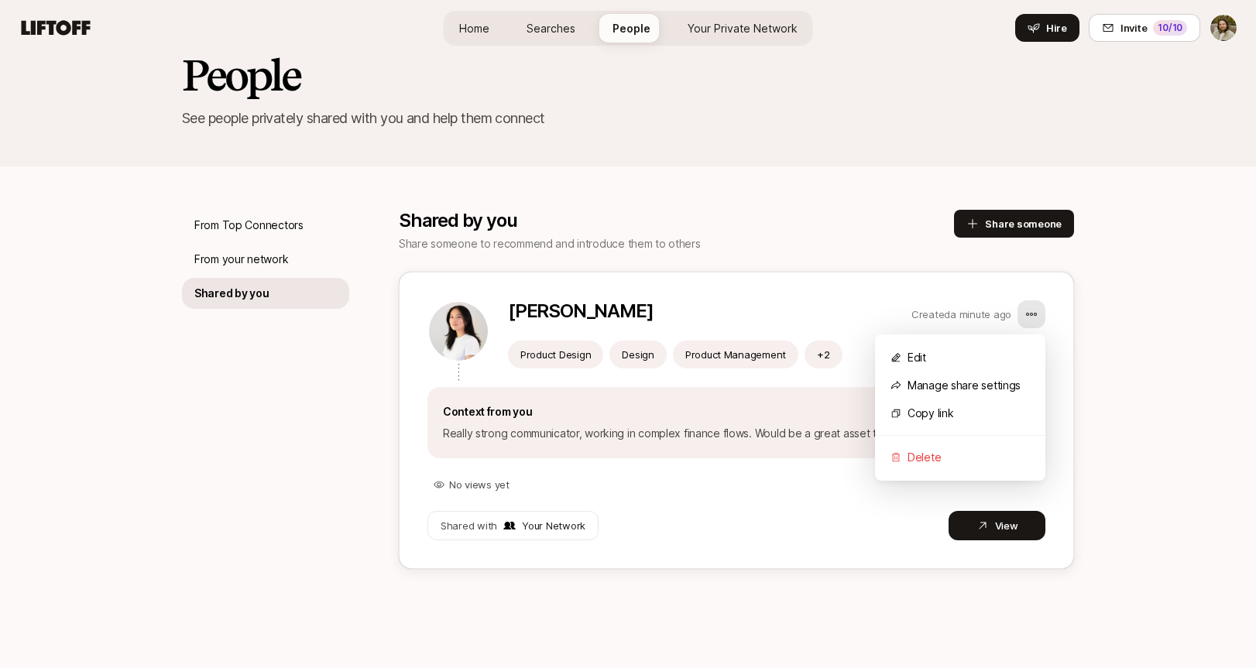
click at [1029, 311] on html "Build your private roster to see potential connections you can make Your Dream …" at bounding box center [628, 236] width 1256 height 668
click at [938, 450] on div "Delete" at bounding box center [960, 458] width 170 height 28
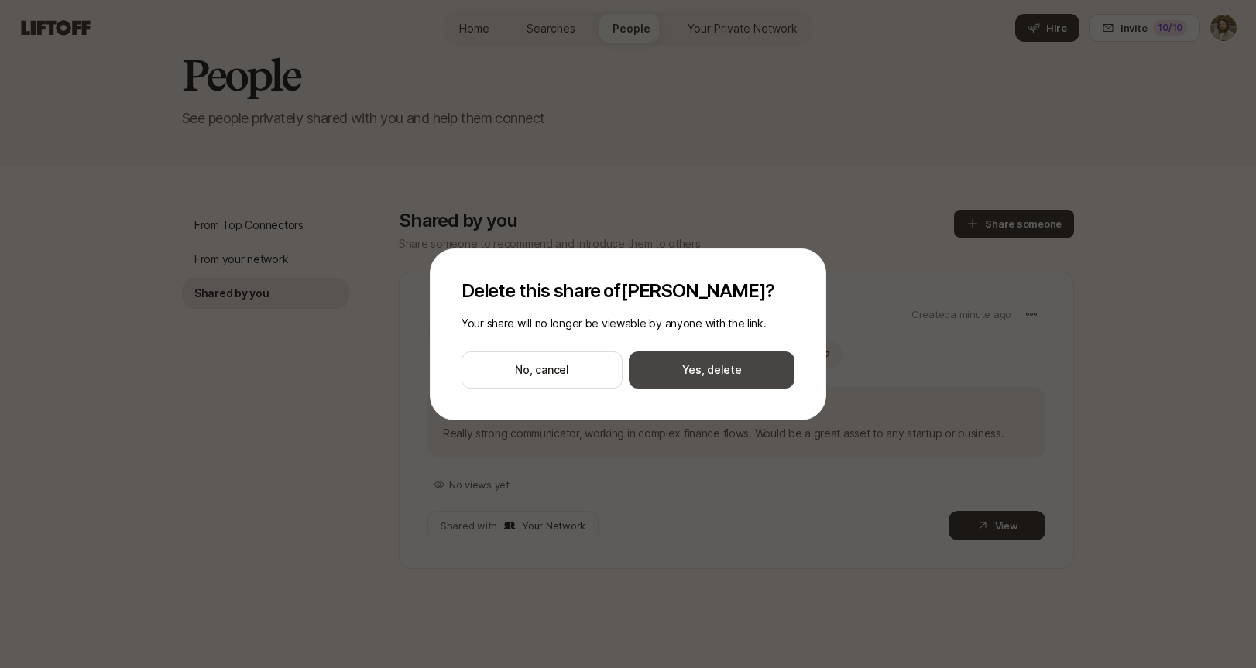
click at [733, 367] on button "Yes, delete" at bounding box center [712, 369] width 166 height 37
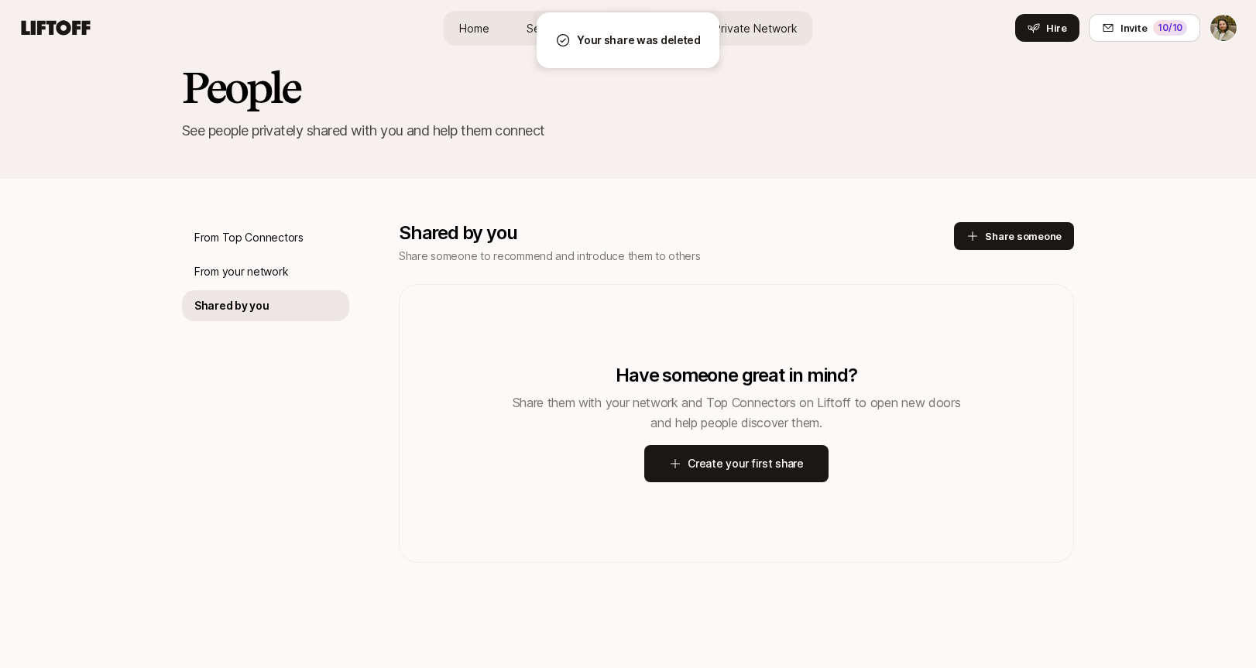
scroll to position [86, 0]
click at [1029, 234] on button "Share someone" at bounding box center [1014, 236] width 120 height 28
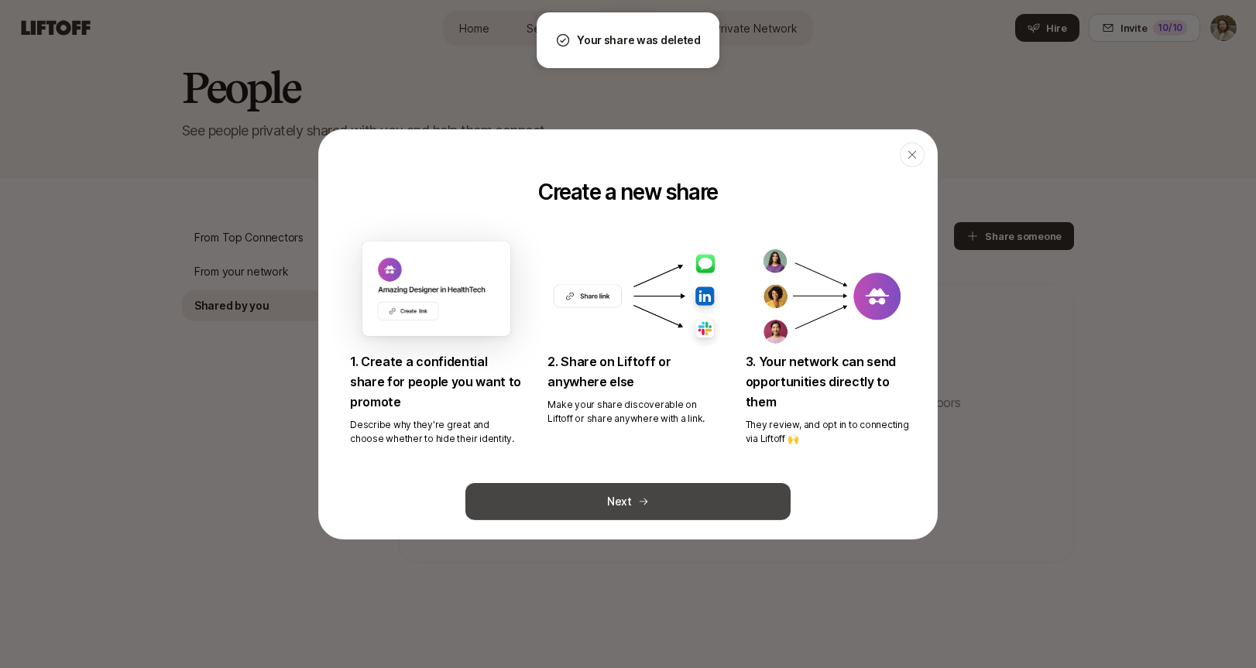
click at [699, 494] on button "Next" at bounding box center [627, 501] width 325 height 37
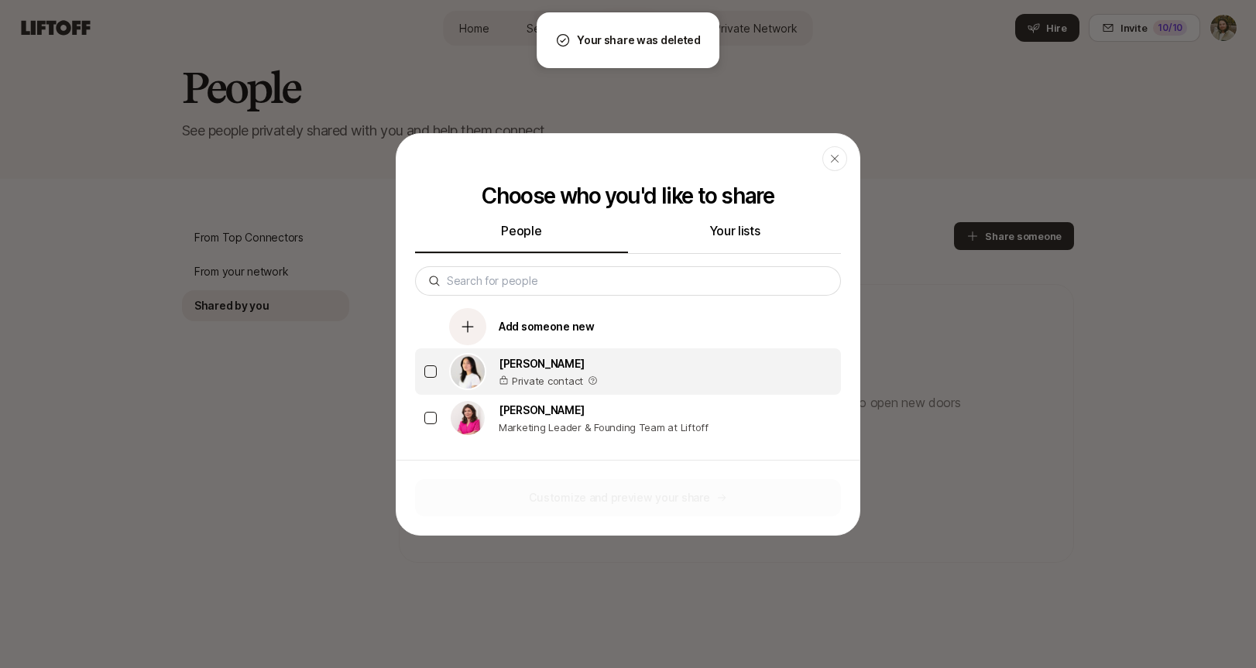
click at [578, 378] on p "Private contact" at bounding box center [547, 380] width 99 height 15
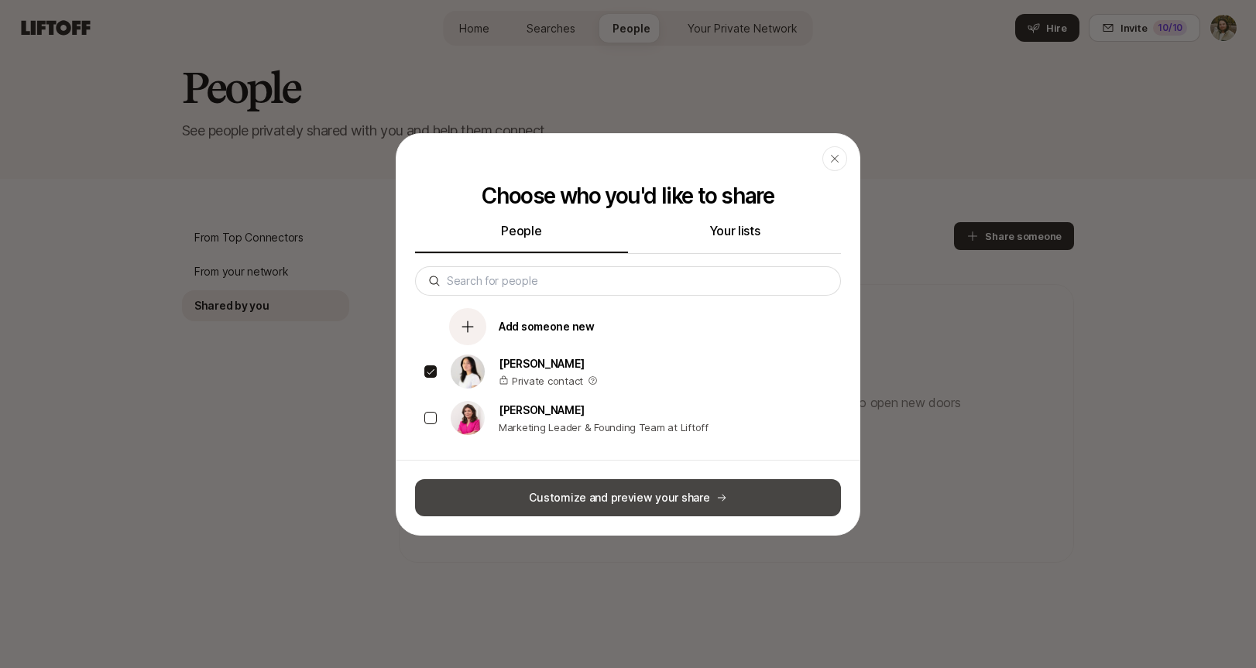
click at [684, 501] on button "Customize and preview your share" at bounding box center [628, 497] width 426 height 37
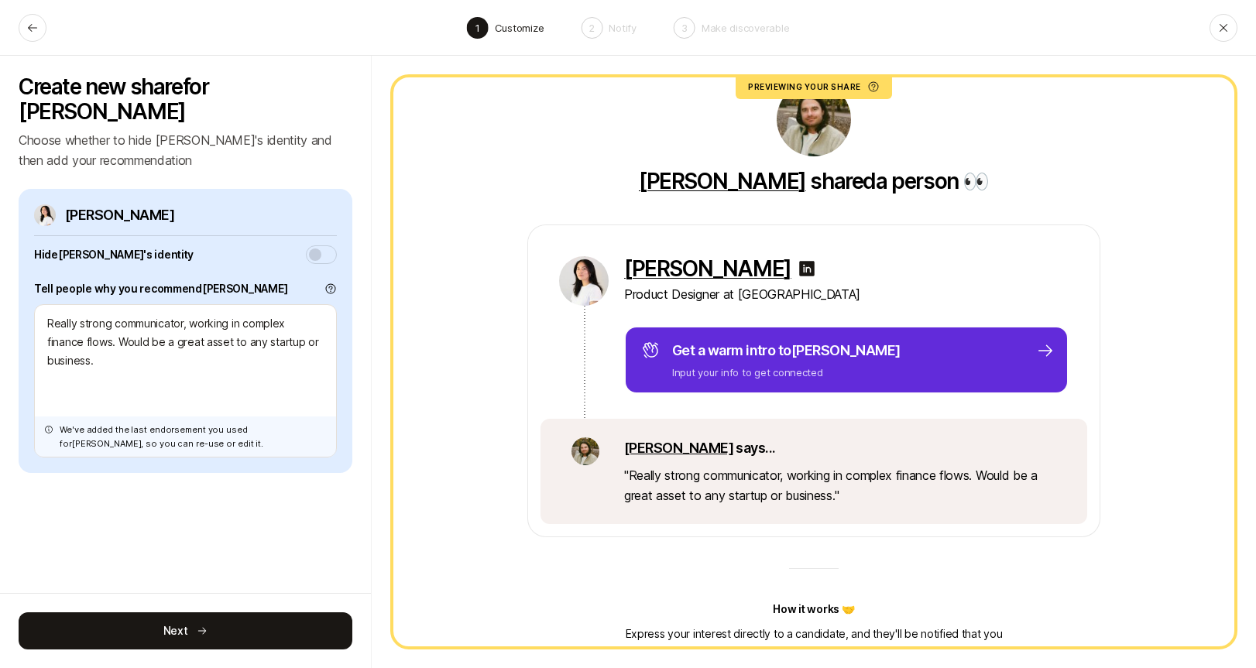
scroll to position [48, 0]
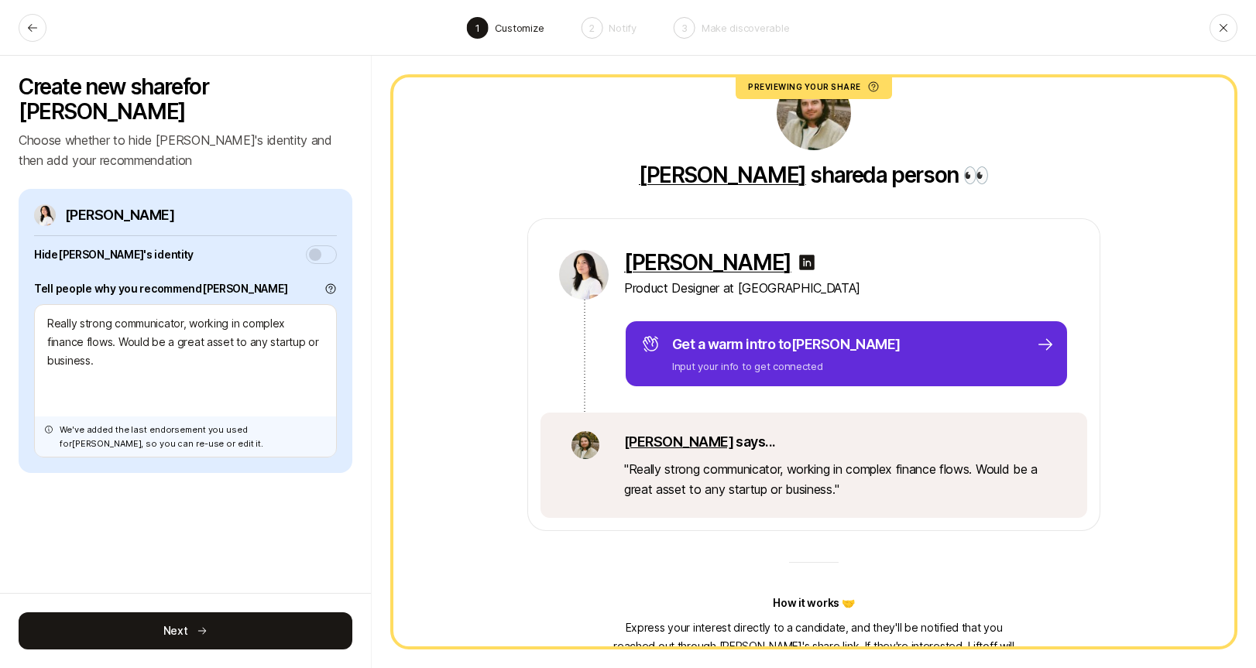
click at [331, 245] on button "button" at bounding box center [321, 254] width 31 height 19
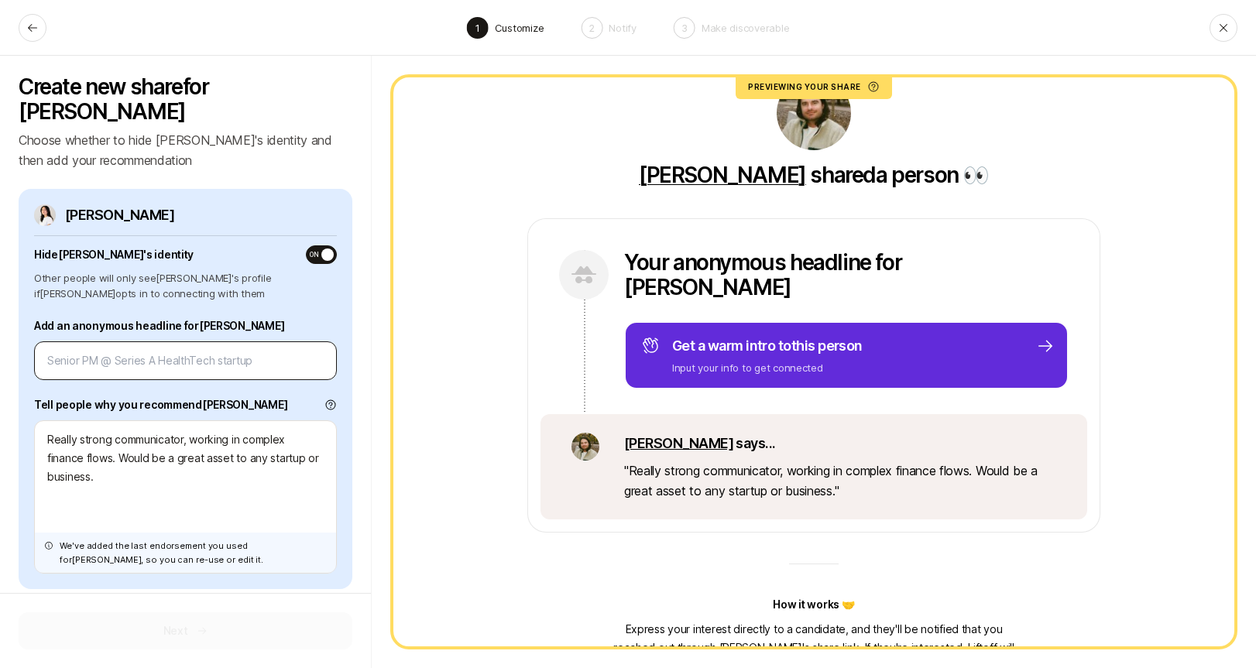
click at [186, 346] on div at bounding box center [185, 360] width 303 height 39
click at [187, 351] on input at bounding box center [185, 360] width 276 height 19
type textarea "x"
type input "P"
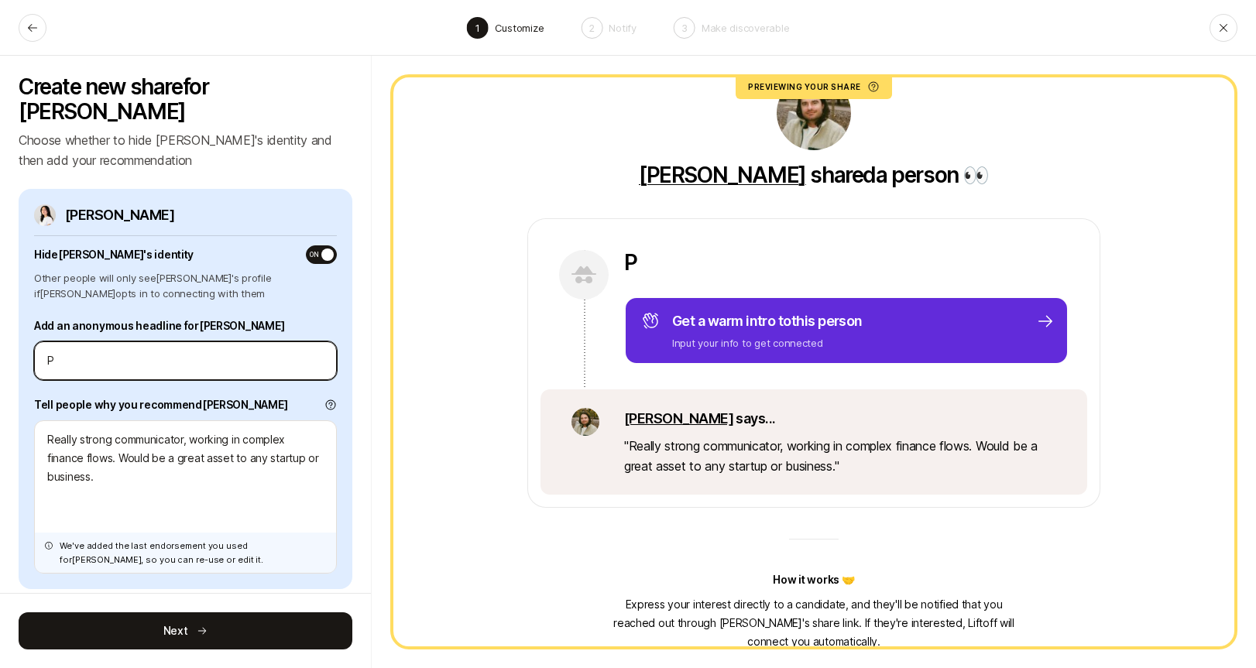
type textarea "x"
type input "Pr"
type textarea "x"
type input "Pro"
type textarea "x"
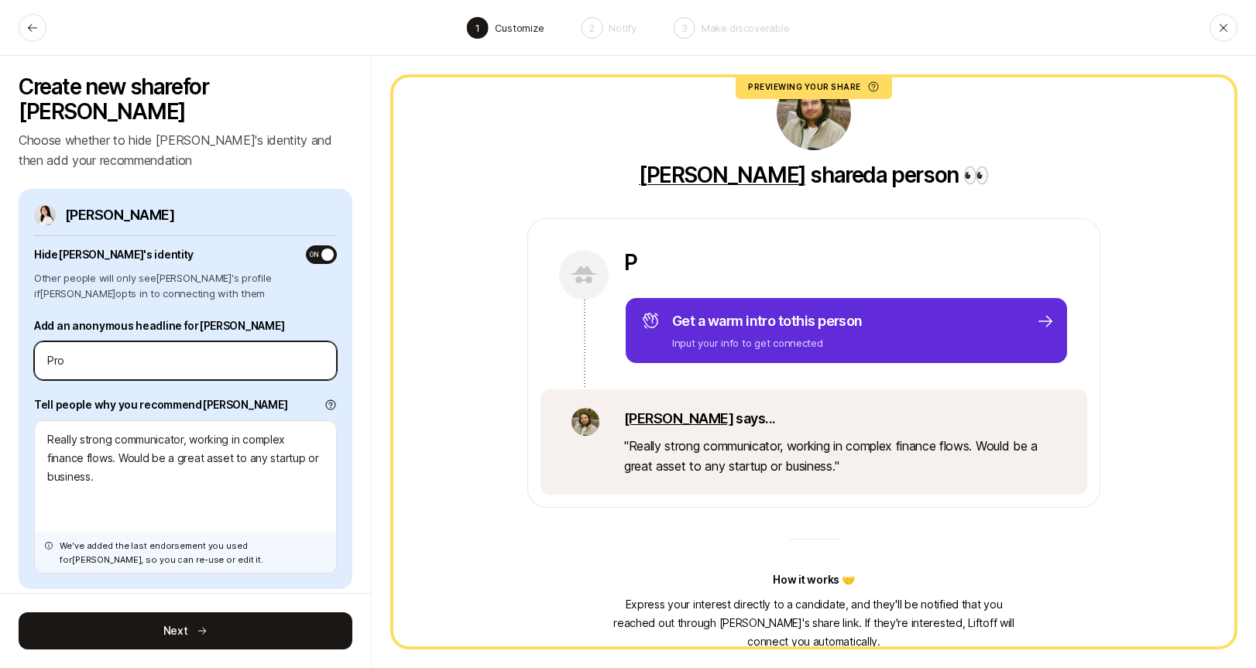
type input "Prod"
type textarea "x"
type input "Produ"
type textarea "x"
type input "Produc"
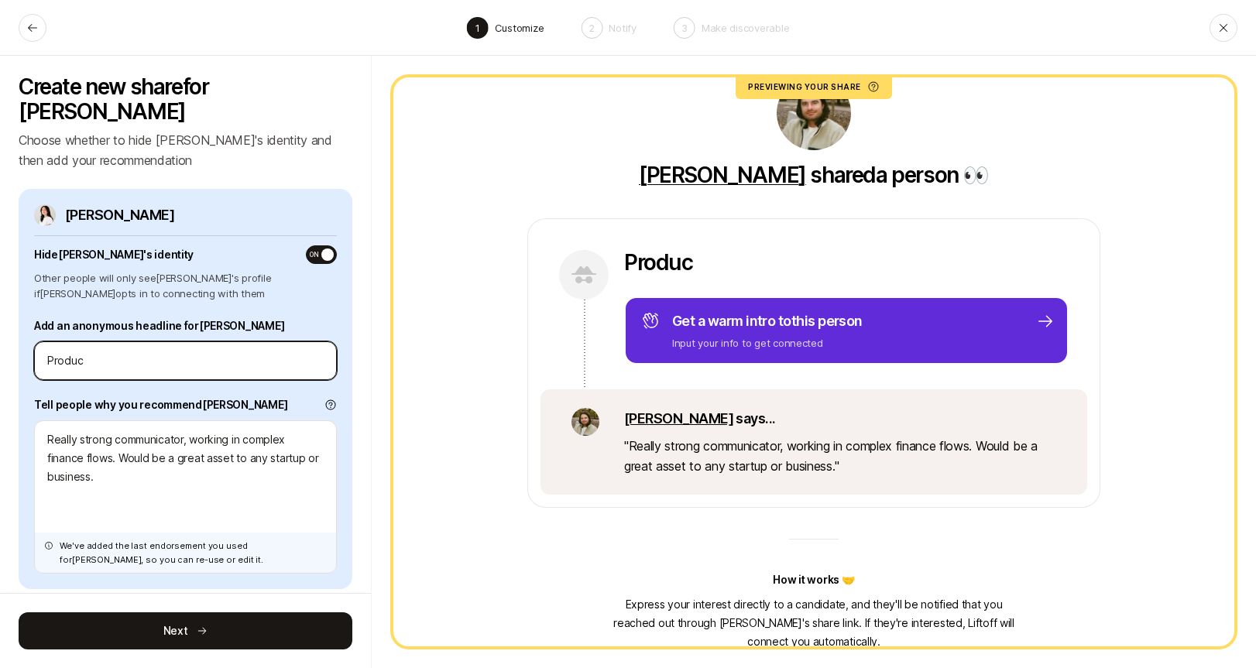
type textarea "x"
type input "Product"
type textarea "x"
type input "Product"
type textarea "x"
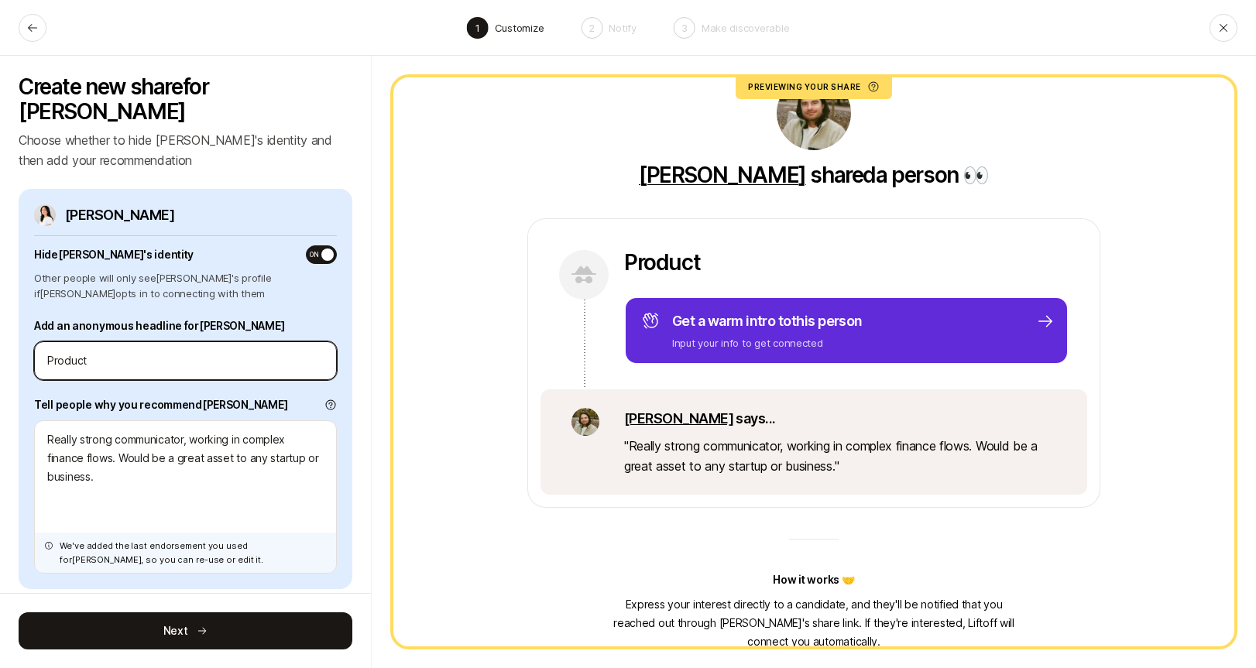
type input "Product D"
type textarea "x"
type input "Product DE"
type textarea "x"
type input "Product DEs"
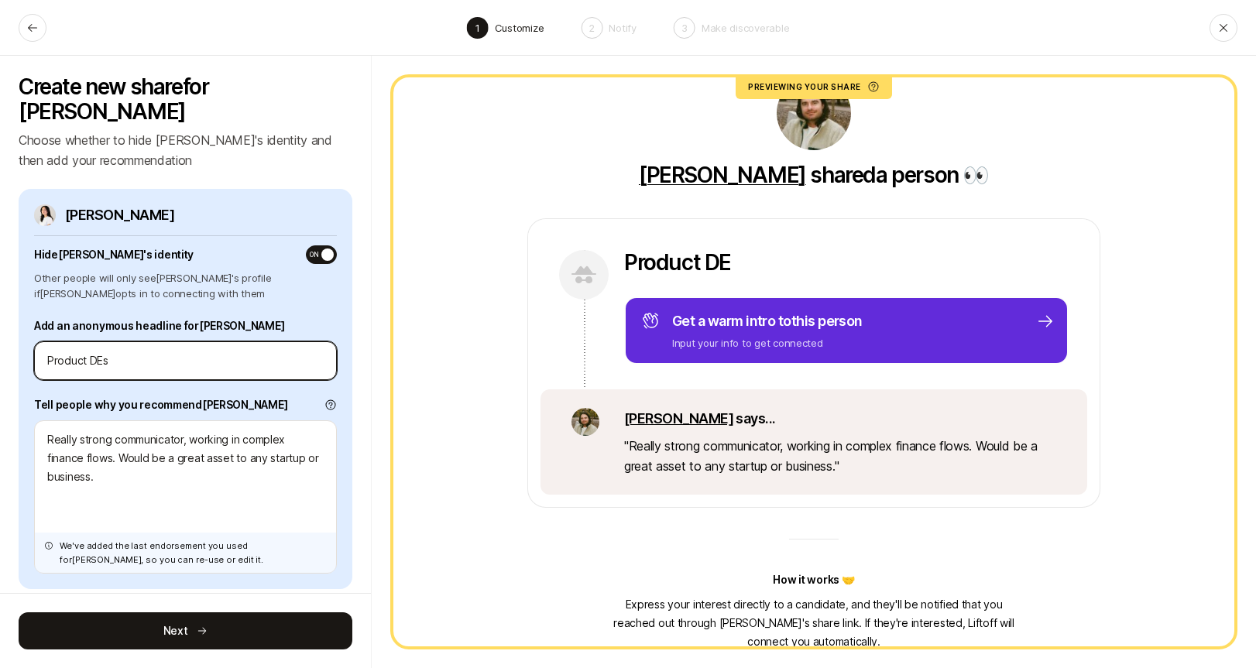
type textarea "x"
type input "Product DEsi"
type textarea "x"
type input "Product DEs"
type textarea "x"
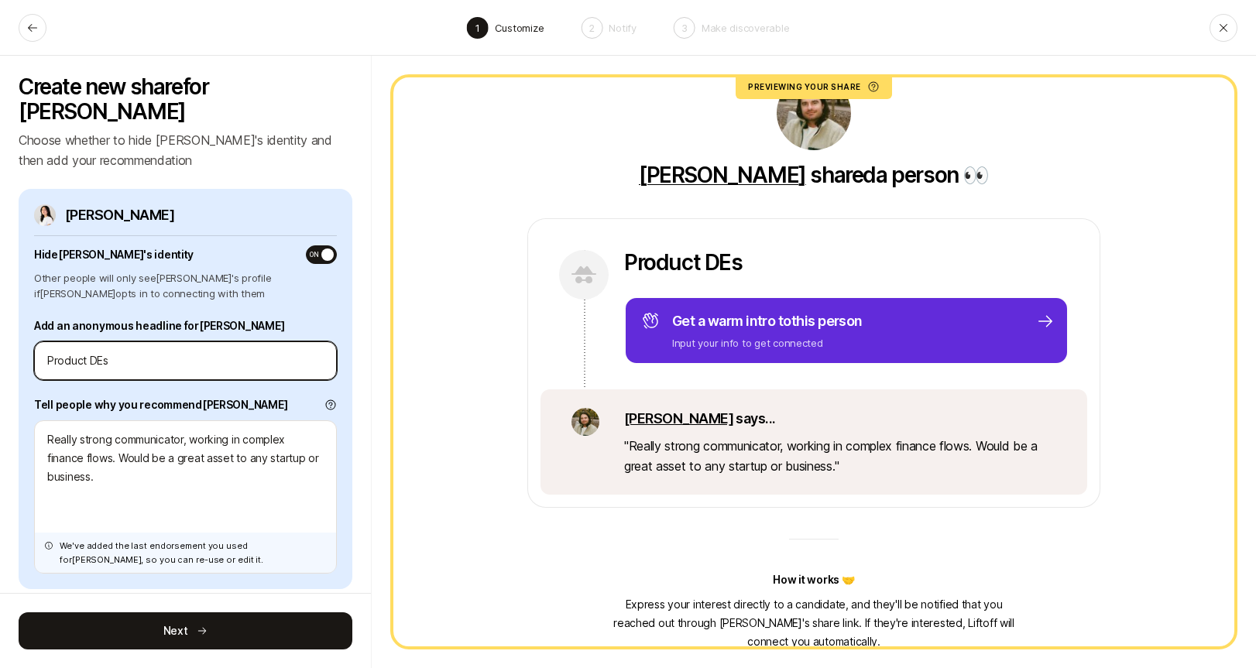
type input "Product DE"
type textarea "x"
type input "Product D"
type textarea "x"
type input "Product De"
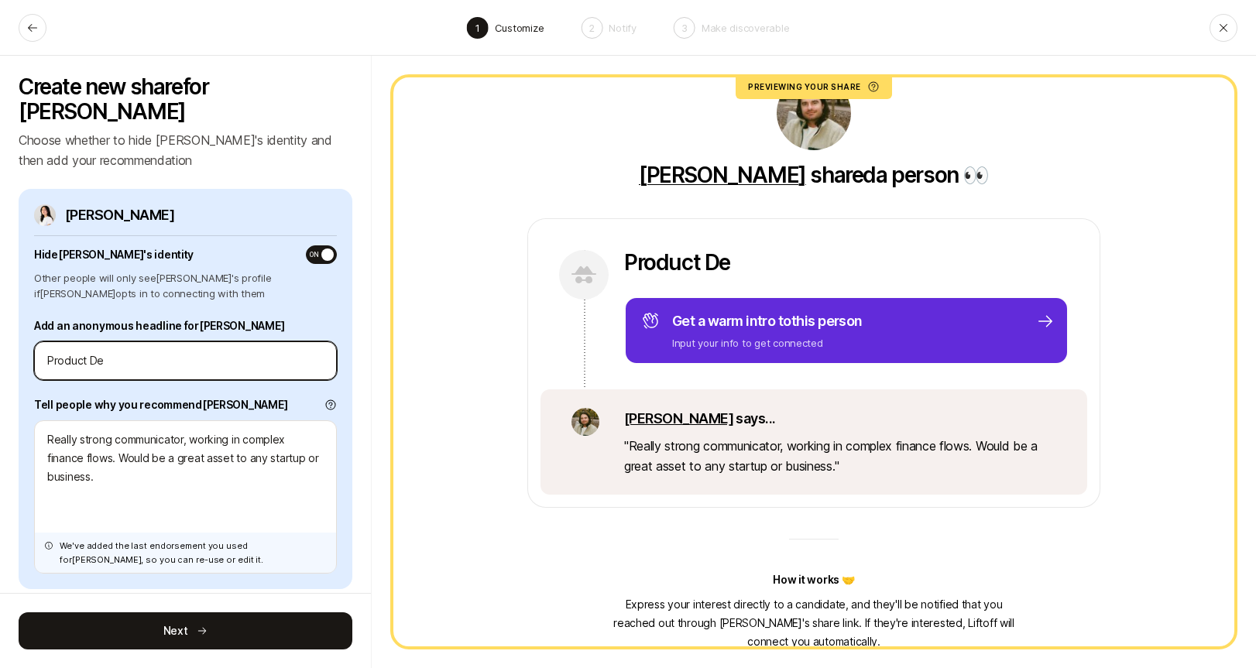
type textarea "x"
type input "Product Des"
type textarea "x"
type input "Product Desi"
type textarea "x"
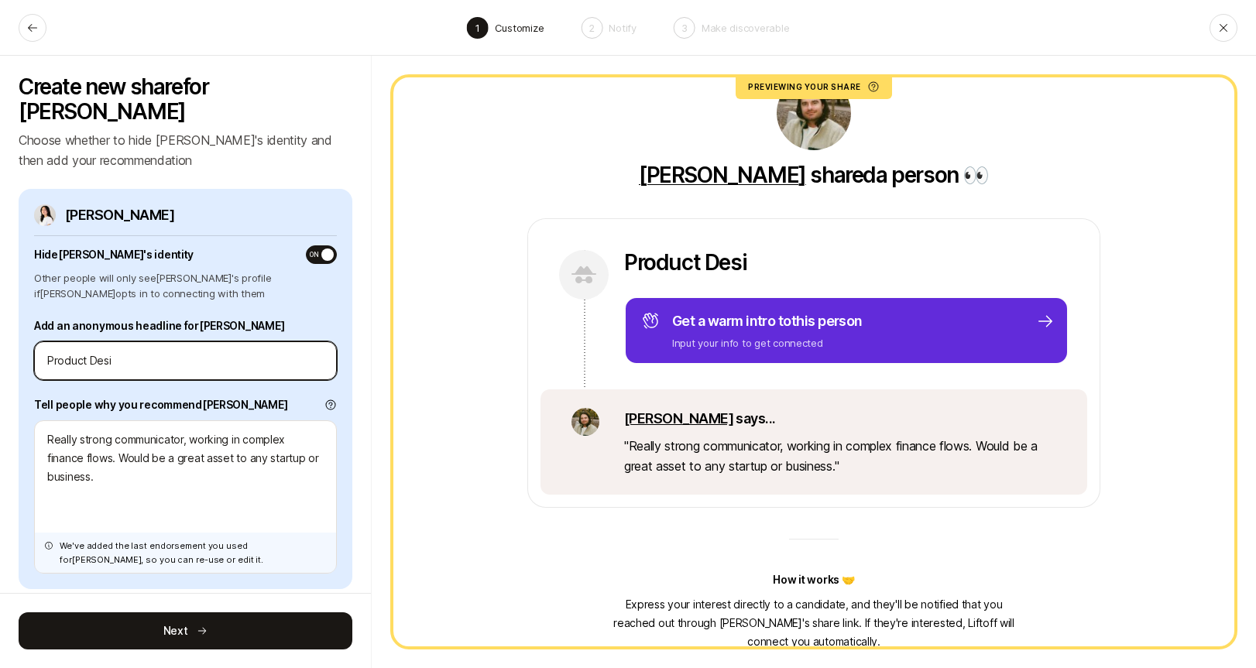
type input "Product Desig"
type textarea "x"
type input "Product Design"
type textarea "x"
type input "Product Designe"
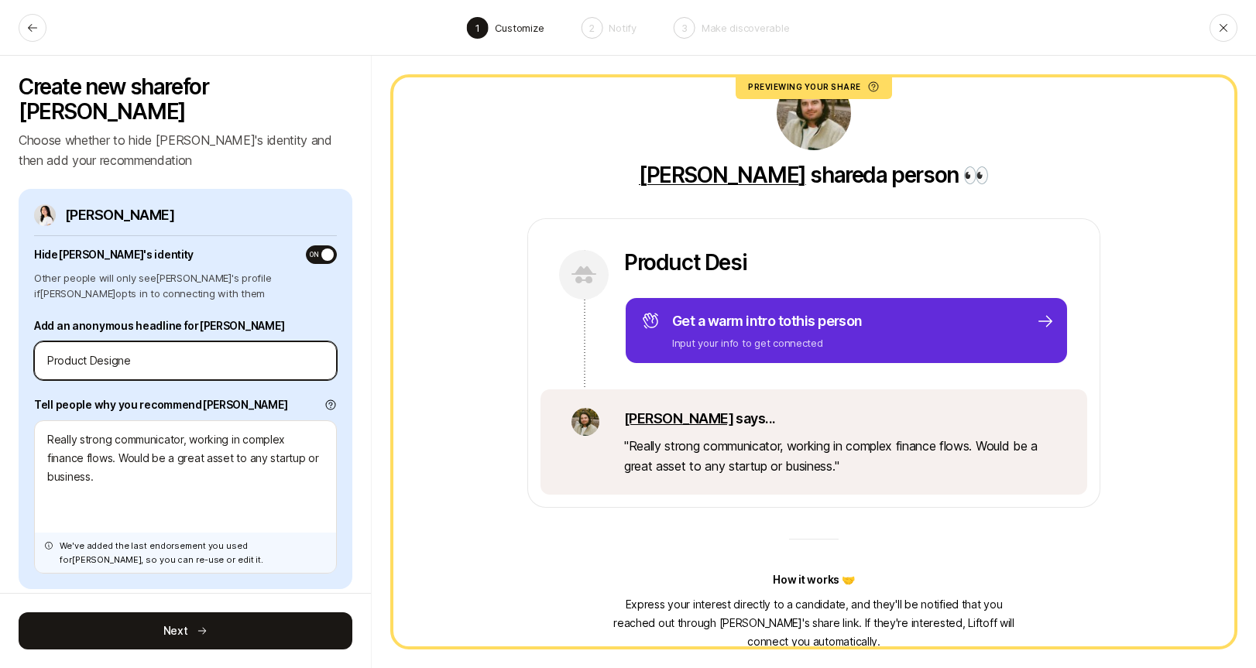
type textarea "x"
type input "Product Designer"
type textarea "x"
type input "Product Designer"
type textarea "x"
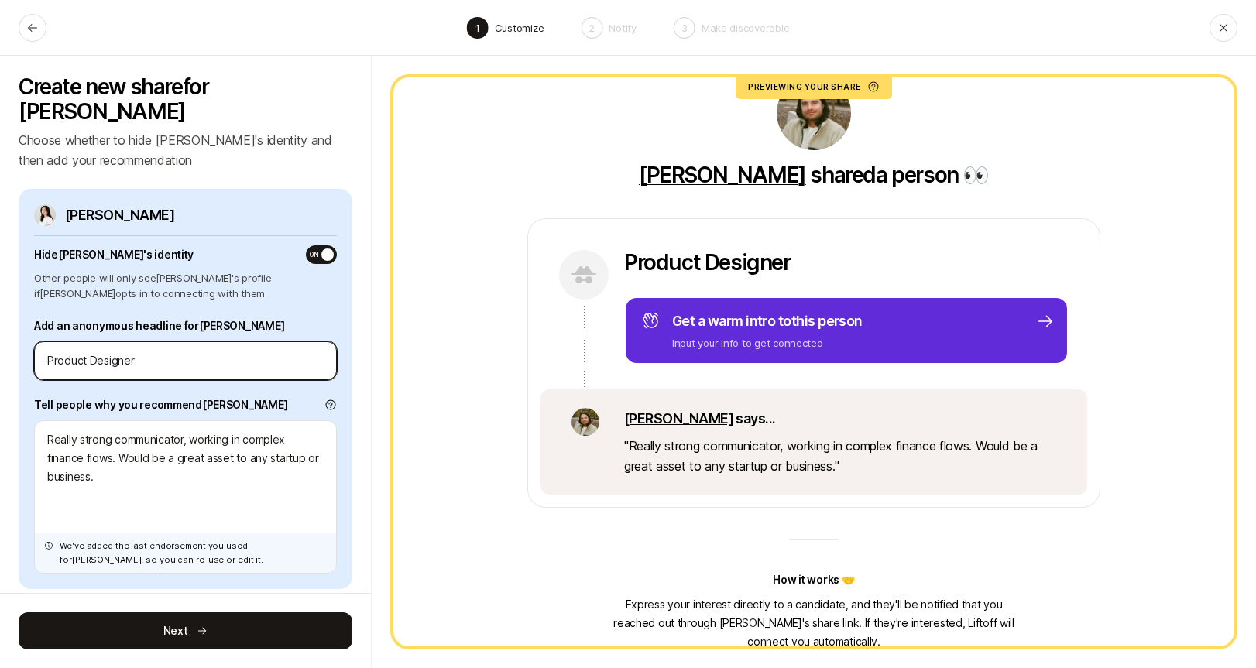
type input "Product Designer a"
type textarea "x"
type input "Product Designer at"
type textarea "x"
type input "Product Designer at"
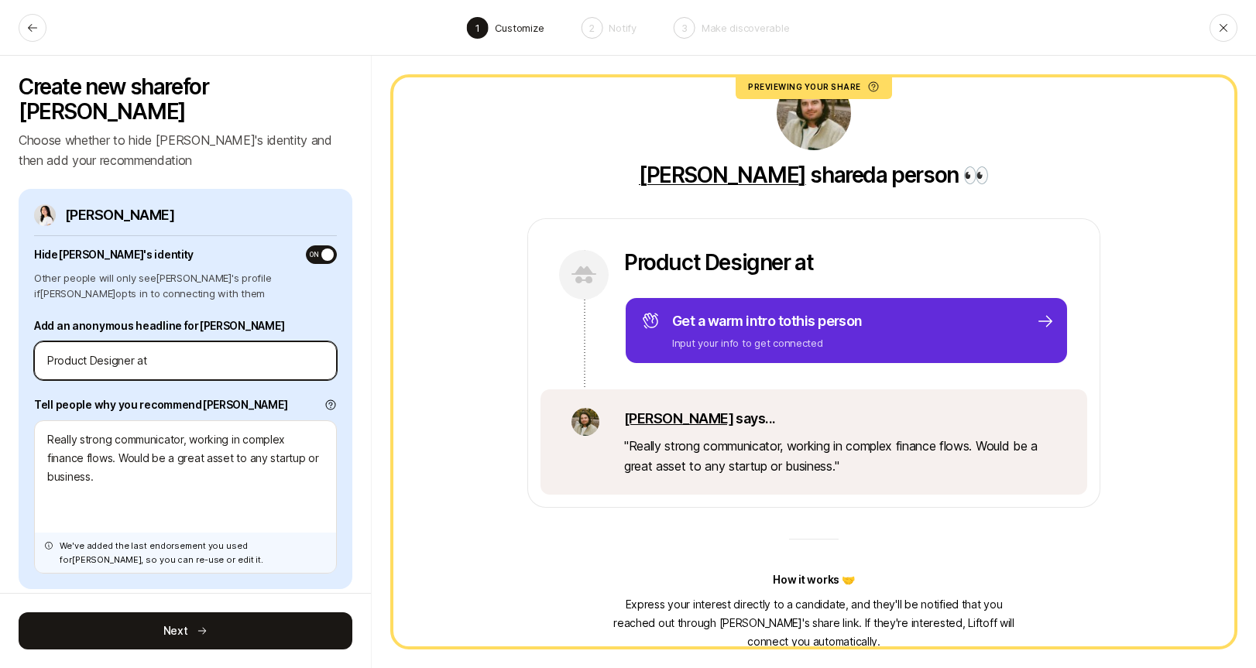
type textarea "x"
type input "Product Designer at M"
type textarea "x"
type input "Product Designer at Mo"
type textarea "x"
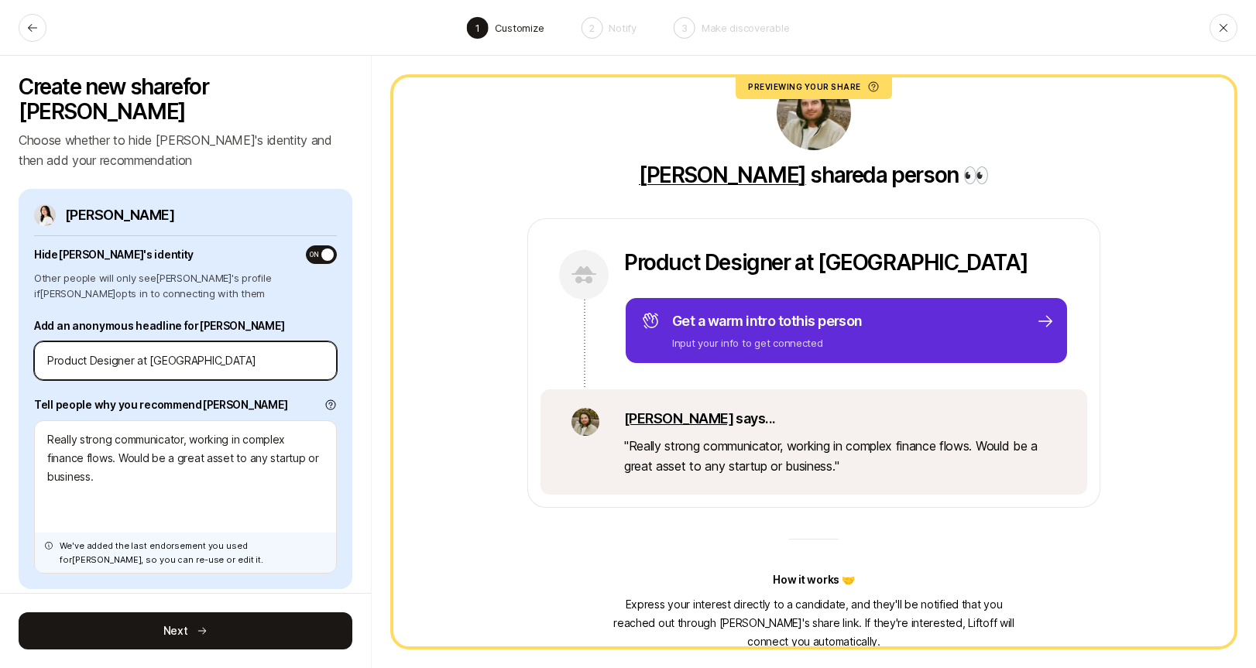
type input "Product Designer at Mon"
type textarea "x"
type input "Product Designer at Monz"
type textarea "x"
type input "Product Designer at [GEOGRAPHIC_DATA]"
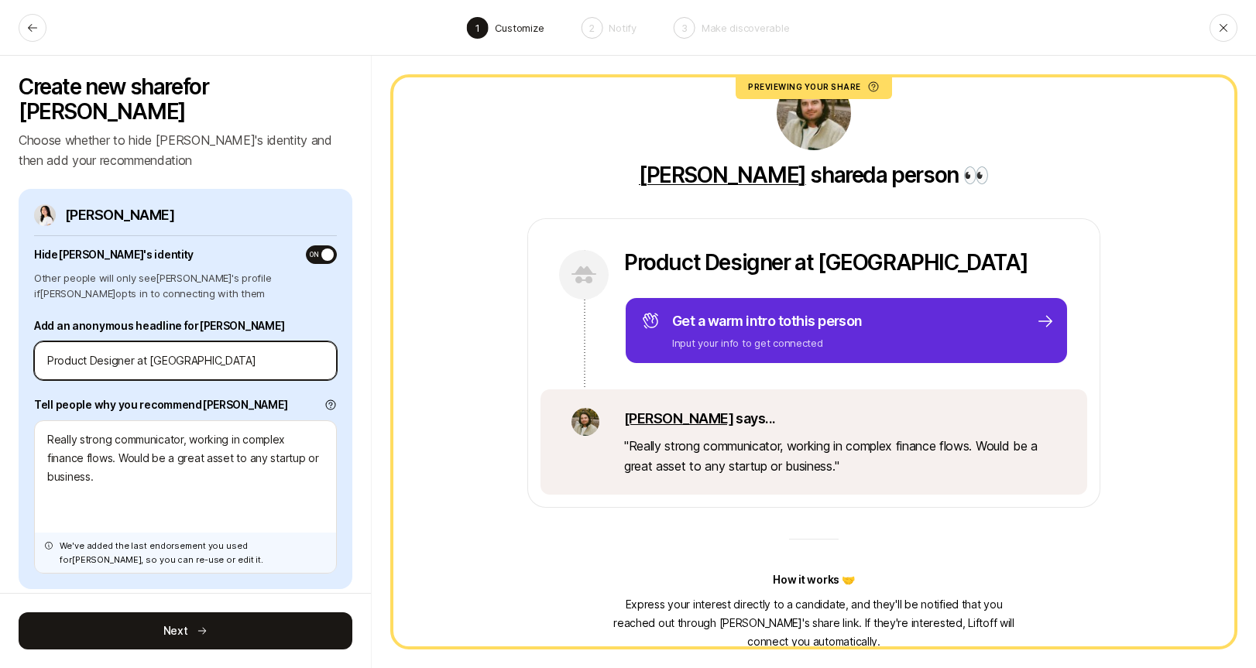
type textarea "x"
type input "Product Designer at [GEOGRAPHIC_DATA]"
type textarea "x"
type input "Product Designer at Monzo B"
type textarea "x"
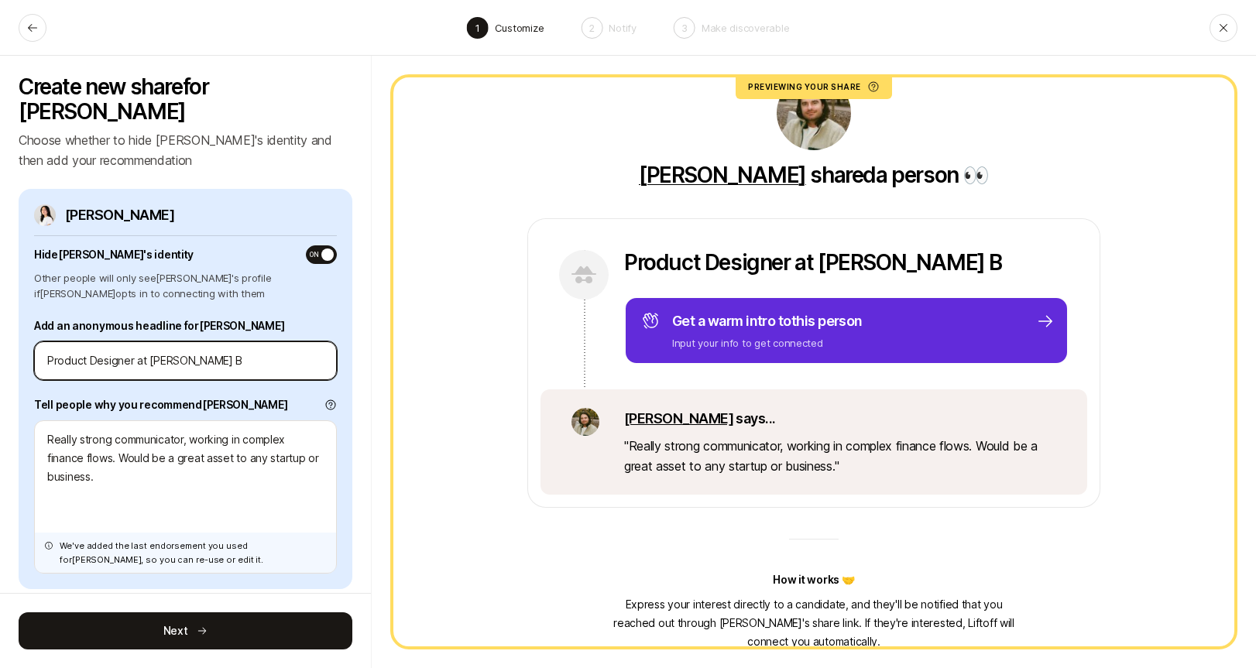
type input "Product Designer at Monzo Ba"
type textarea "x"
type input "Product Designer at Monzo Ban"
type textarea "x"
type input "Product Designer at [PERSON_NAME] Bank"
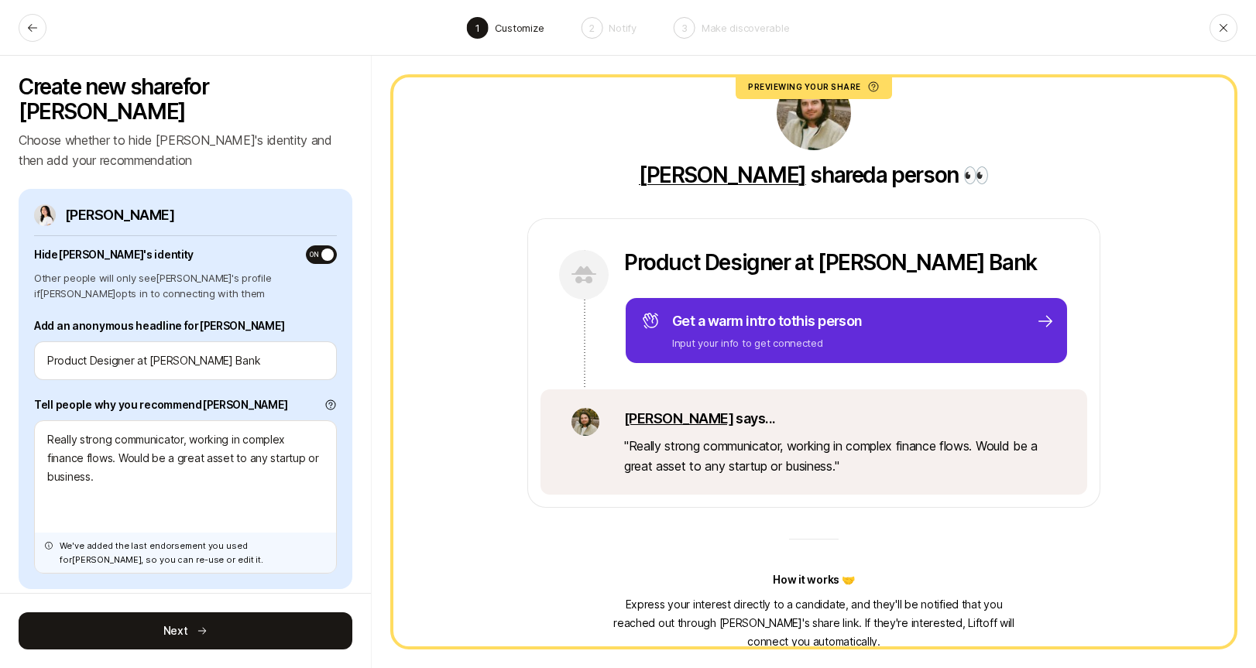
click at [315, 250] on span "ON" at bounding box center [314, 254] width 9 height 9
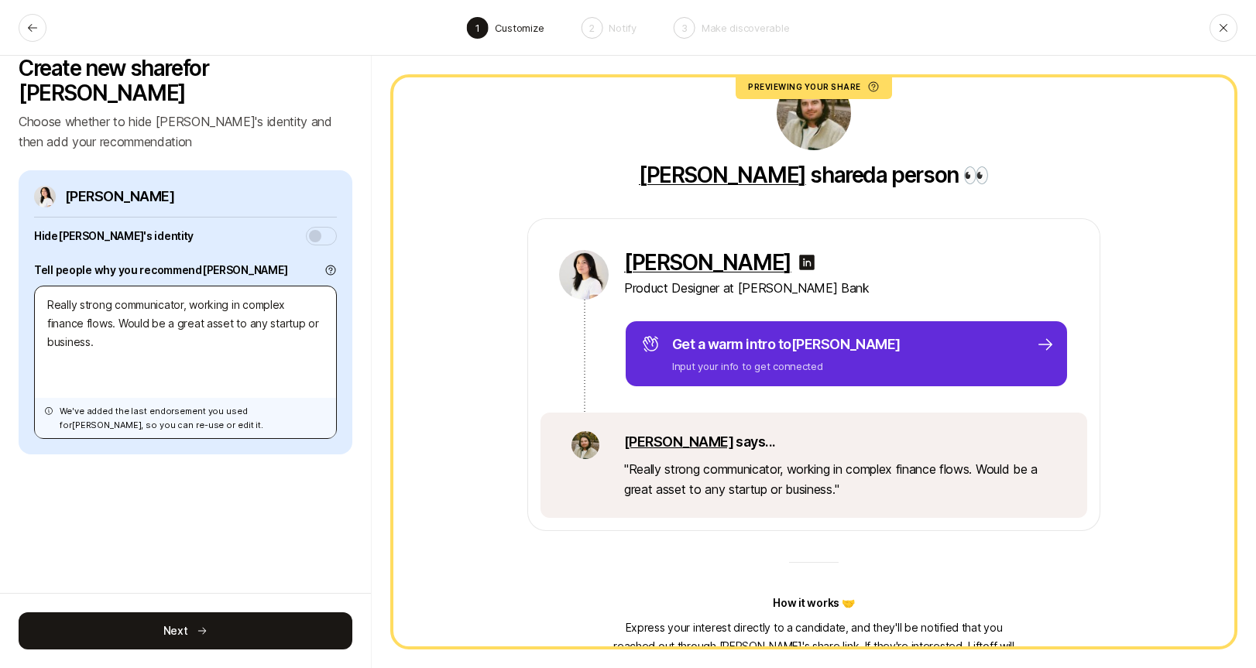
scroll to position [0, 0]
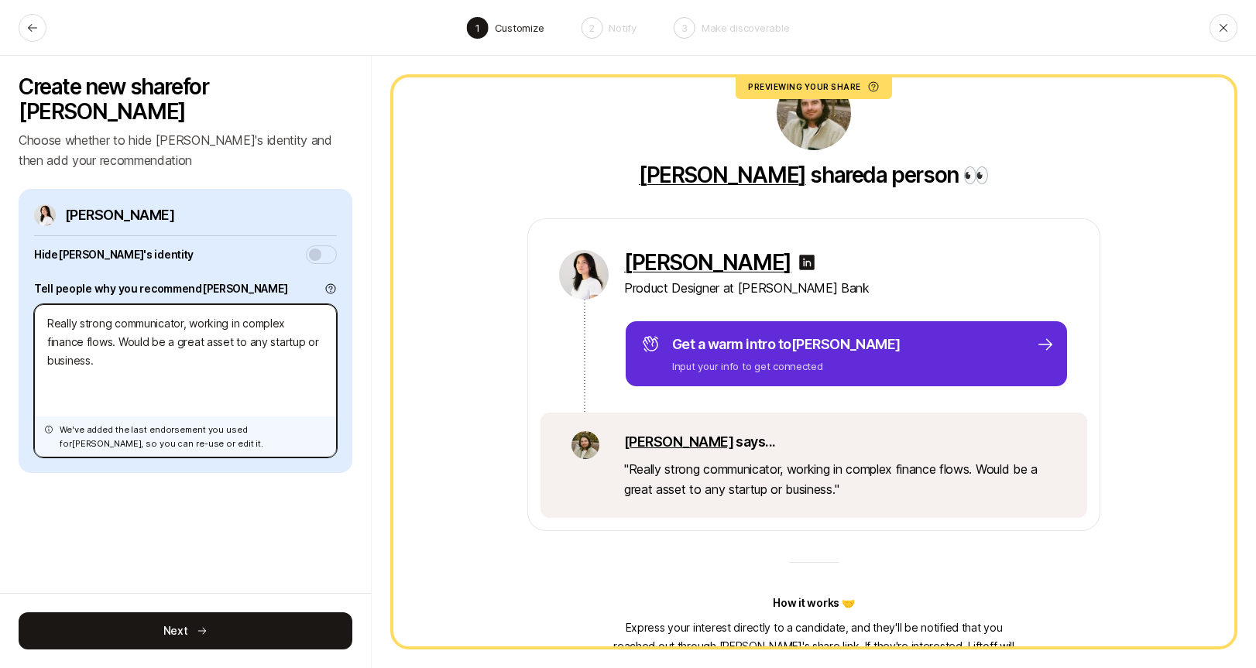
click at [225, 346] on textarea "Really strong communicator, working in complex finance flows. Would be a great …" at bounding box center [185, 380] width 303 height 153
type textarea "x"
type textarea "Really strong communicator, working in complex finance flows. Would be a great …"
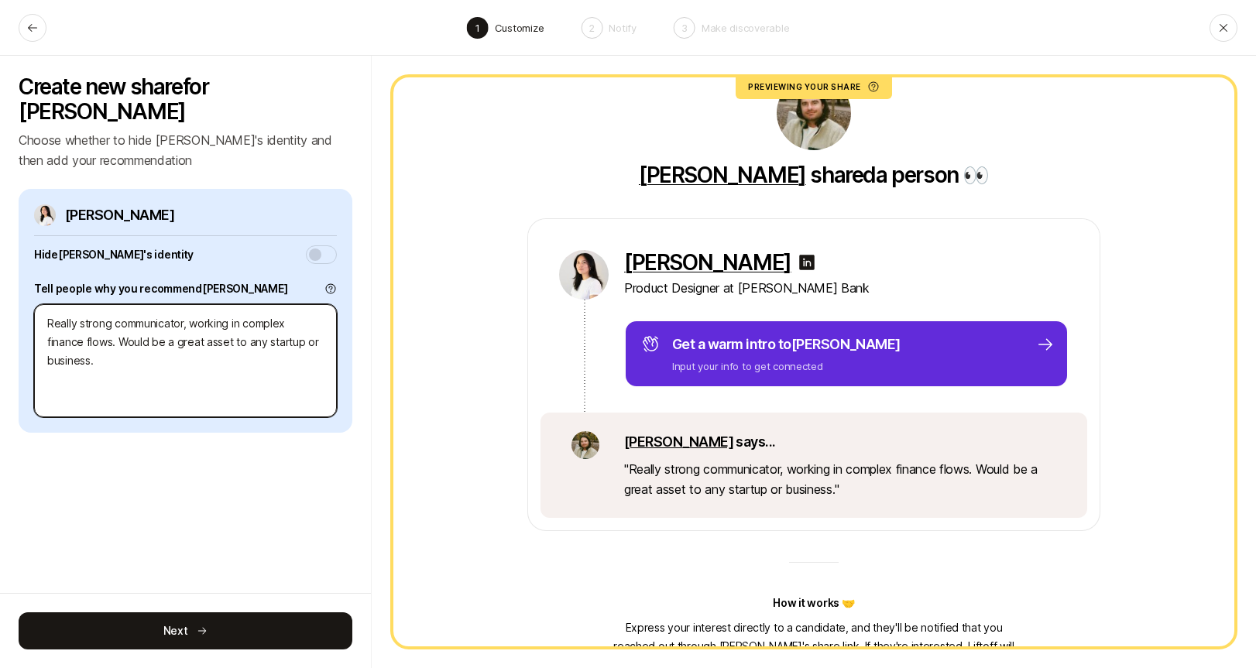
type textarea "x"
type textarea "Really strong communicator, working in complex finance flows. Would be a great …"
type textarea "x"
type textarea "Really strong communicator, working in complex finance flows. Would be a great …"
type textarea "x"
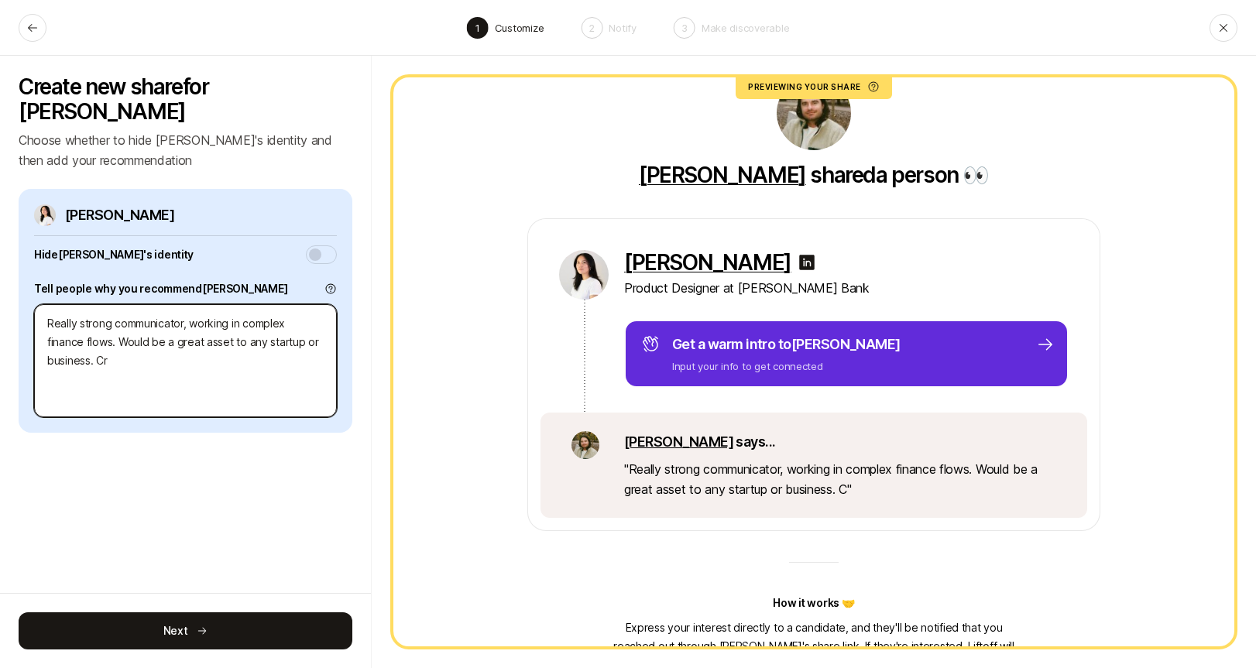
type textarea "Really strong communicator, working in complex finance flows. Would be a great …"
type textarea "x"
type textarea "Really strong communicator, working in complex finance flows. Would be a great …"
type textarea "x"
type textarea "Really strong communicator, working in complex finance flows. Would be a great …"
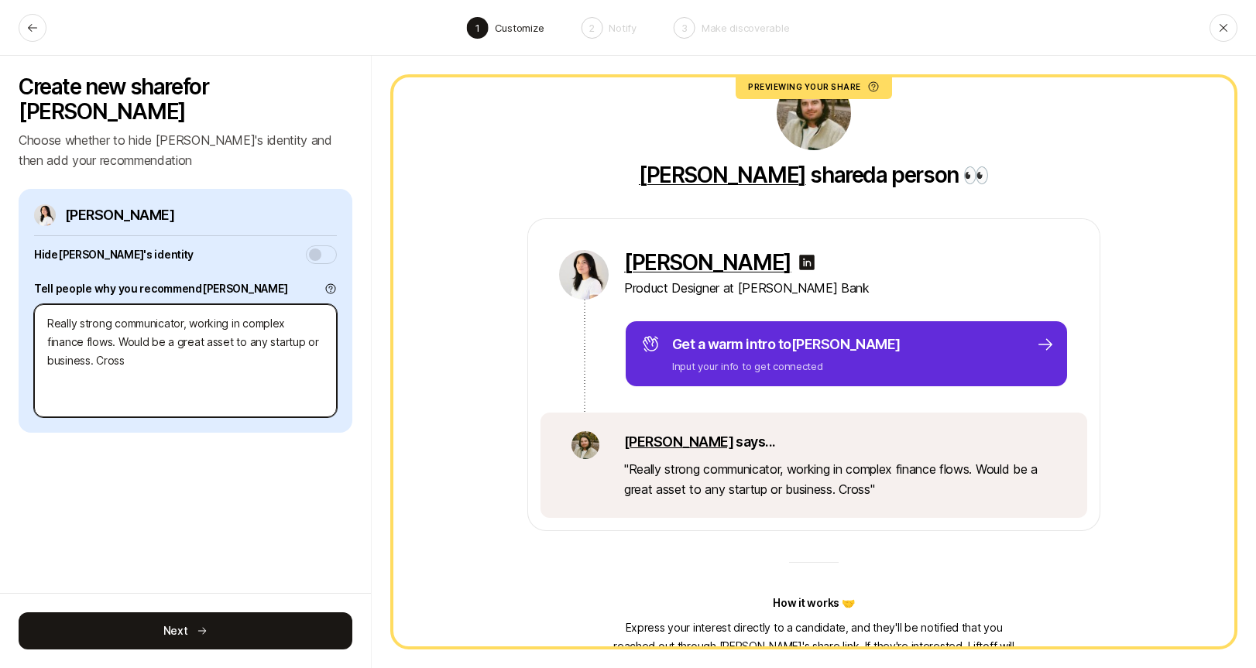
type textarea "x"
type textarea "Really strong communicator, working in complex finance flows. Would be a great …"
type textarea "x"
type textarea "Really strong communicator, working in complex finance flows. Would be a great …"
type textarea "x"
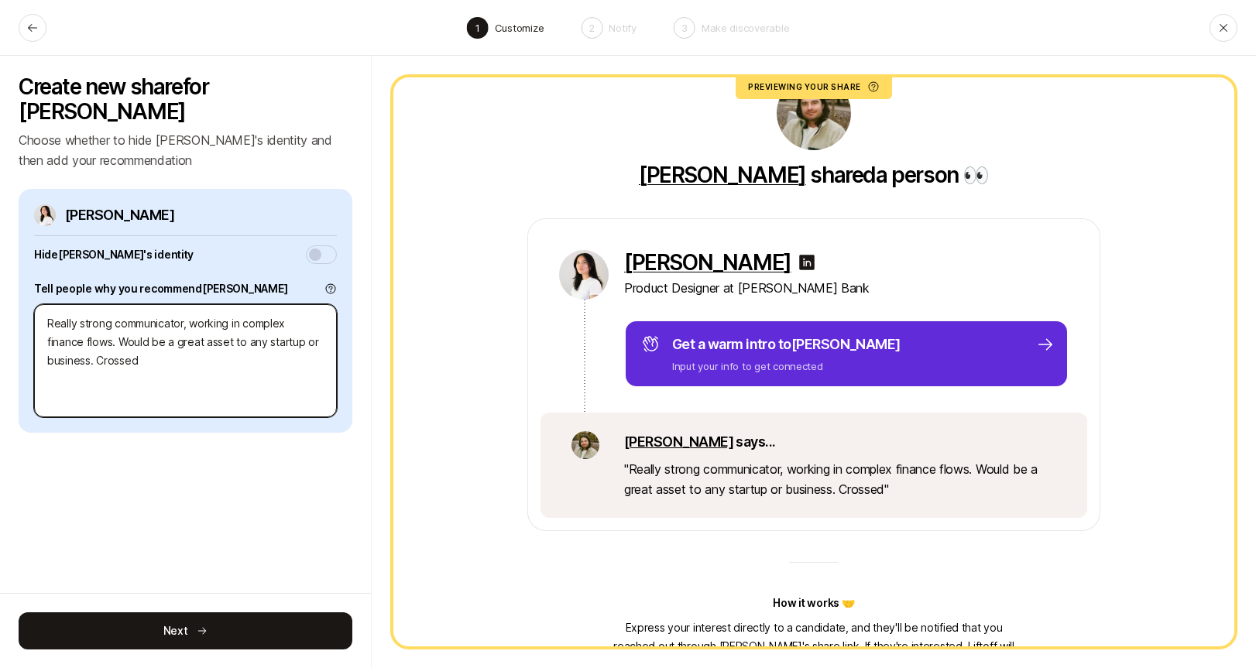
type textarea "Really strong communicator, working in complex finance flows. Would be a great …"
type textarea "x"
type textarea "Really strong communicator, working in complex finance flows. Would be a great …"
type textarea "x"
type textarea "Really strong communicator, working in complex finance flows. Would be a great …"
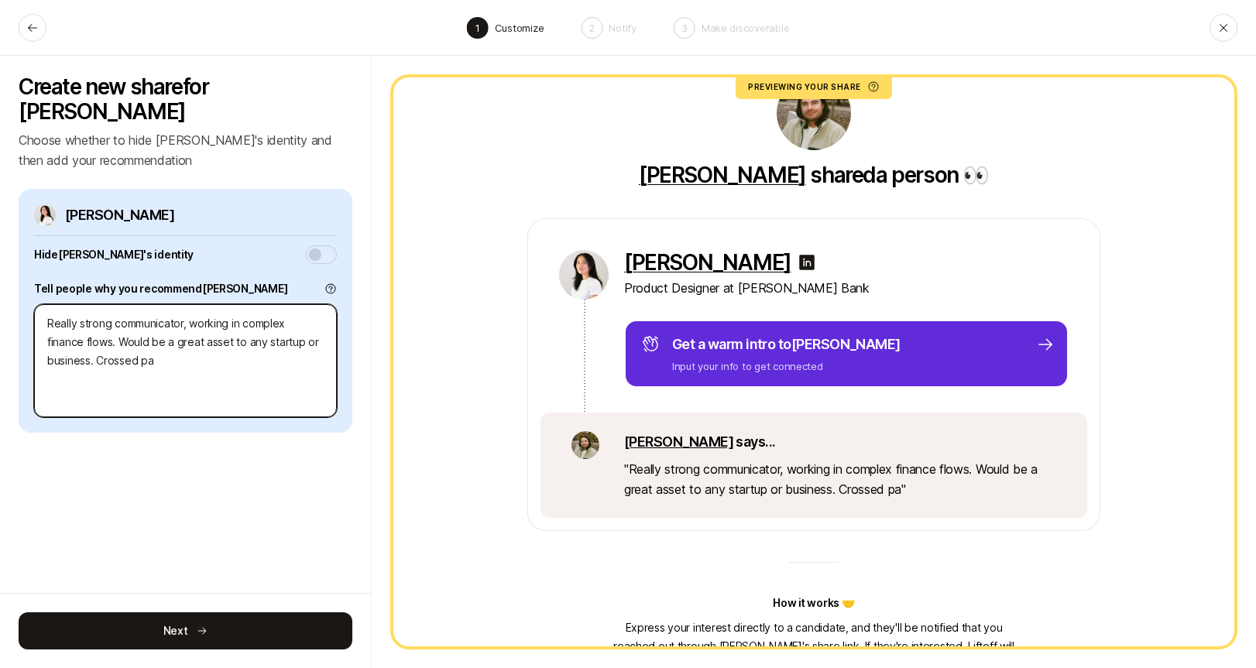
type textarea "x"
type textarea "Really strong communicator, working in complex finance flows. Would be a great …"
type textarea "x"
type textarea "Really strong communicator, working in complex finance flows. Would be a great …"
type textarea "x"
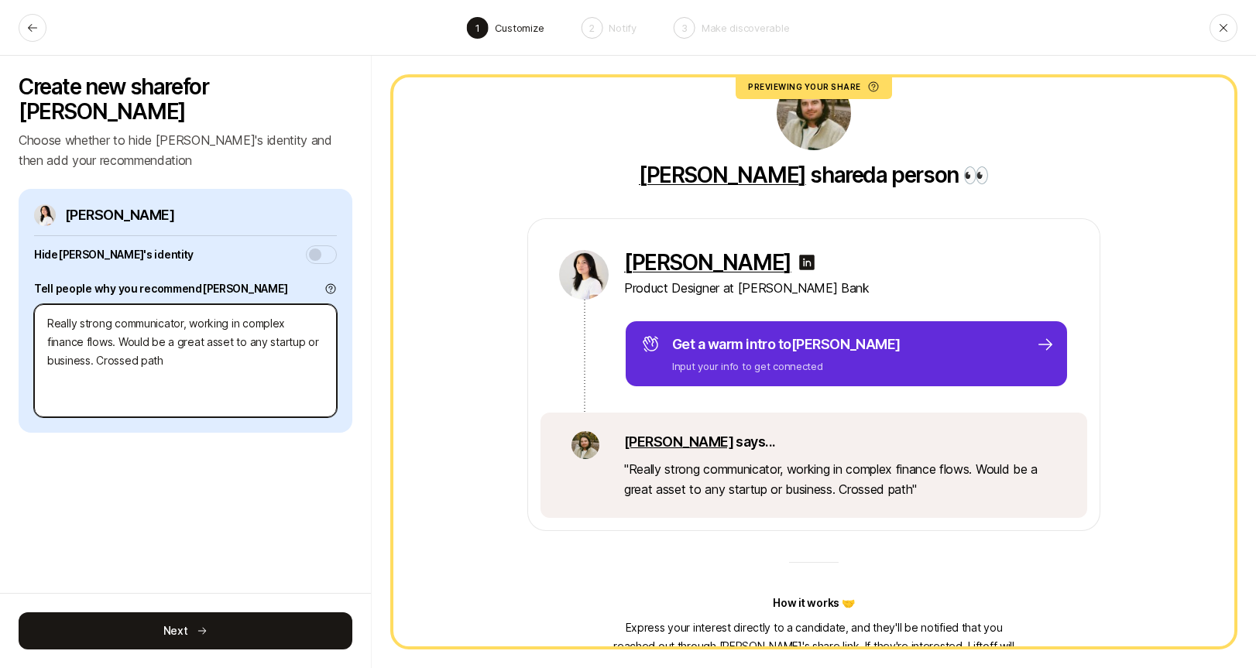
type textarea "Really strong communicator, working in complex finance flows. Would be a great …"
type textarea "x"
type textarea "Really strong communicator, working in complex finance flows. Would be a great …"
type textarea "x"
type textarea "Really strong communicator, working in complex finance flows. Would be a great …"
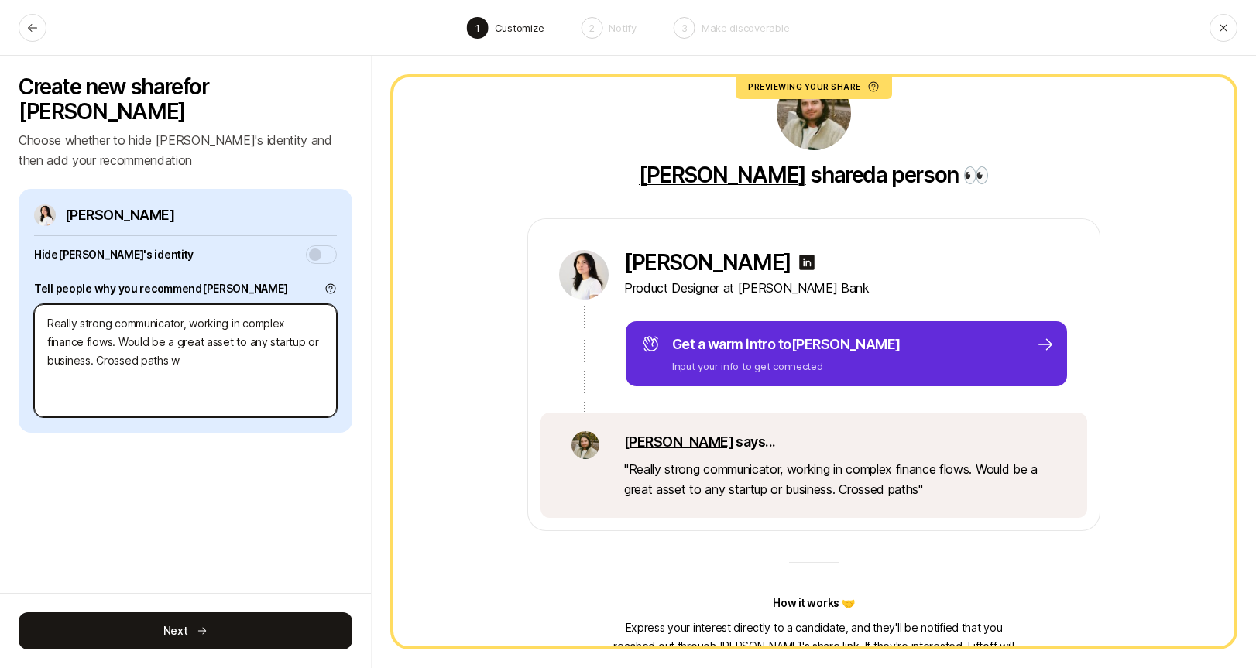
type textarea "x"
type textarea "Really strong communicator, working in complex finance flows. Would be a great …"
type textarea "x"
type textarea "Really strong communicator, working in complex finance flows. Would be a great …"
type textarea "x"
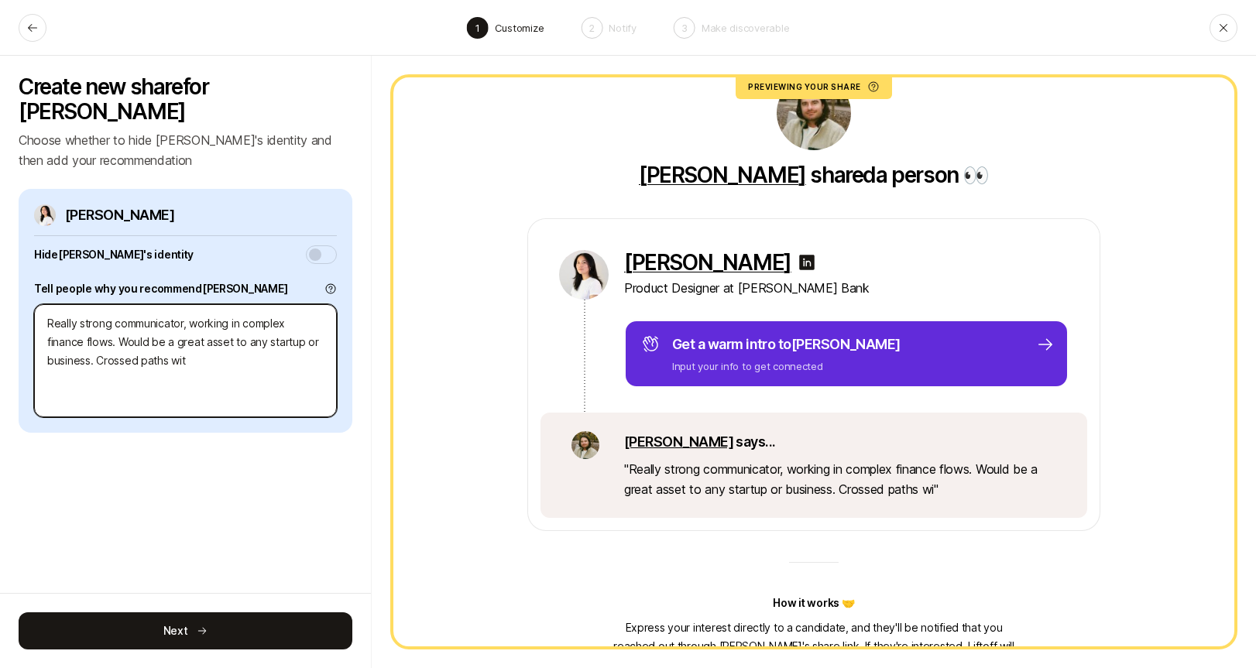
type textarea "Really strong communicator, working in complex finance flows. Would be a great …"
type textarea "x"
type textarea "Really strong communicator, working in complex finance flows. Would be a great …"
type textarea "x"
type textarea "Really strong communicator, working in complex finance flows. Would be a great …"
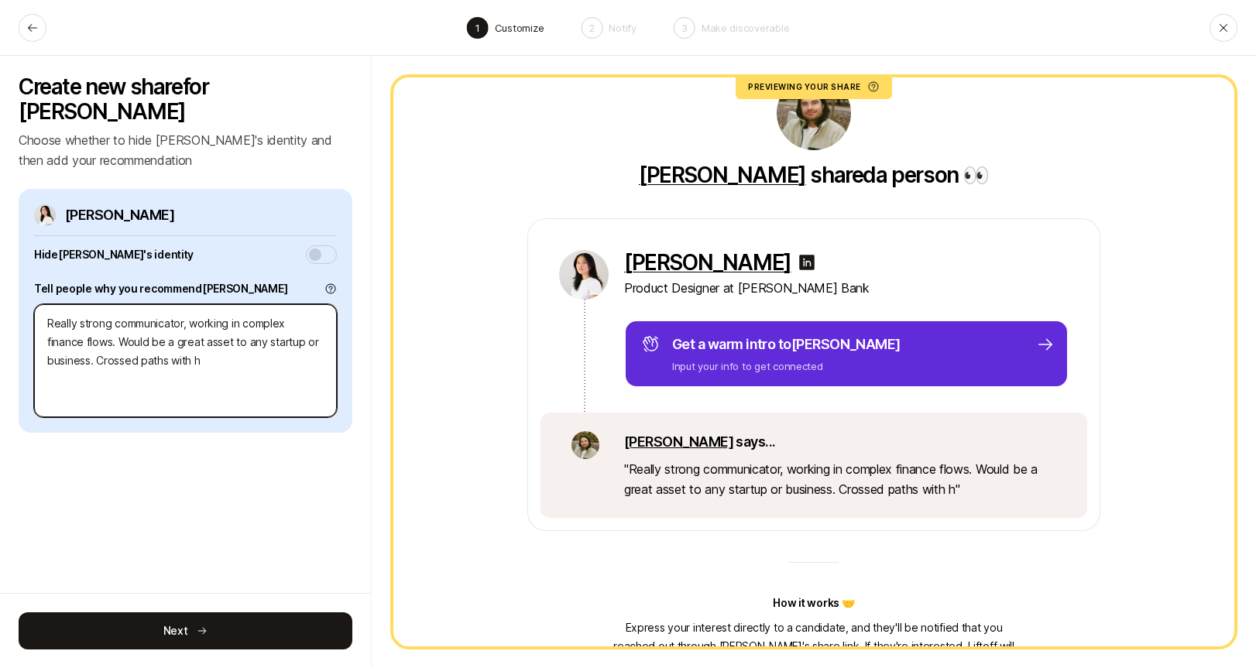
type textarea "x"
type textarea "Really strong communicator, working in complex finance flows. Would be a great …"
type textarea "x"
type textarea "Really strong communicator, working in complex finance flows. Would be a great …"
type textarea "x"
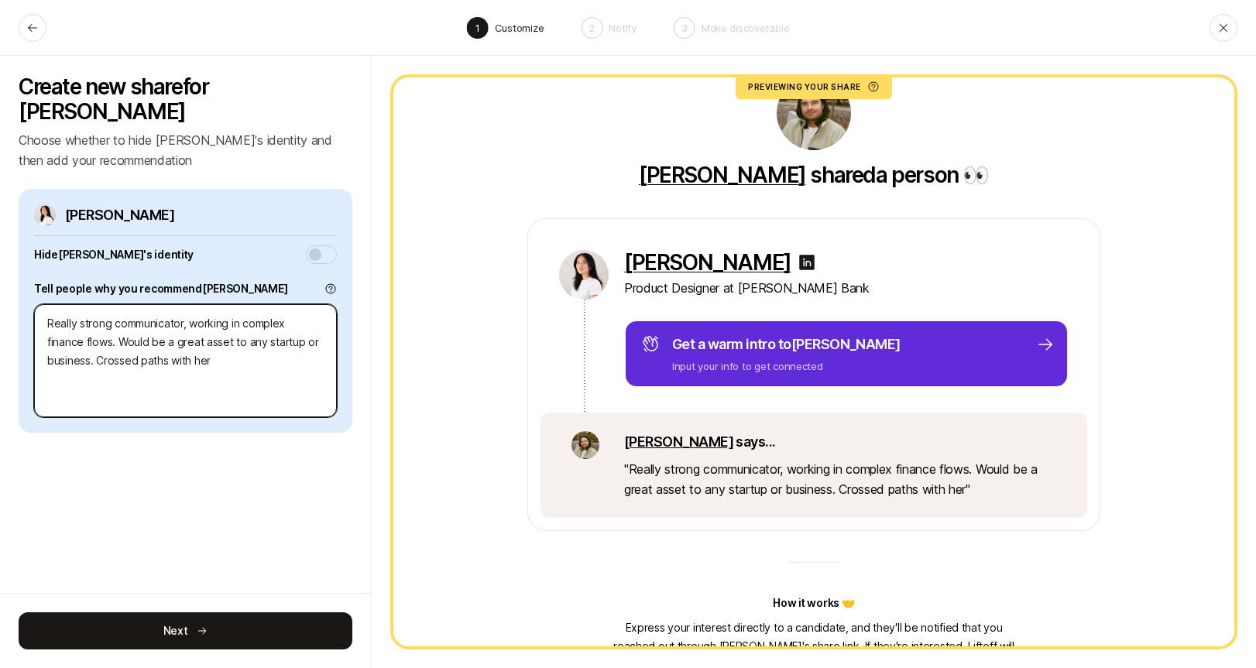
type textarea "Really strong communicator, working in complex finance flows. Would be a great …"
type textarea "x"
type textarea "Really strong communicator, working in complex finance flows. Would be a great …"
type textarea "x"
type textarea "Really strong communicator, working in complex finance flows. Would be a great …"
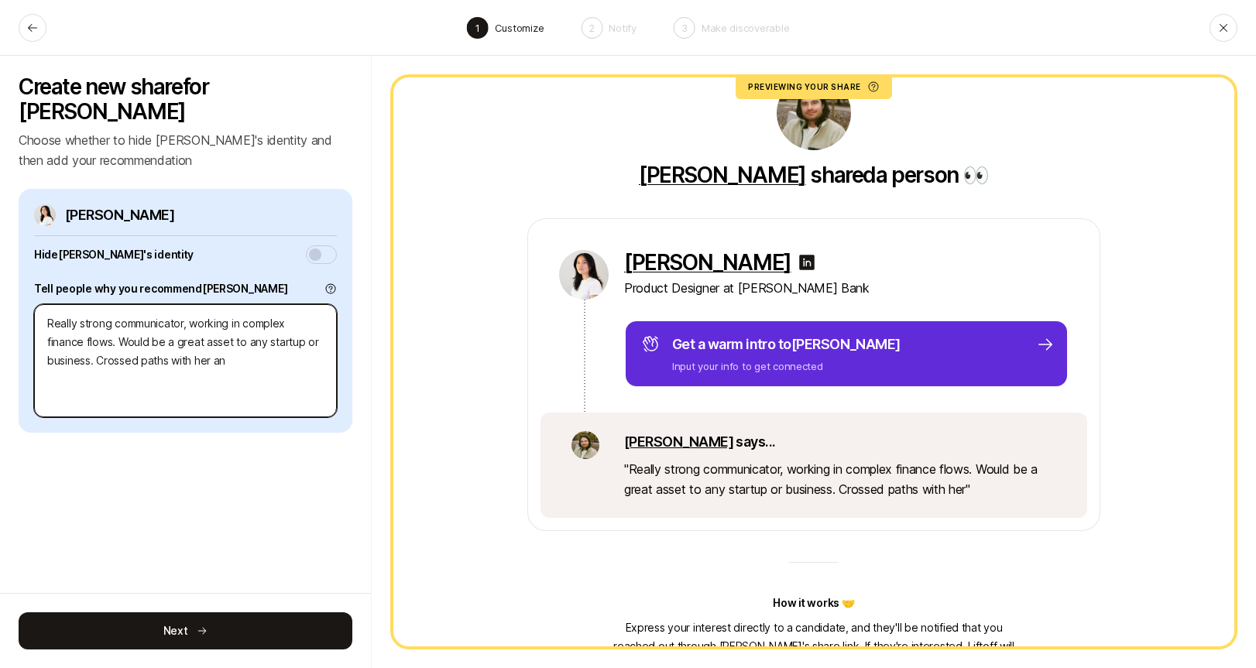
type textarea "x"
type textarea "Really strong communicator, working in complex finance flows. Would be a great …"
type textarea "x"
type textarea "Really strong communicator, working in complex finance flows. Would be a great …"
type textarea "x"
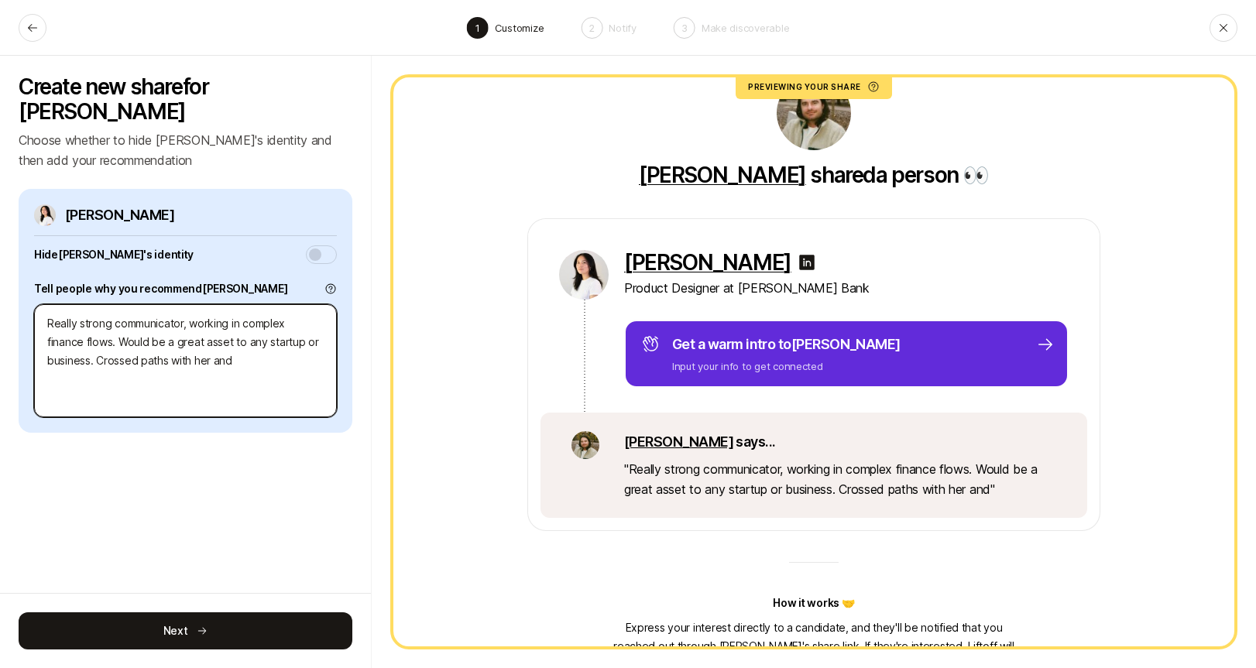
type textarea "Really strong communicator, working in complex finance flows. Would be a great …"
type textarea "x"
type textarea "Really strong communicator, working in complex finance flows. Would be a great …"
type textarea "x"
type textarea "Really strong communicator, working in complex finance flows. Would be a great …"
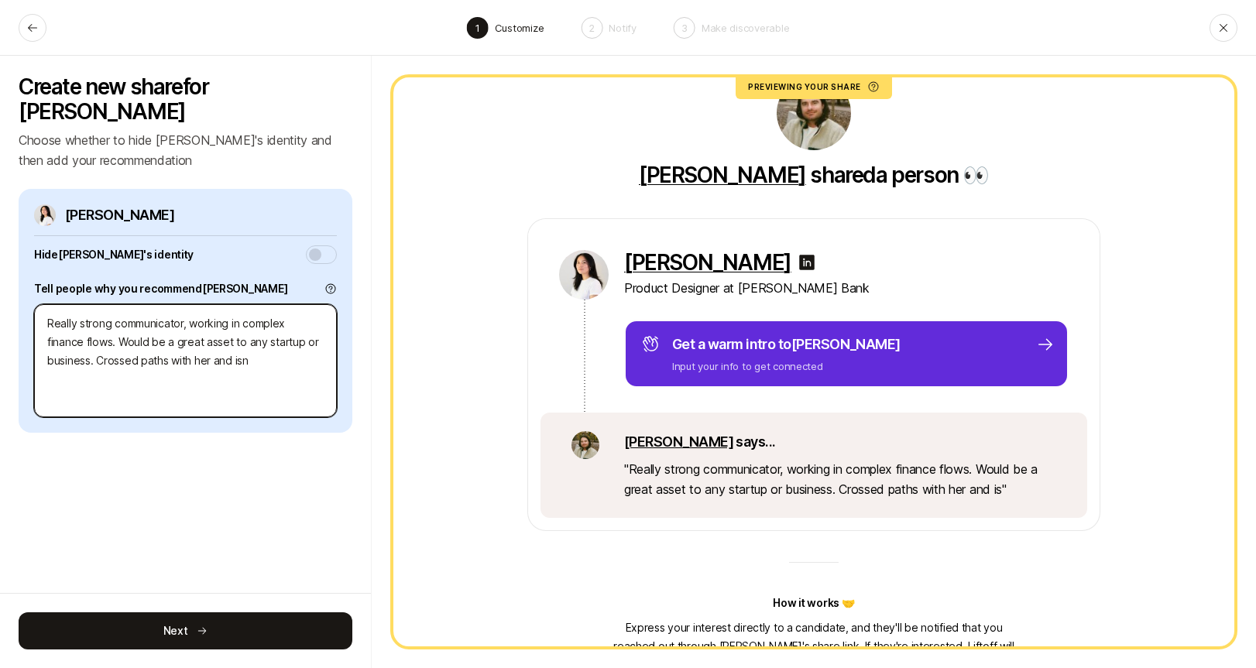
type textarea "x"
type textarea "Really strong communicator, working in complex finance flows. Would be a great …"
type textarea "x"
type textarea "Really strong communicator, working in complex finance flows. Would be a great …"
type textarea "x"
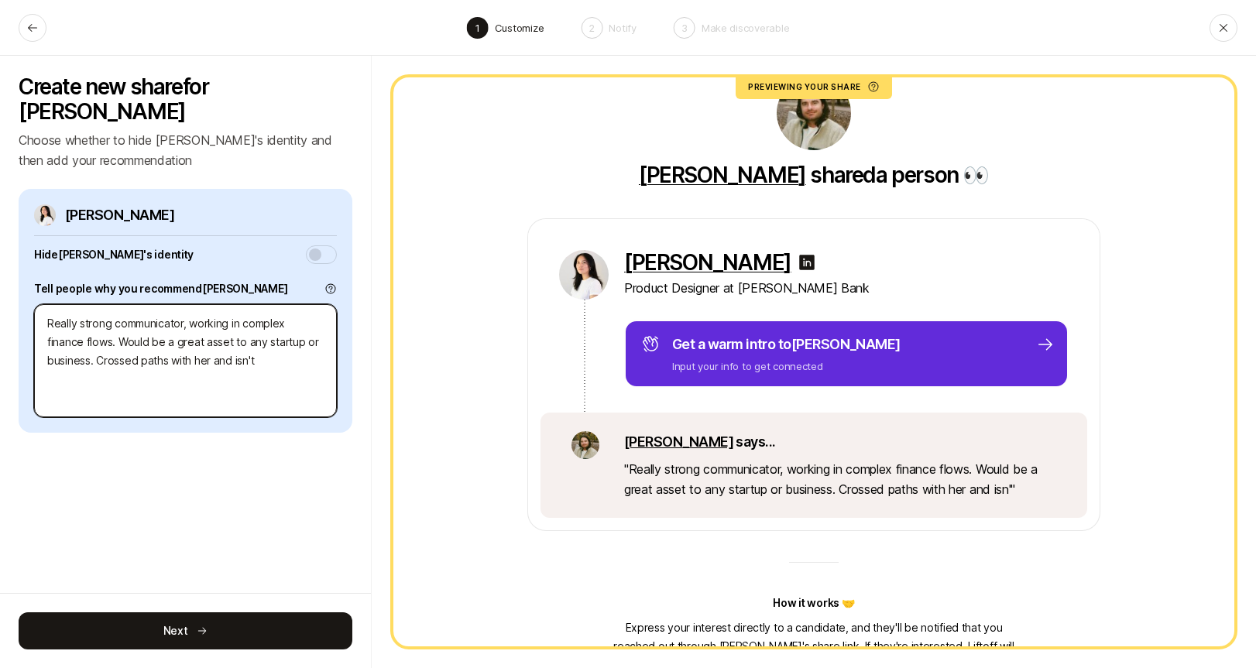
type textarea "Really strong communicator, working in complex finance flows. Would be a great …"
type textarea "x"
type textarea "Really strong communicator, working in complex finance flows. Would be a great …"
type textarea "x"
type textarea "Really strong communicator, working in complex finance flows. Would be a great …"
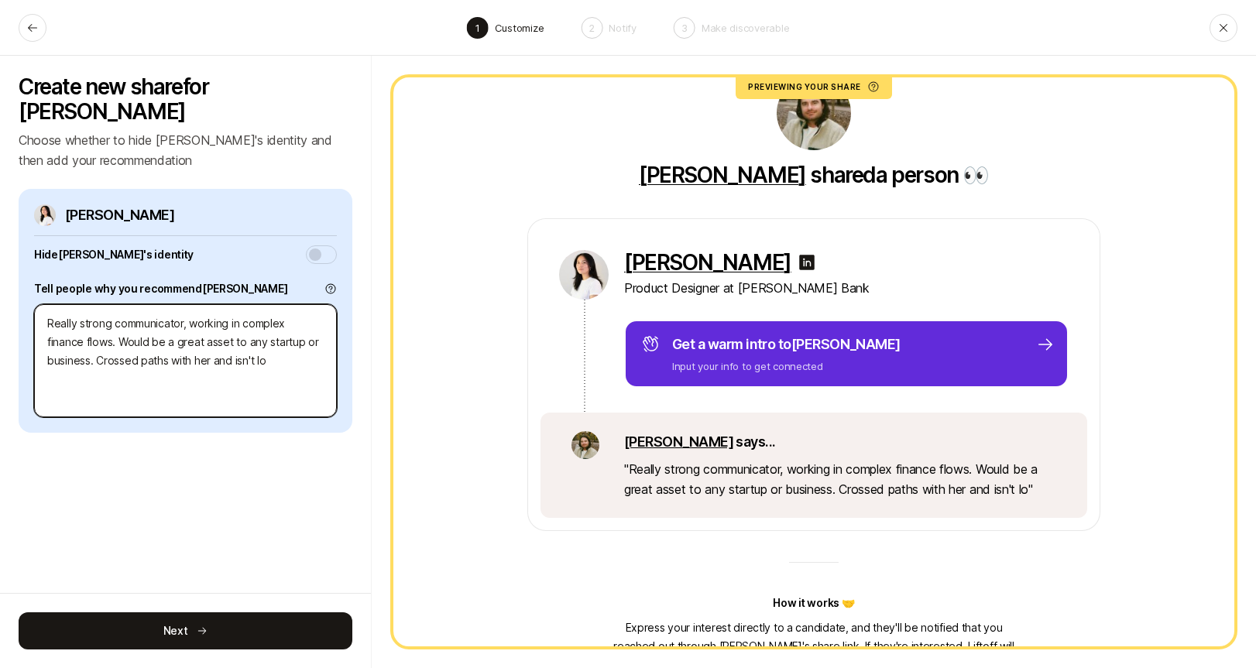
type textarea "x"
type textarea "Really strong communicator, working in complex finance flows. Would be a great …"
type textarea "x"
type textarea "Really strong communicator, working in complex finance flows. Would be a great …"
type textarea "x"
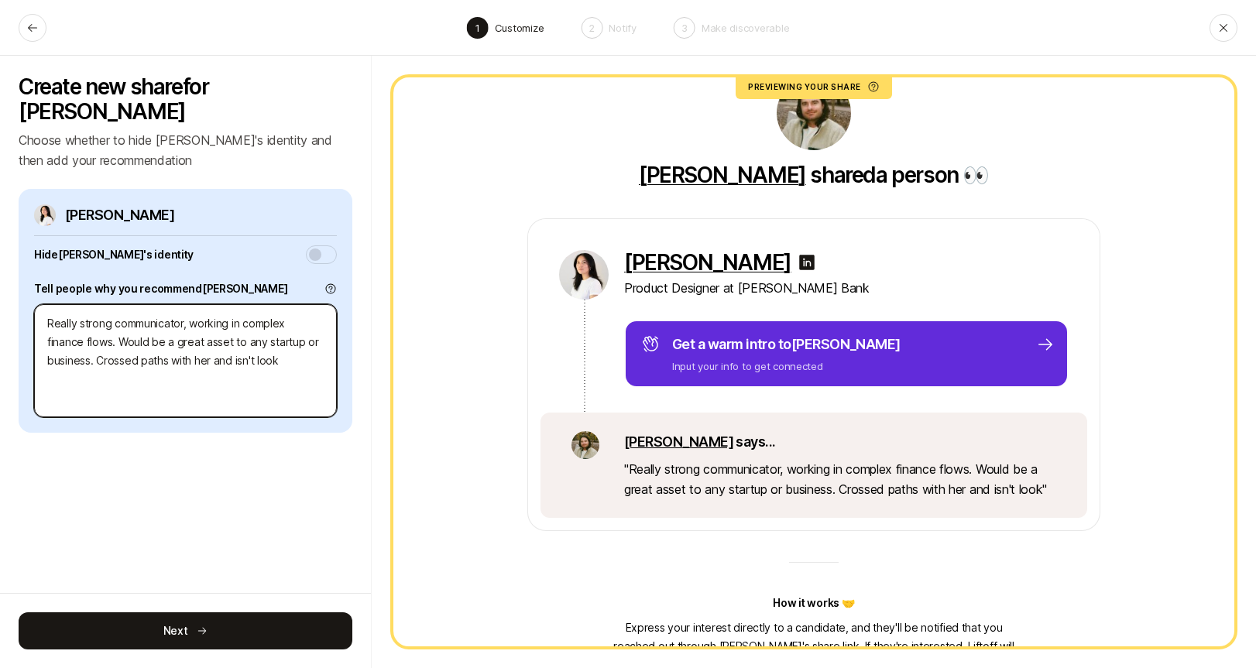
type textarea "Really strong communicator, working in complex finance flows. Would be a great …"
type textarea "x"
type textarea "Really strong communicator, working in complex finance flows. Would be a great …"
type textarea "x"
type textarea "Really strong communicator, working in complex finance flows. Would be a great …"
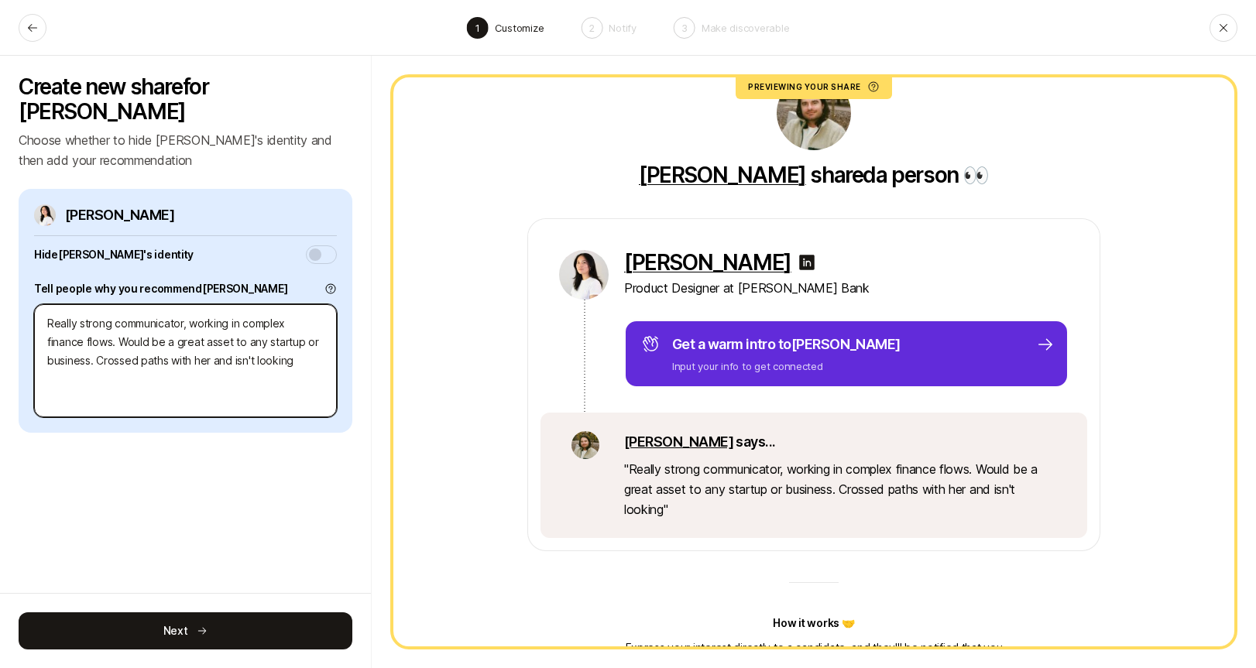
type textarea "x"
type textarea "Really strong communicator, working in complex finance flows. Would be a great …"
type textarea "x"
type textarea "Really strong communicator, working in complex finance flows. Would be a great …"
type textarea "x"
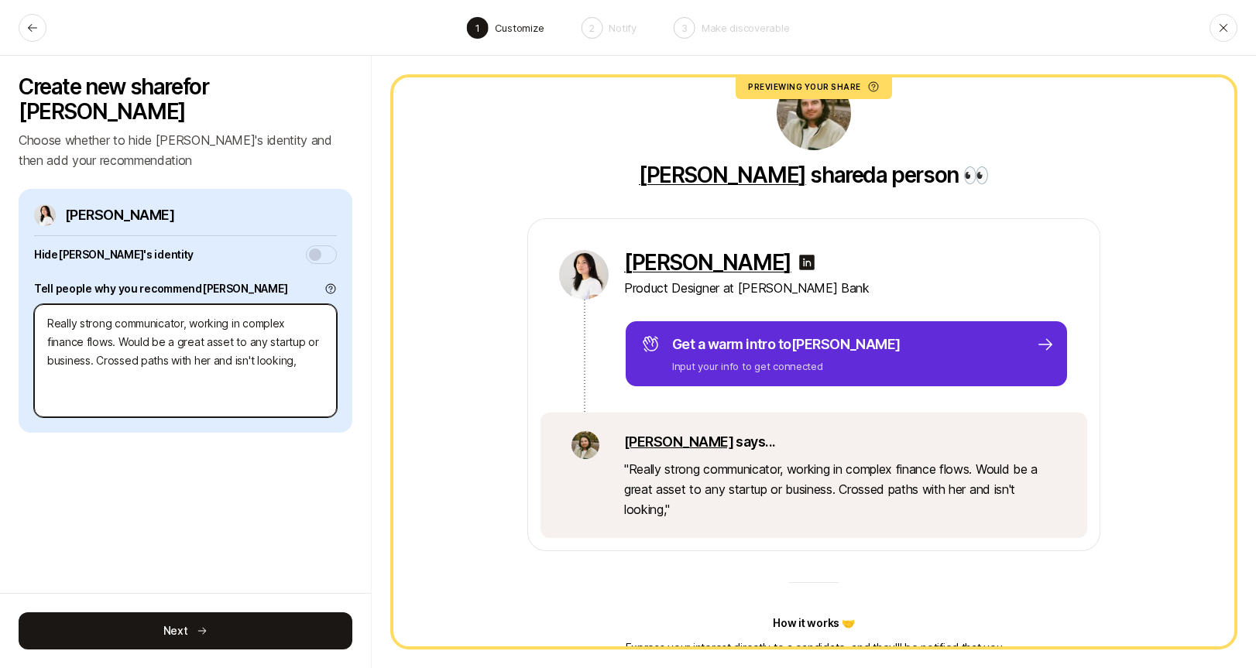
type textarea "Really strong communicator, working in complex finance flows. Would be a great …"
type textarea "x"
type textarea "Really strong communicator, working in complex finance flows. Would be a great …"
type textarea "x"
type textarea "Really strong communicator, working in complex finance flows. Would be a great …"
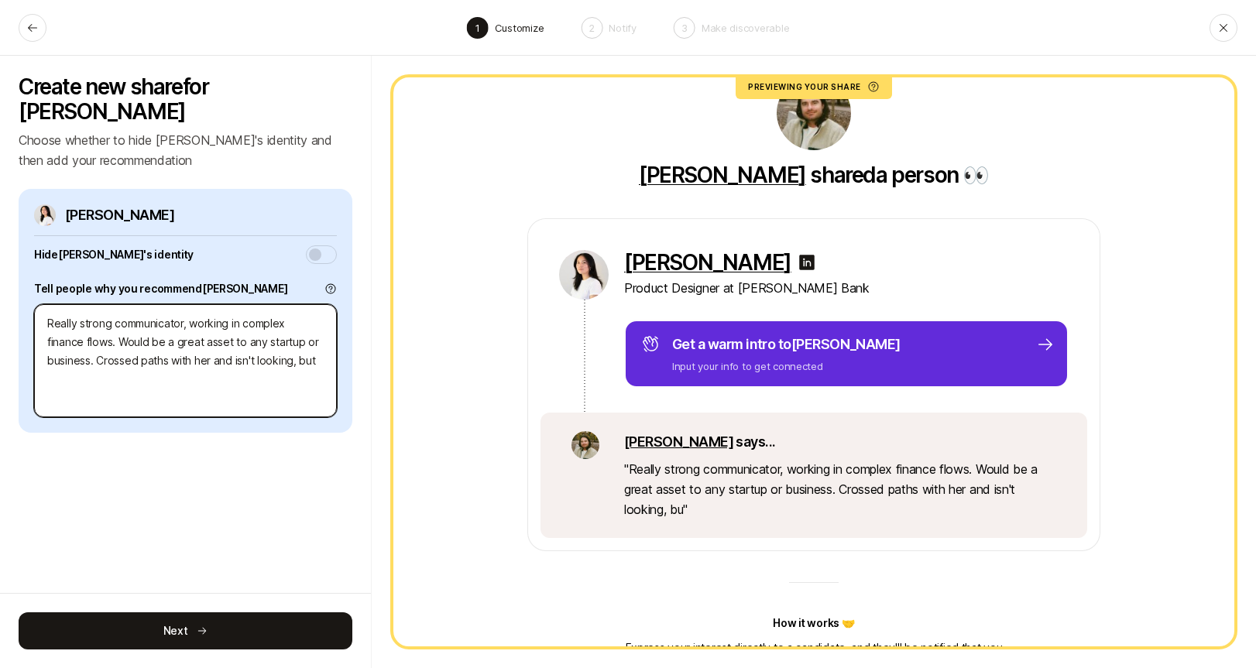
type textarea "x"
type textarea "Really strong communicator, working in complex finance flows. Would be a great …"
type textarea "x"
type textarea "Really strong communicator, working in complex finance flows. Would be a great …"
type textarea "x"
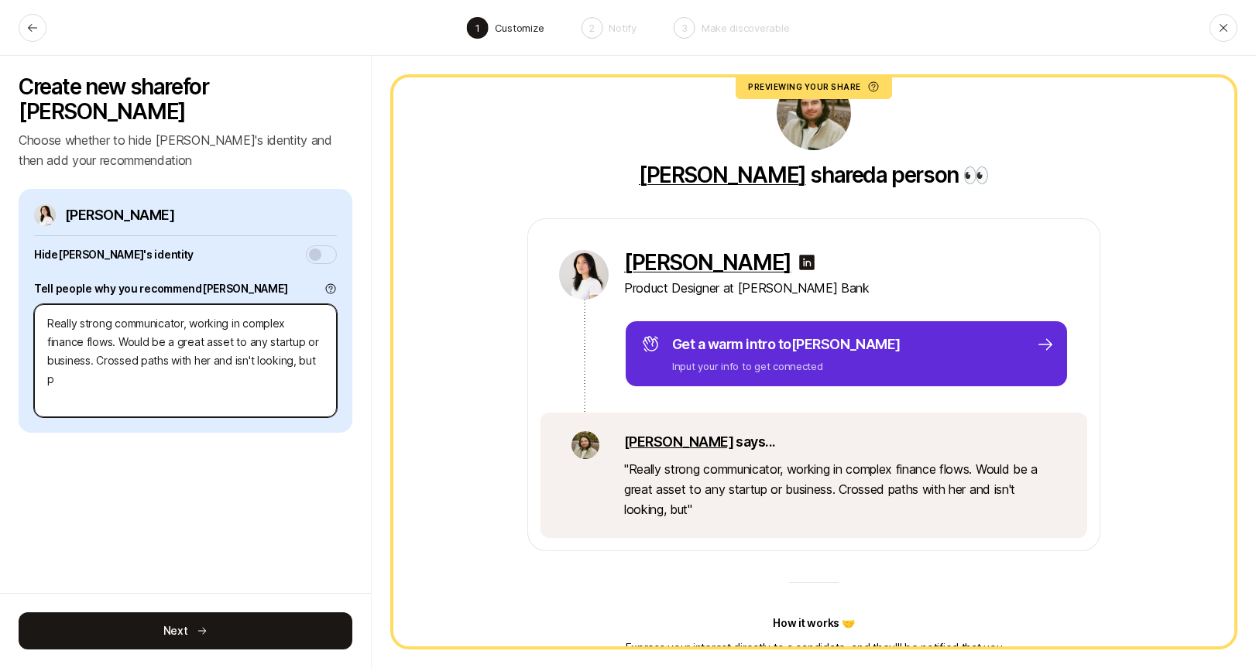
type textarea "Really strong communicator, working in complex finance flows. Would be a great …"
type textarea "x"
type textarea "Really strong communicator, working in complex finance flows. Would be a great …"
type textarea "x"
type textarea "Really strong communicator, working in complex finance flows. Would be a great …"
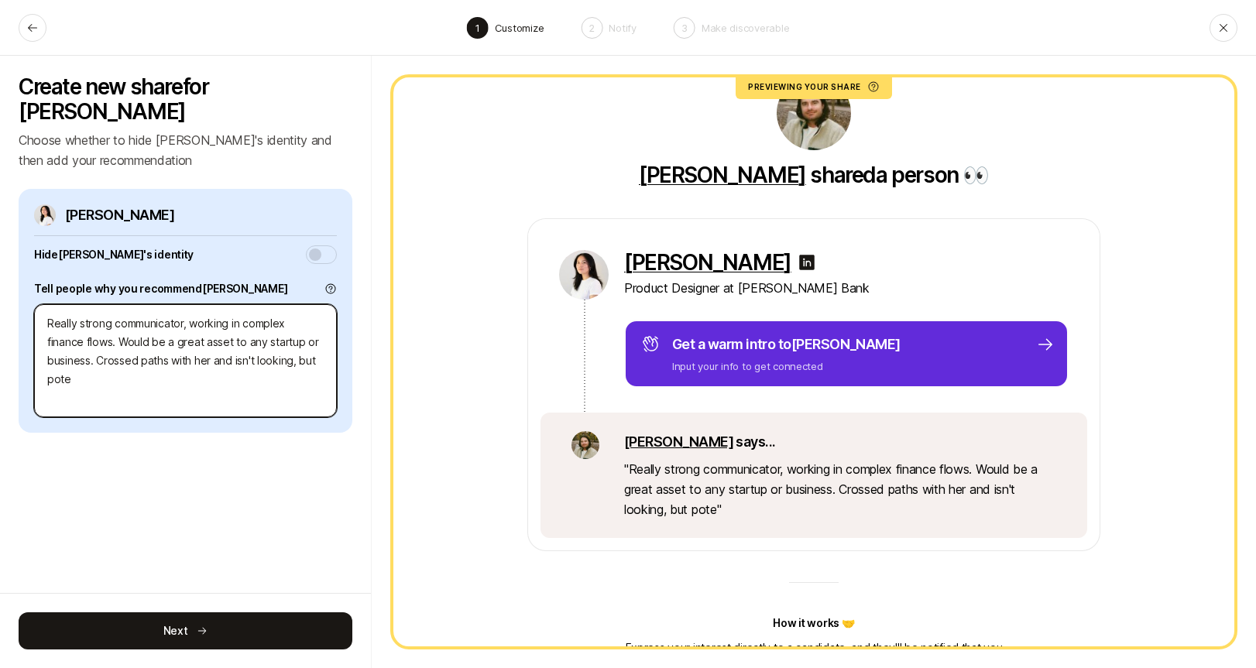
type textarea "x"
type textarea "Really strong communicator, working in complex finance flows. Would be a great …"
type textarea "x"
type textarea "Really strong communicator, working in complex finance flows. Would be a great …"
type textarea "x"
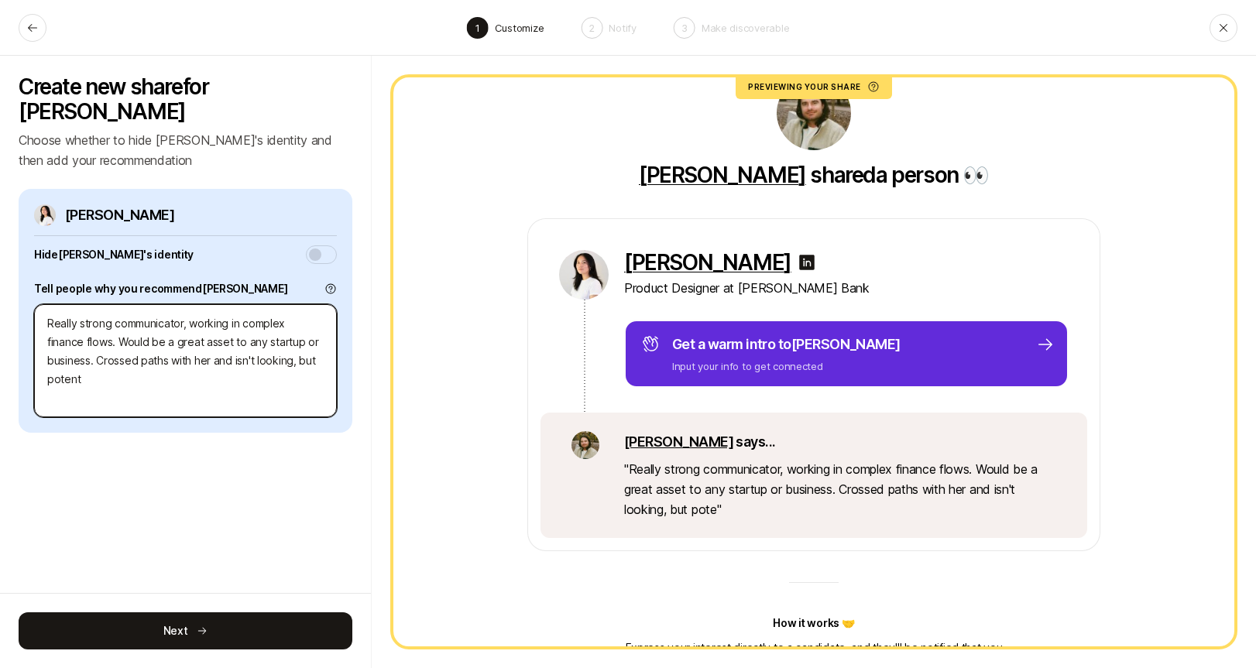
type textarea "Really strong communicator, working in complex finance flows. Would be a great …"
type textarea "x"
type textarea "Really strong communicator, working in complex finance flows. Would be a great …"
type textarea "x"
type textarea "Really strong communicator, working in complex finance flows. Would be a great …"
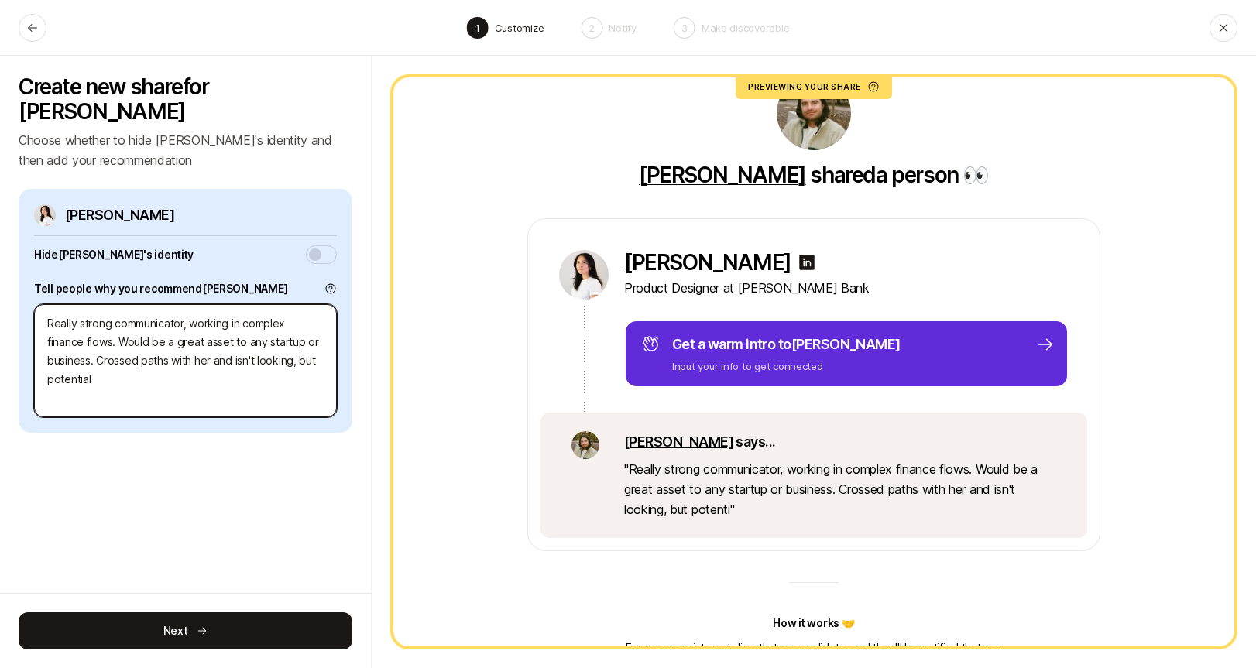
type textarea "x"
type textarea "Really strong communicator, working in complex finance flows. Would be a great …"
type textarea "x"
type textarea "Really strong communicator, working in complex finance flows. Would be a great …"
type textarea "x"
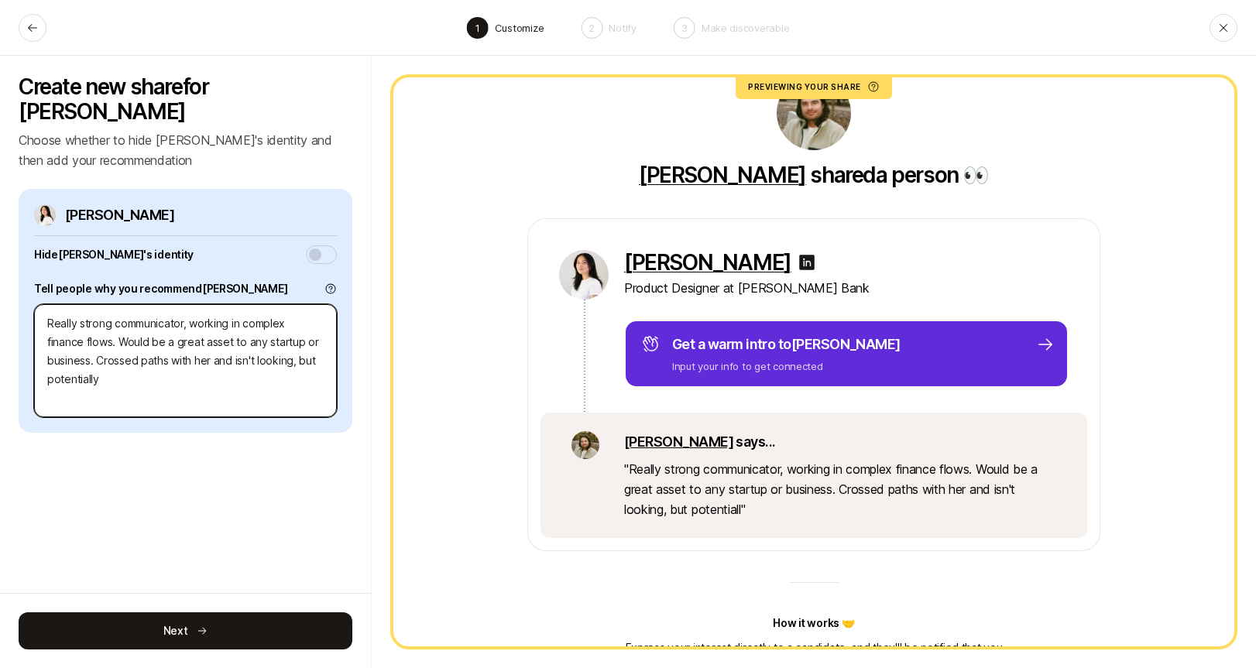
type textarea "Really strong communicator, working in complex finance flows. Would be a great …"
type textarea "x"
type textarea "Really strong communicator, working in complex finance flows. Would be a great …"
type textarea "x"
type textarea "Really strong communicator, working in complex finance flows. Would be a great …"
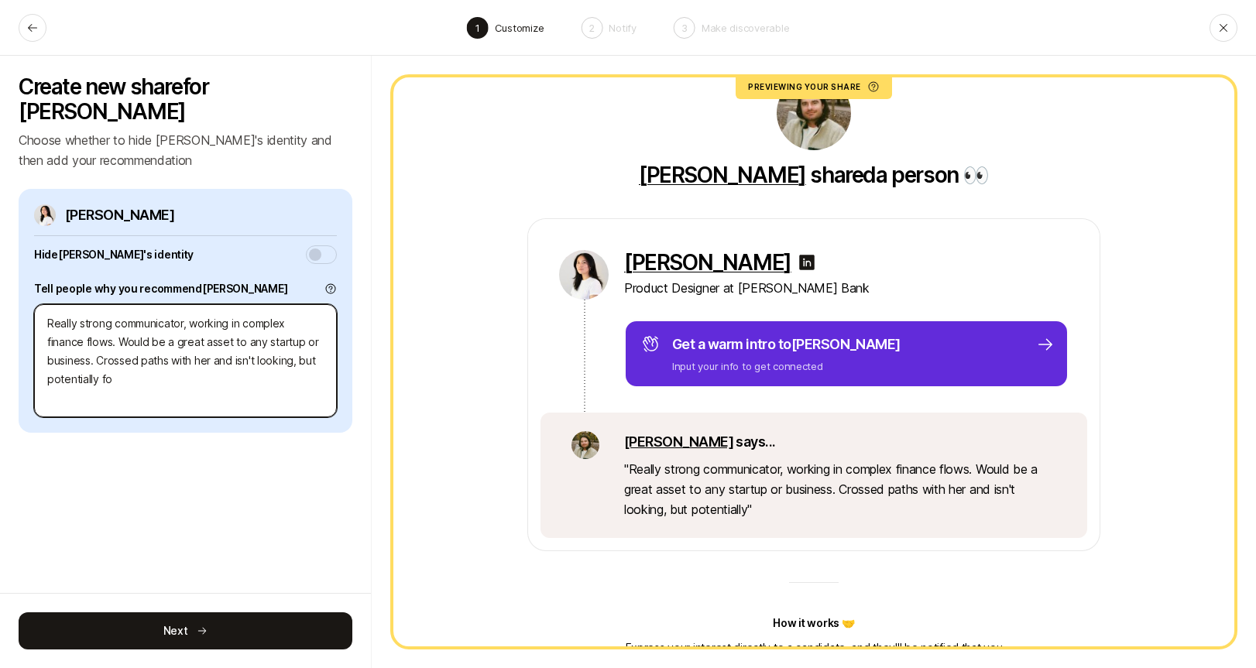
type textarea "x"
type textarea "Really strong communicator, working in complex finance flows. Would be a great …"
type textarea "x"
type textarea "Really strong communicator, working in complex finance flows. Would be a great …"
type textarea "x"
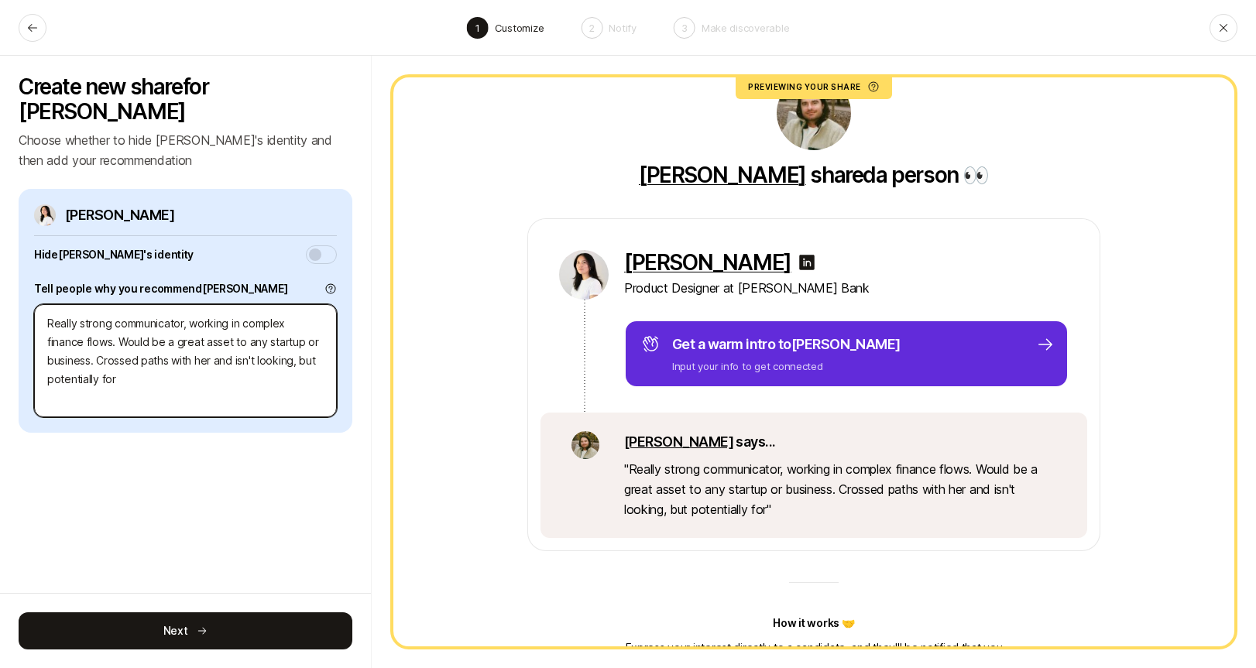
type textarea "Really strong communicator, working in complex finance flows. Would be a great …"
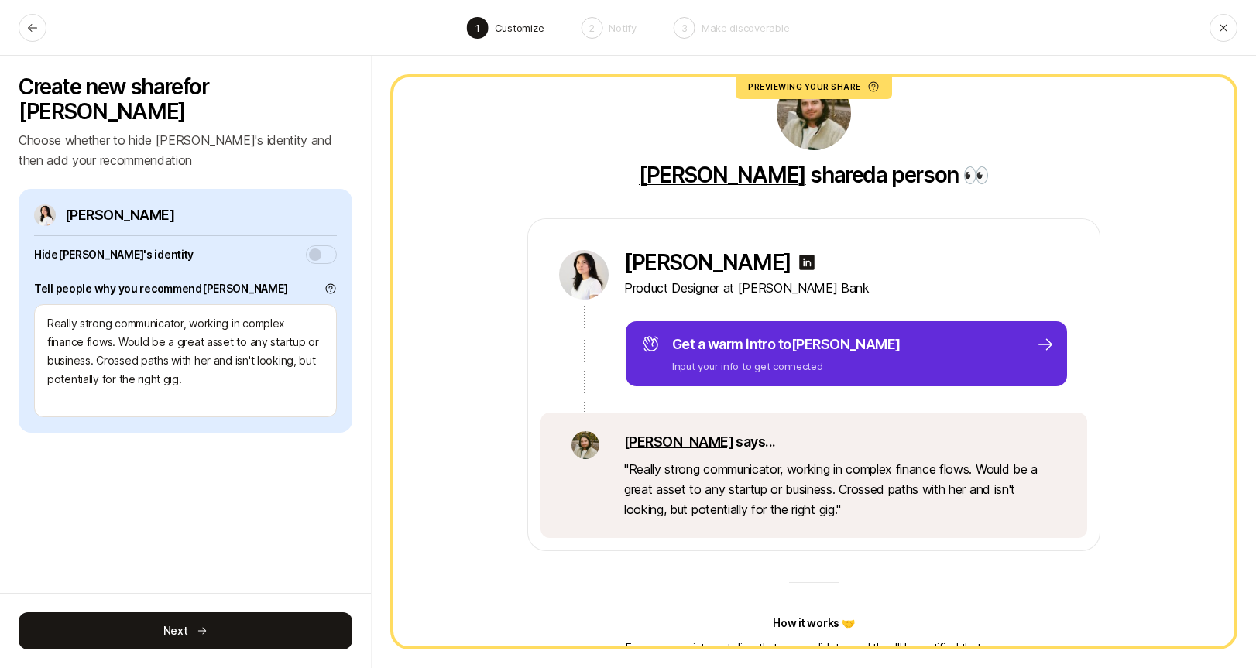
click at [327, 245] on button "button" at bounding box center [321, 254] width 31 height 19
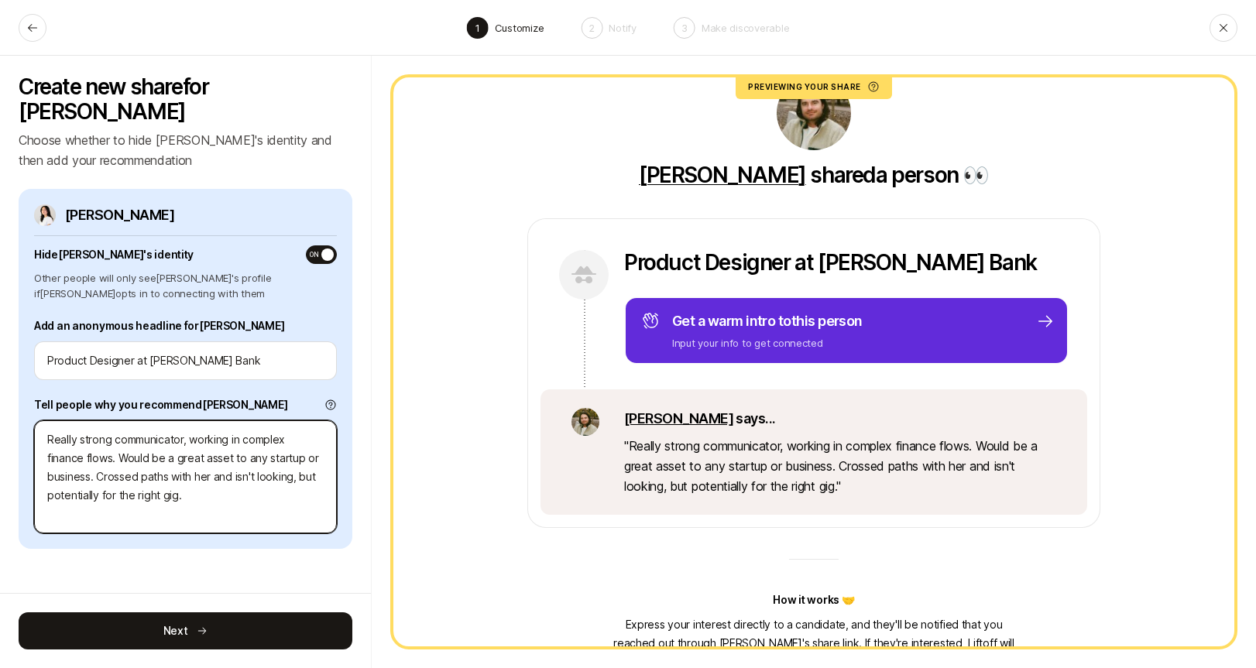
drag, startPoint x: 207, startPoint y: 474, endPoint x: 99, endPoint y: 454, distance: 110.1
click at [99, 454] on textarea "Really strong communicator, working in complex finance flows. Would be a great …" at bounding box center [185, 476] width 303 height 113
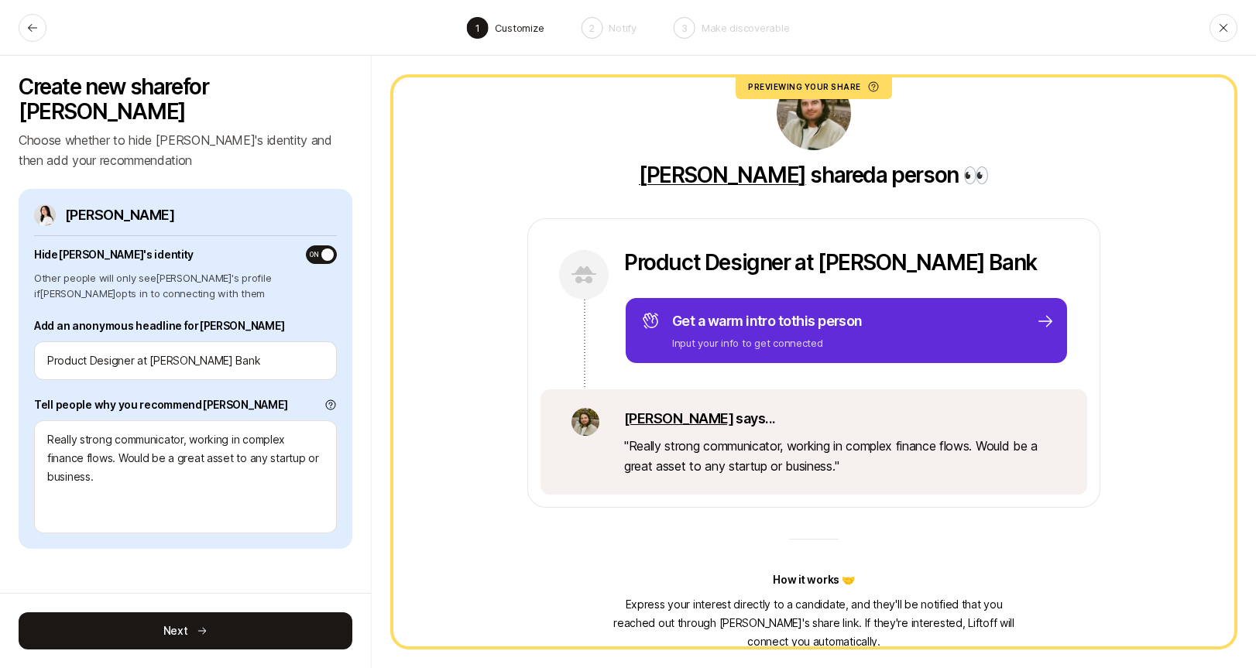
click at [325, 248] on span "button" at bounding box center [327, 254] width 12 height 12
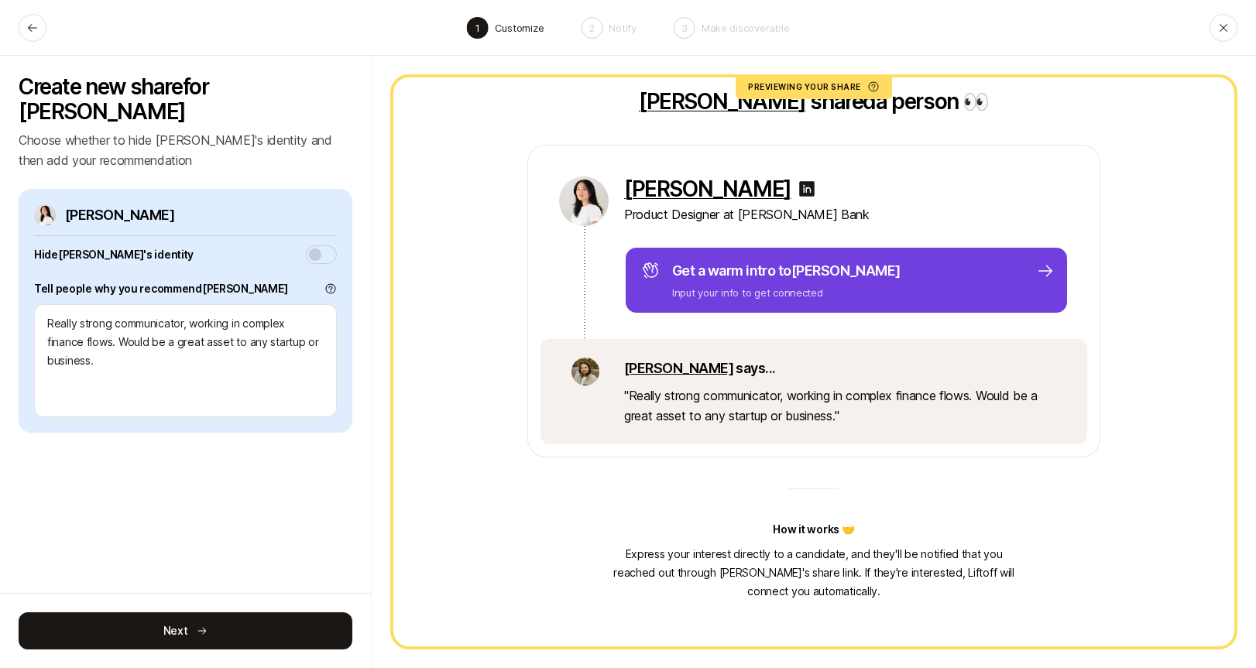
scroll to position [135, 0]
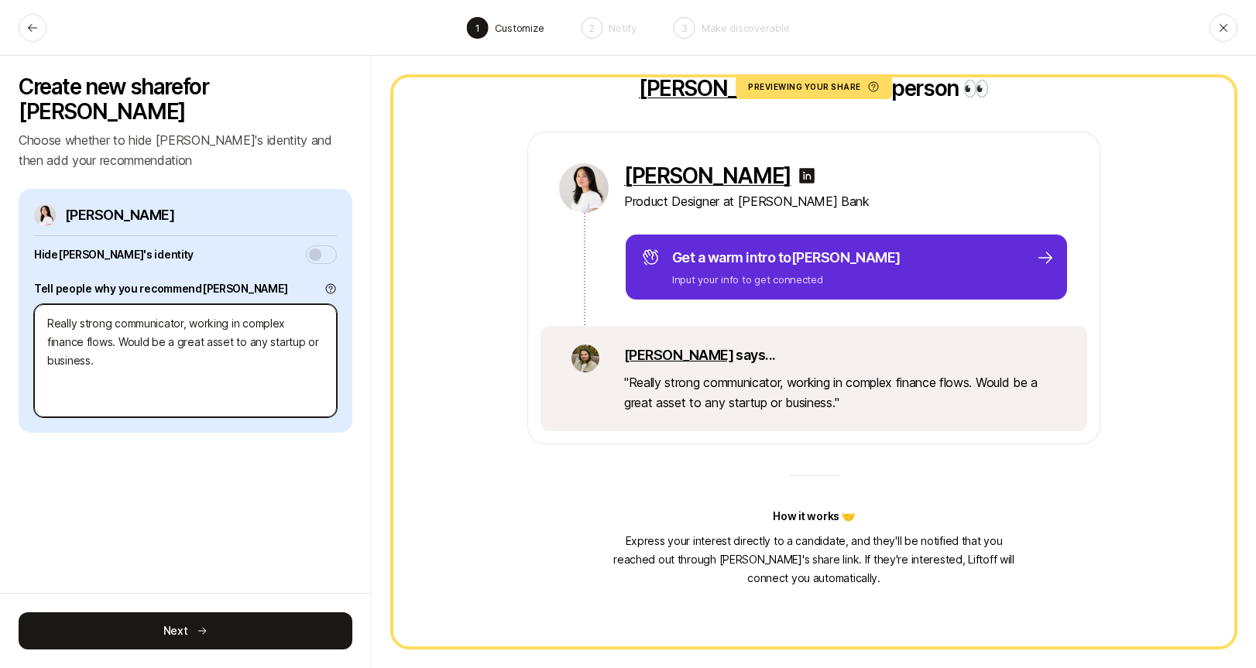
click at [194, 340] on textarea "Really strong communicator, working in complex finance flows. Would be a great …" at bounding box center [185, 360] width 303 height 113
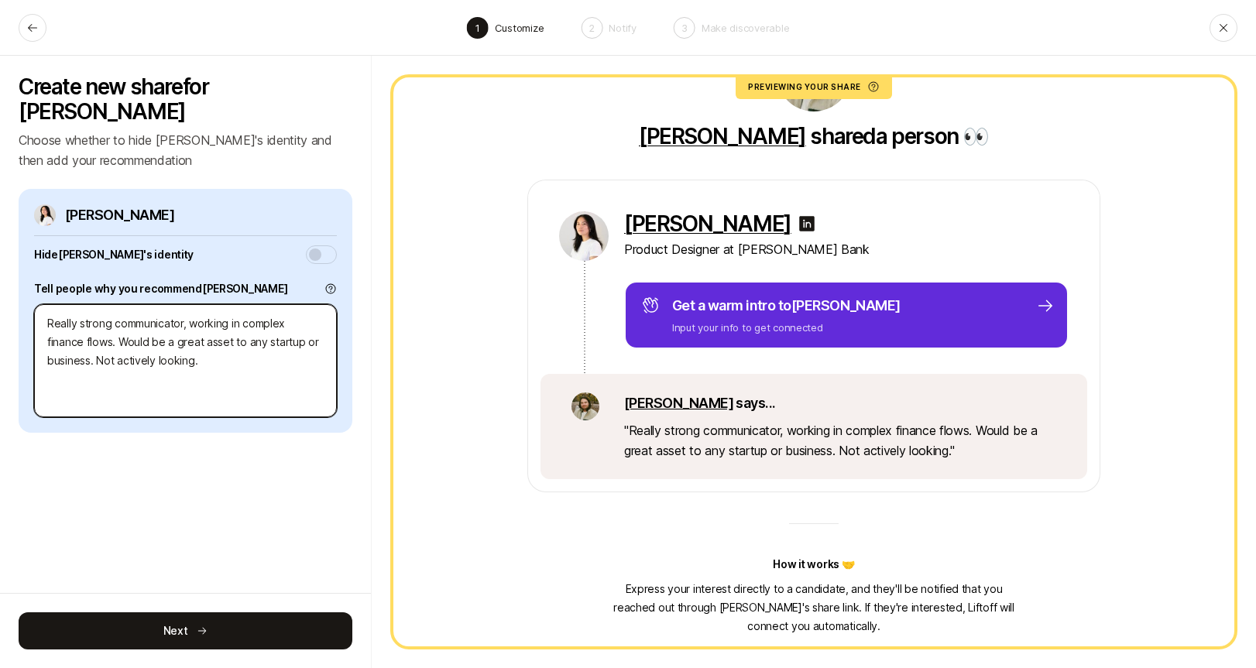
scroll to position [88, 0]
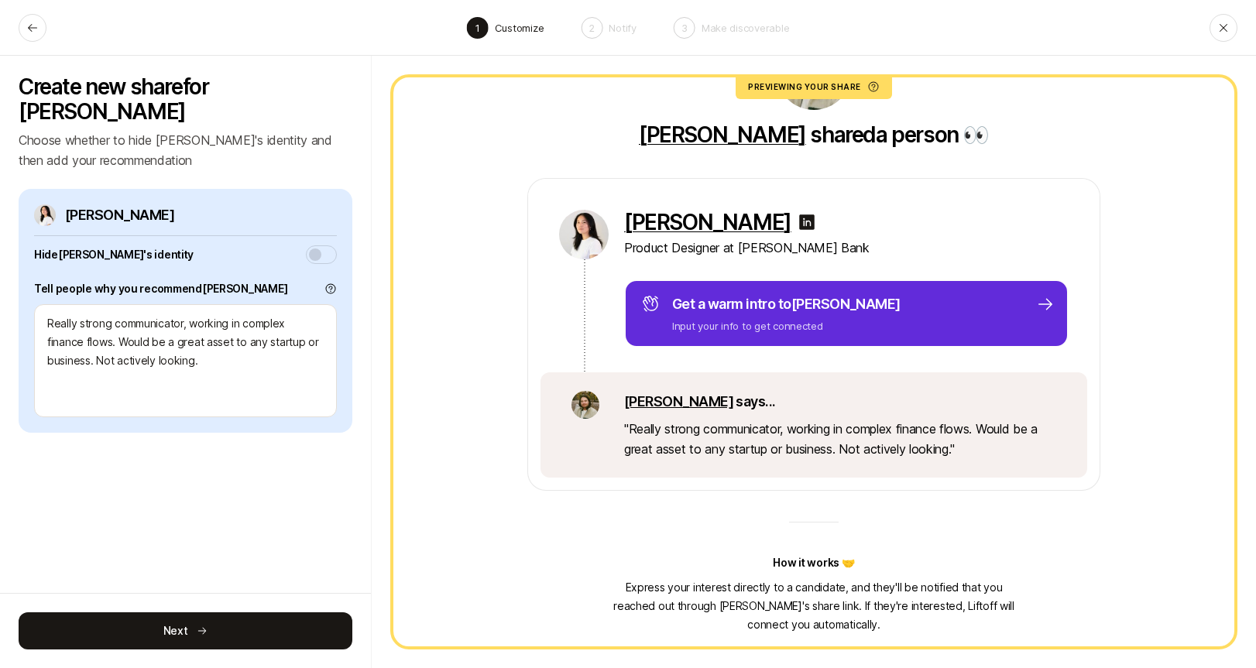
click at [315, 248] on span "button" at bounding box center [315, 254] width 12 height 12
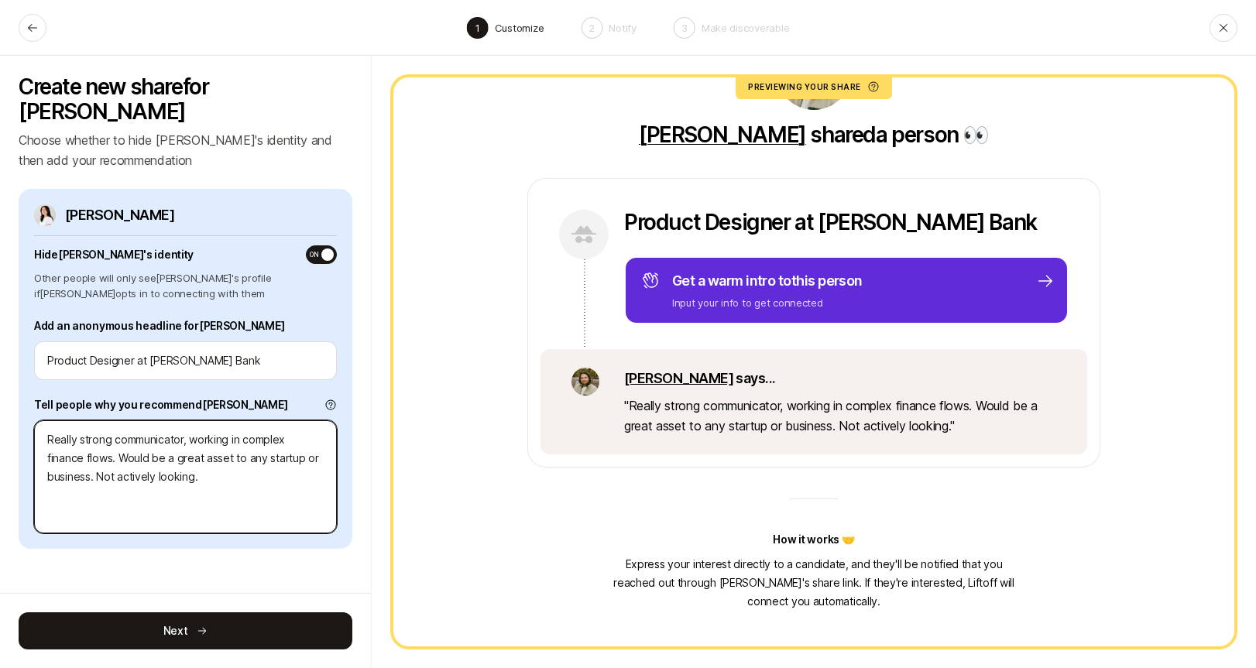
drag, startPoint x: 144, startPoint y: 453, endPoint x: 95, endPoint y: 454, distance: 48.8
click at [95, 454] on textarea "Really strong communicator, working in complex finance flows. Would be a great …" at bounding box center [185, 476] width 303 height 113
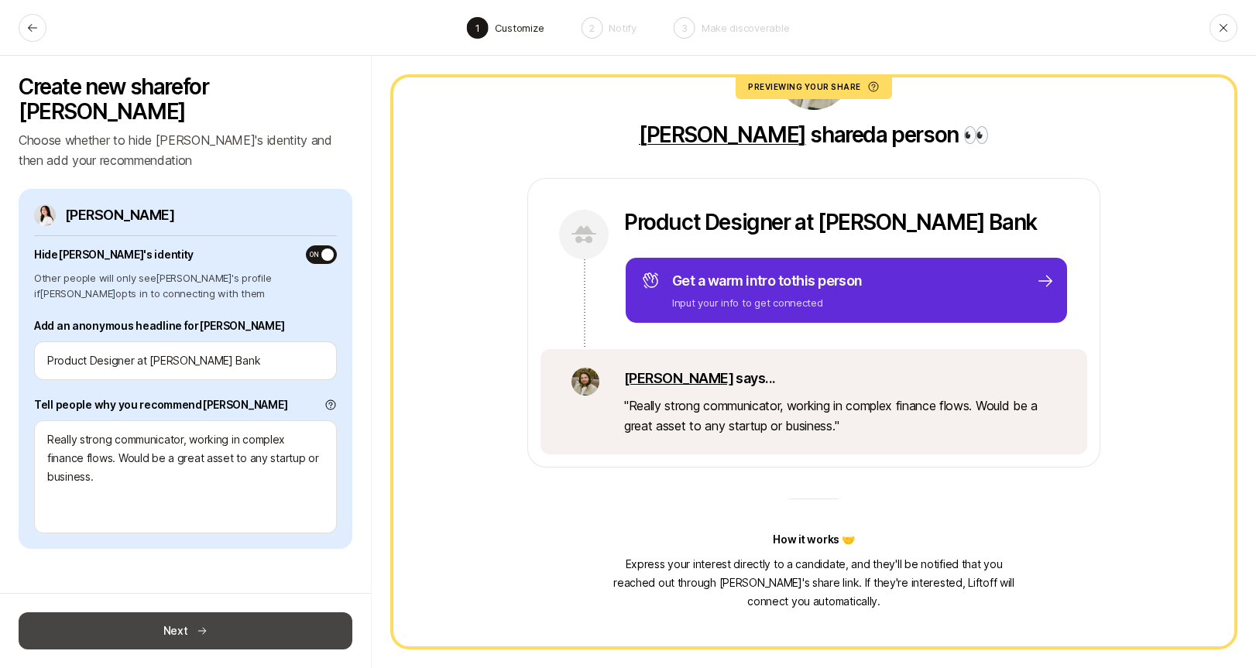
click at [236, 632] on button "Next" at bounding box center [186, 630] width 334 height 37
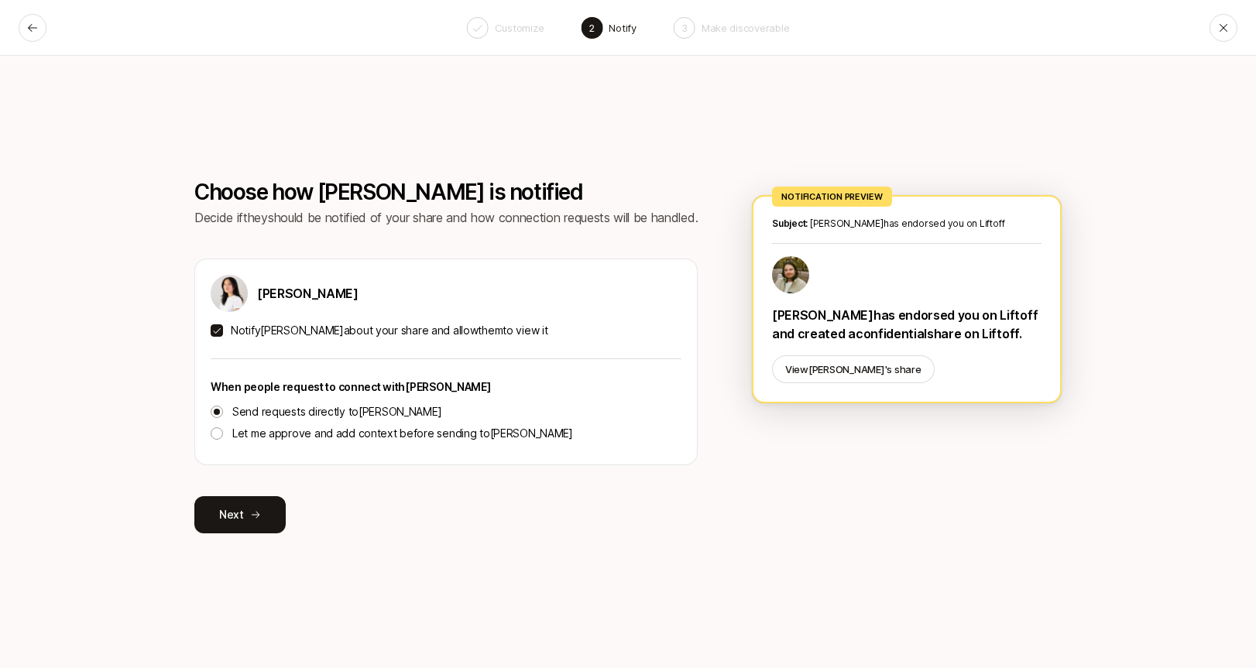
click at [209, 333] on div "Amanda Hsu Notify Amanda about your share and allow them to view it When people…" at bounding box center [445, 362] width 503 height 207
click at [212, 332] on button "Notify [PERSON_NAME] about your share and allow them to view it" at bounding box center [217, 330] width 12 height 12
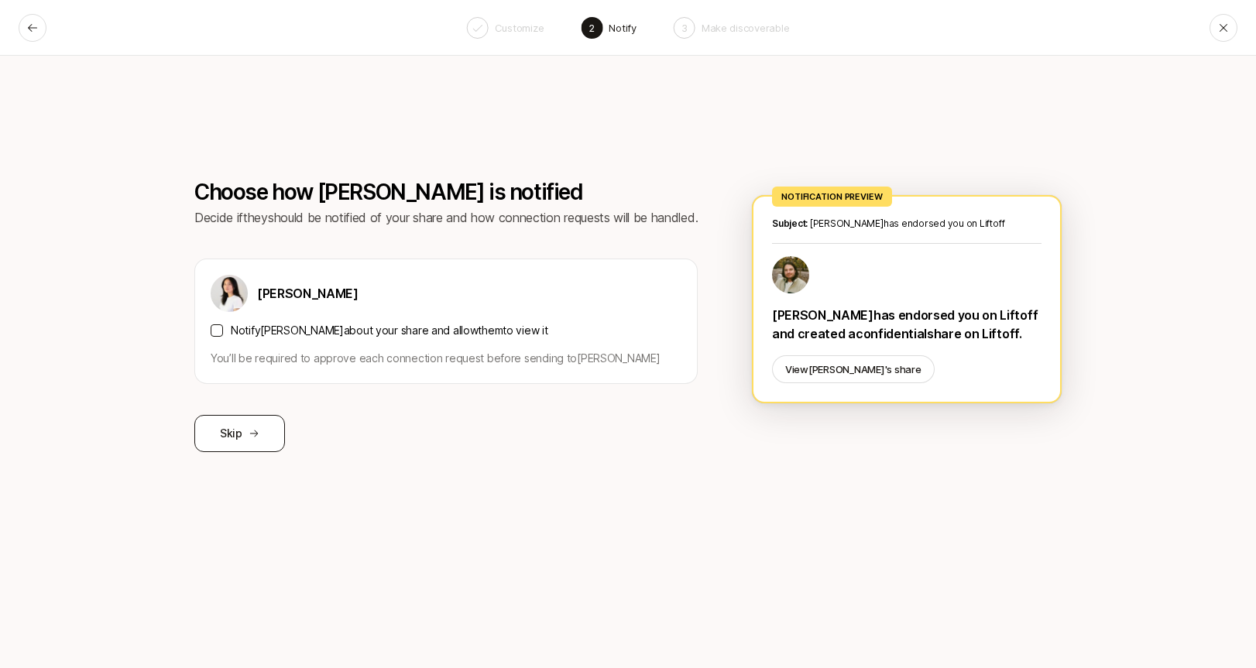
click at [236, 425] on button "Skip" at bounding box center [239, 433] width 91 height 37
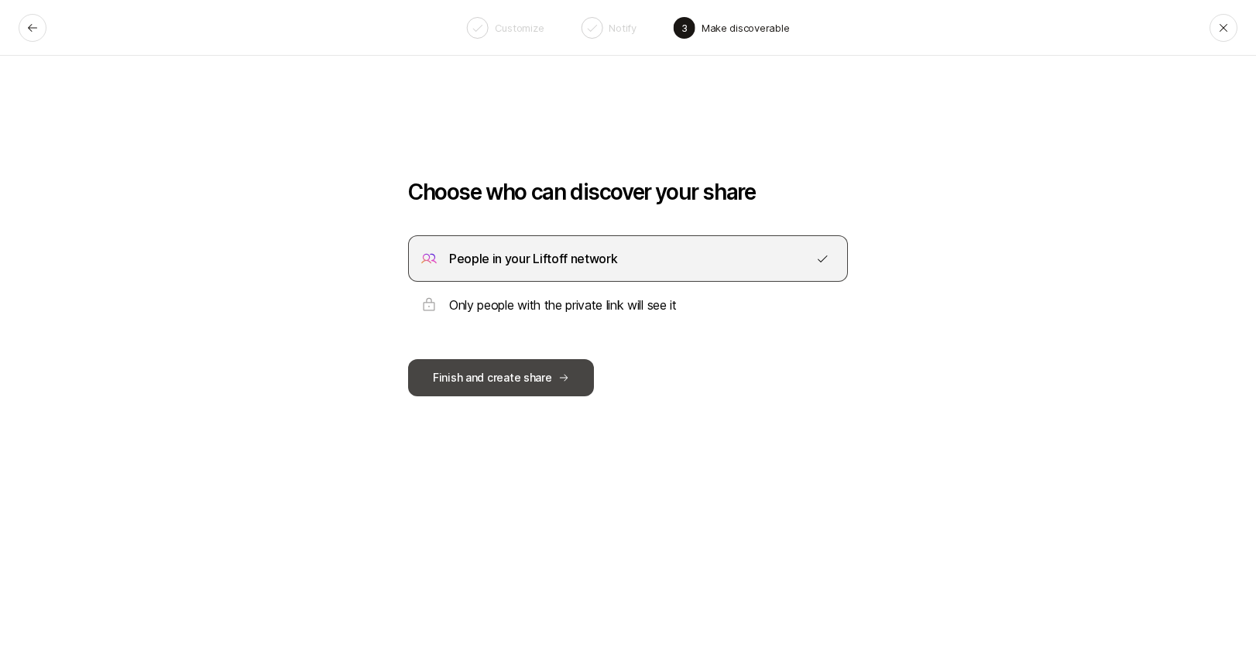
click at [517, 385] on button "Finish and create share" at bounding box center [501, 377] width 186 height 37
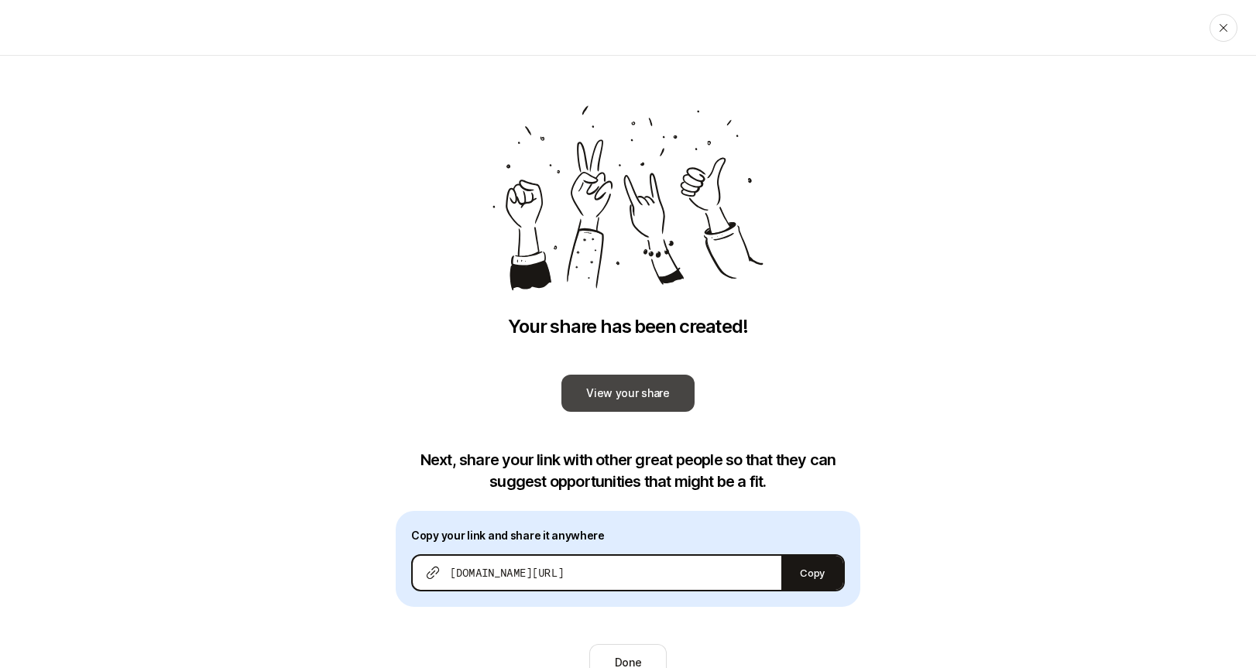
click at [646, 390] on link "View your share" at bounding box center [627, 393] width 133 height 37
